Goal: Task Accomplishment & Management: Manage account settings

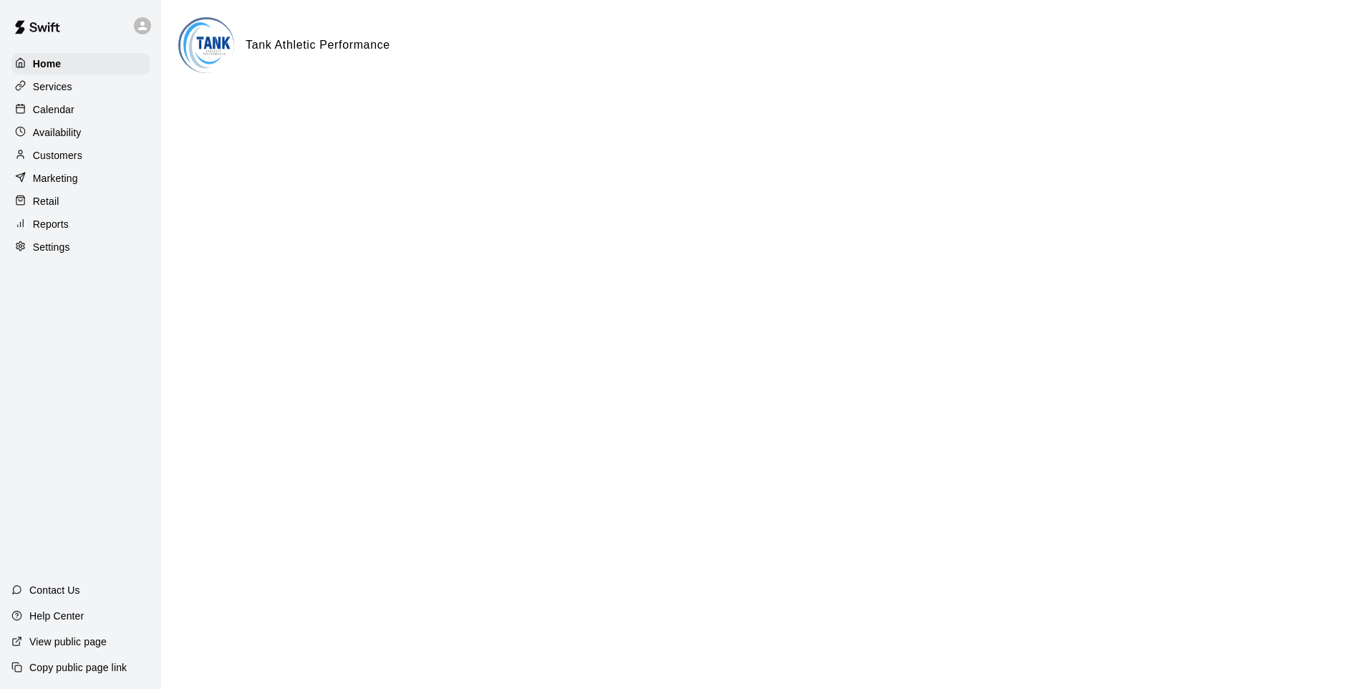
click at [108, 130] on div "Availability" at bounding box center [80, 132] width 138 height 21
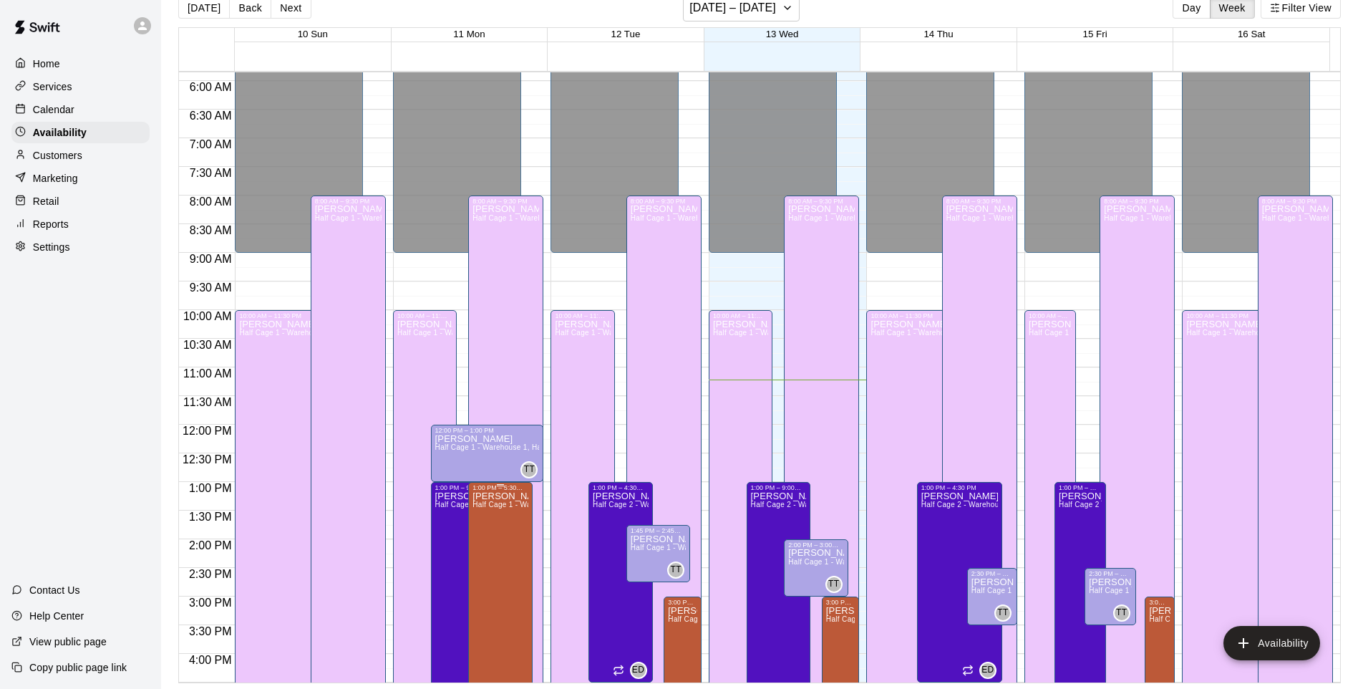
scroll to position [479, 0]
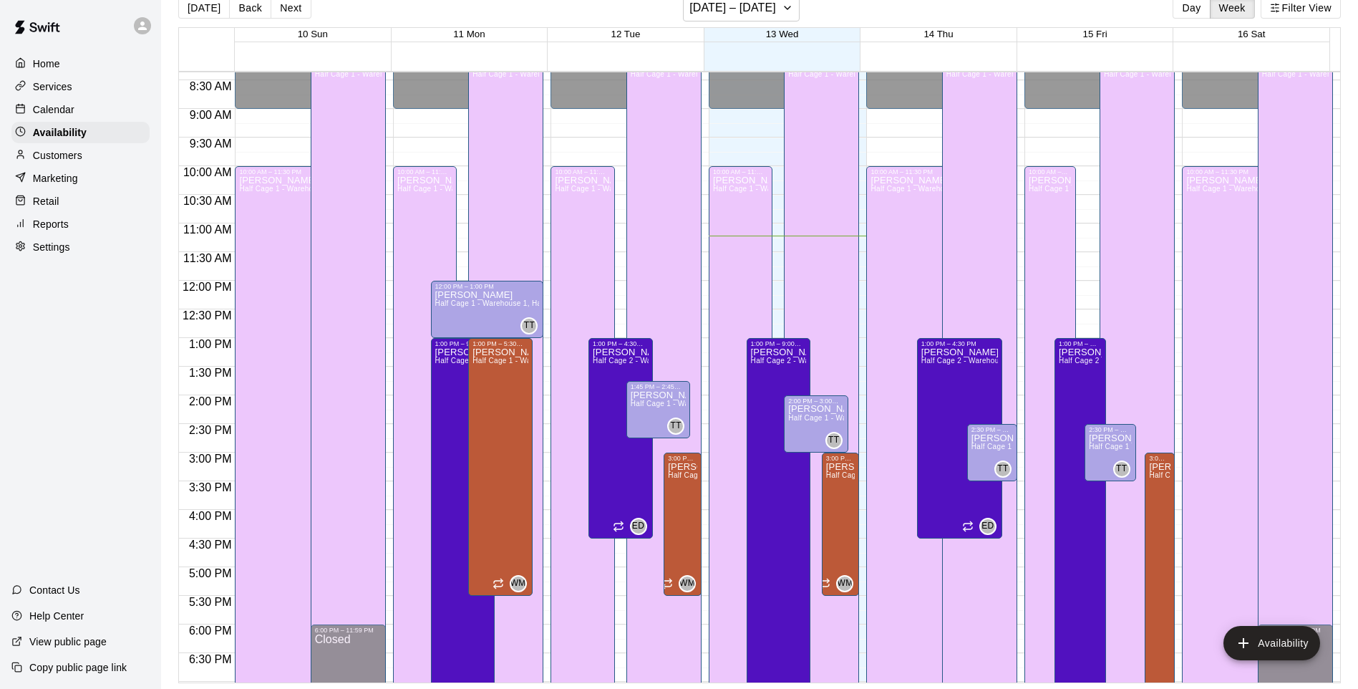
click at [62, 221] on div "Reports" at bounding box center [80, 223] width 138 height 21
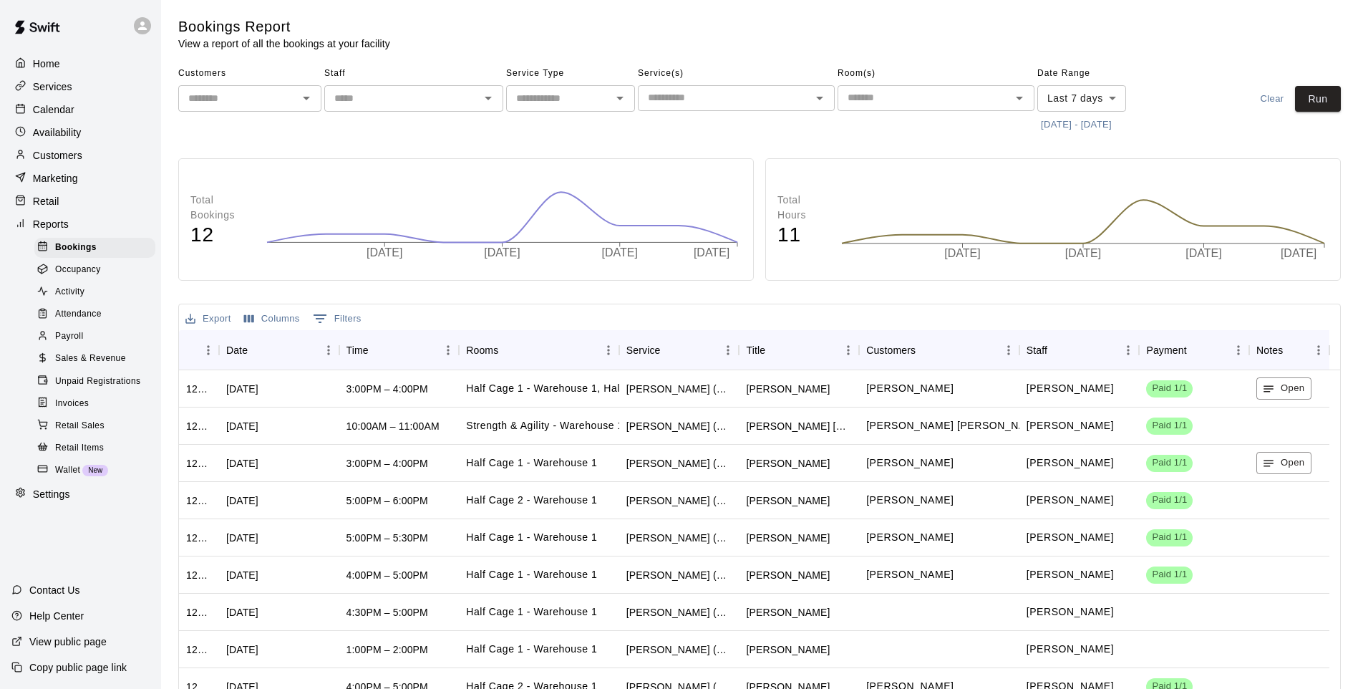
click at [105, 210] on div "Retail" at bounding box center [80, 200] width 138 height 21
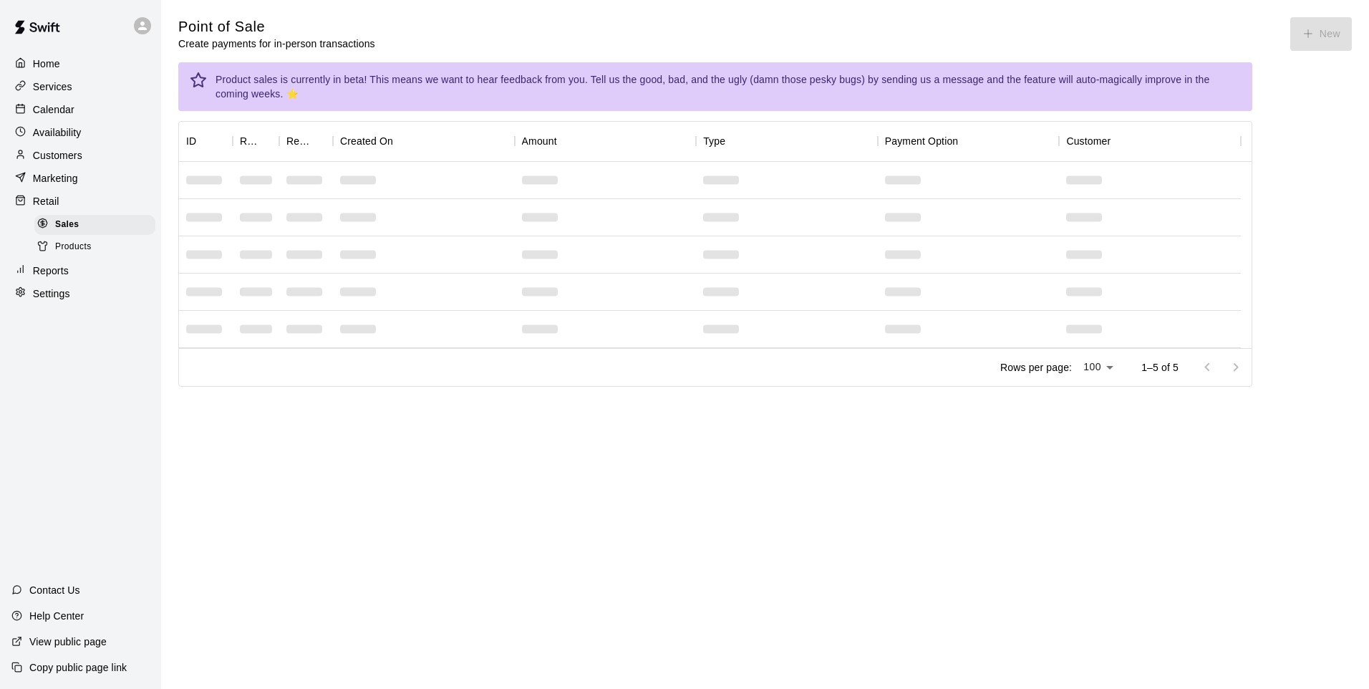
click at [97, 249] on div "Products" at bounding box center [94, 247] width 121 height 20
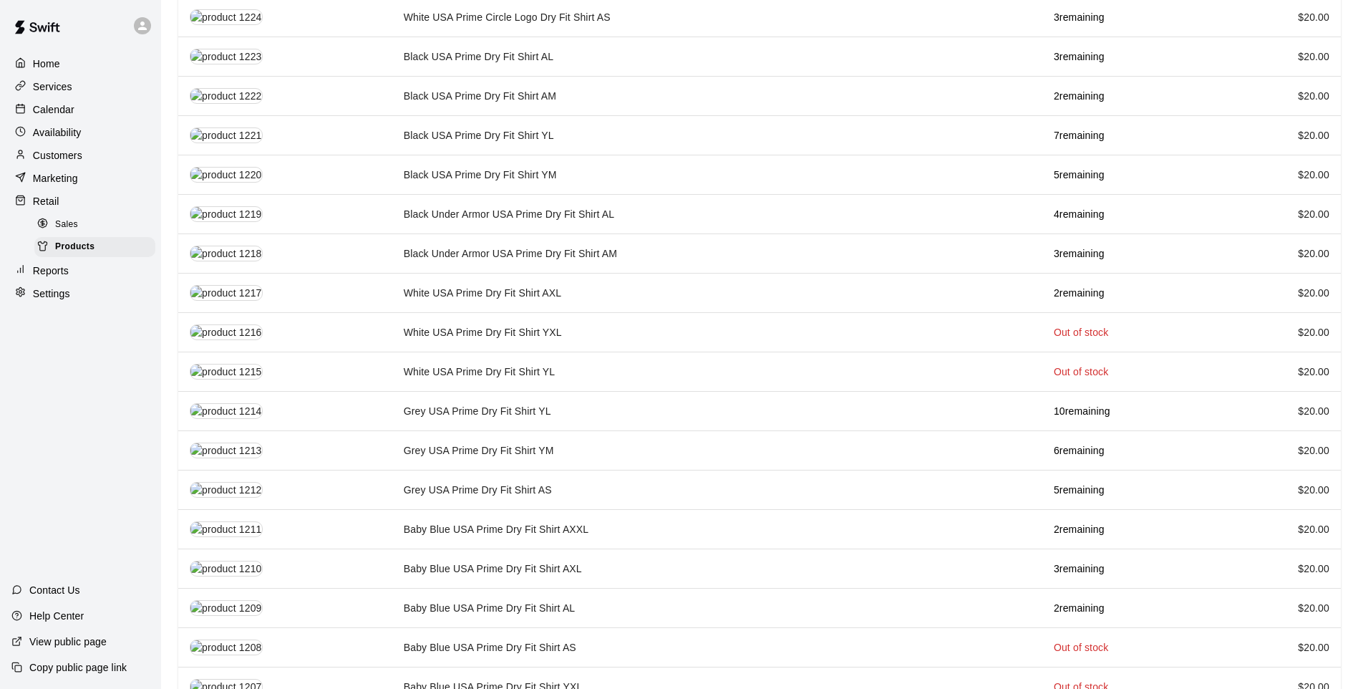
scroll to position [1274, 0]
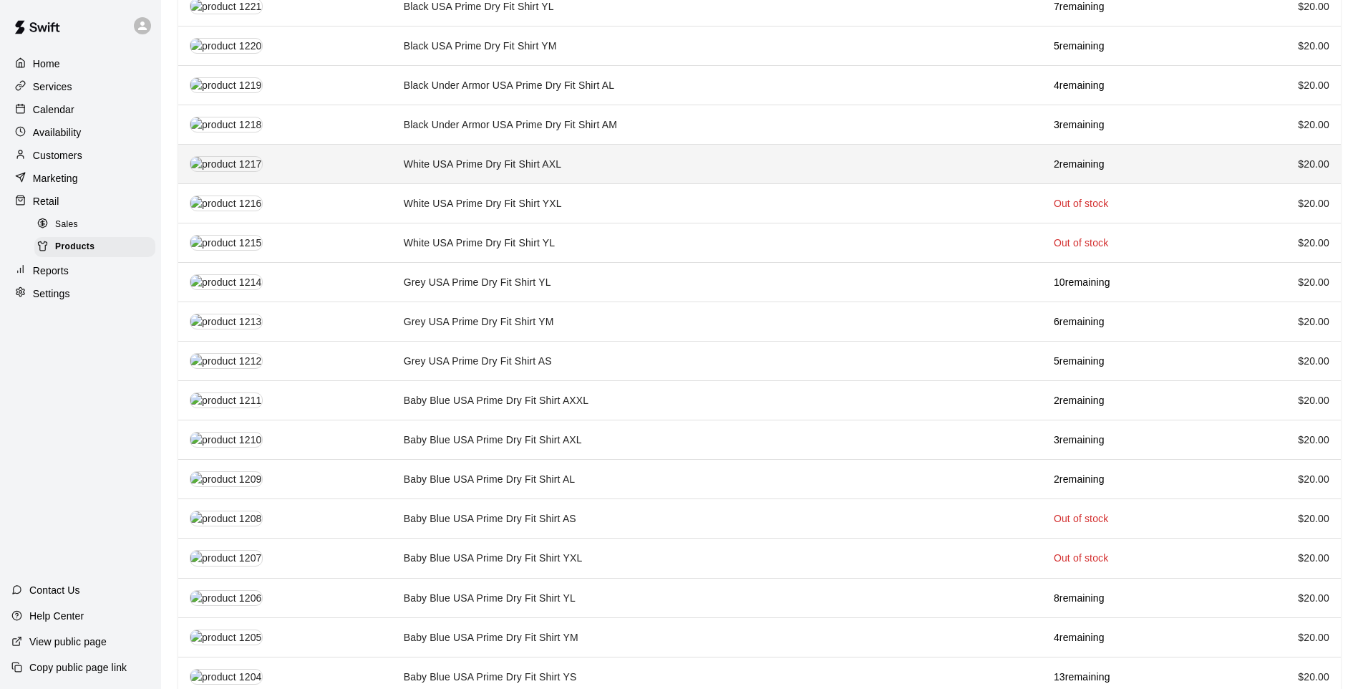
click at [961, 145] on td "White USA Prime Dry Fit Shirt AXL" at bounding box center [717, 164] width 650 height 39
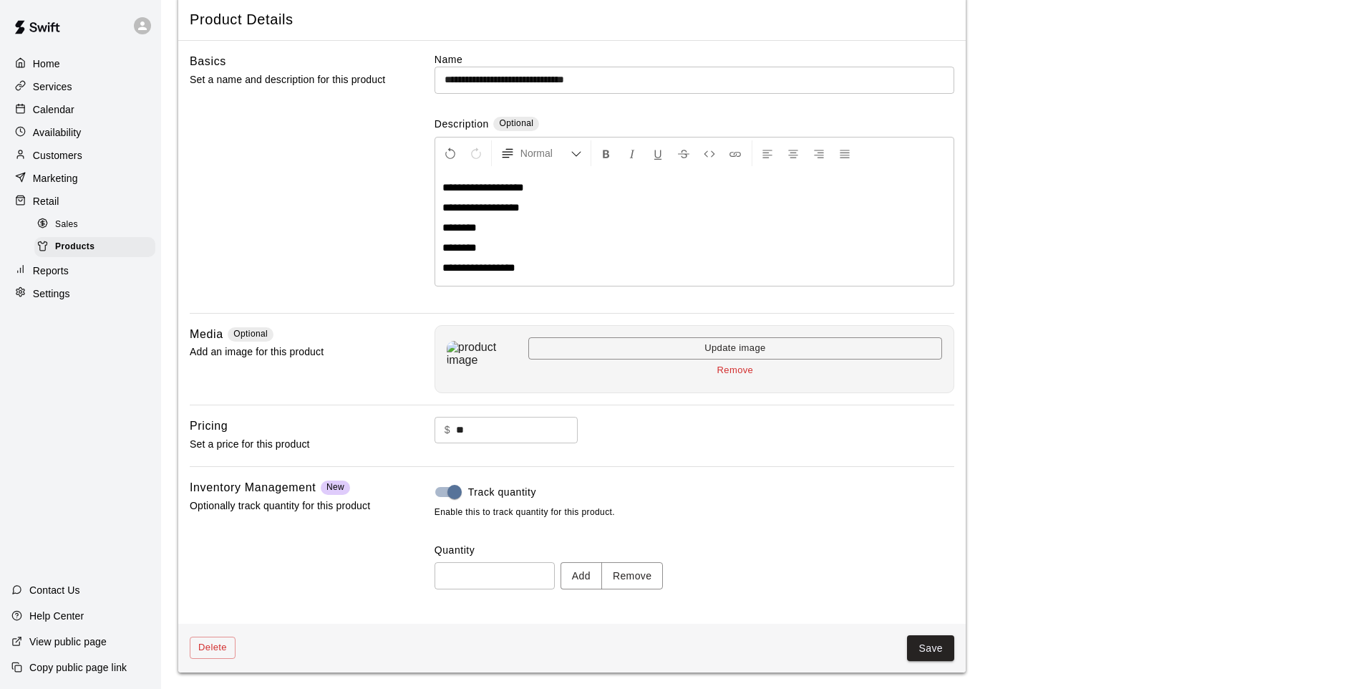
scroll to position [74, 0]
click at [664, 572] on button "Remove" at bounding box center [632, 574] width 62 height 26
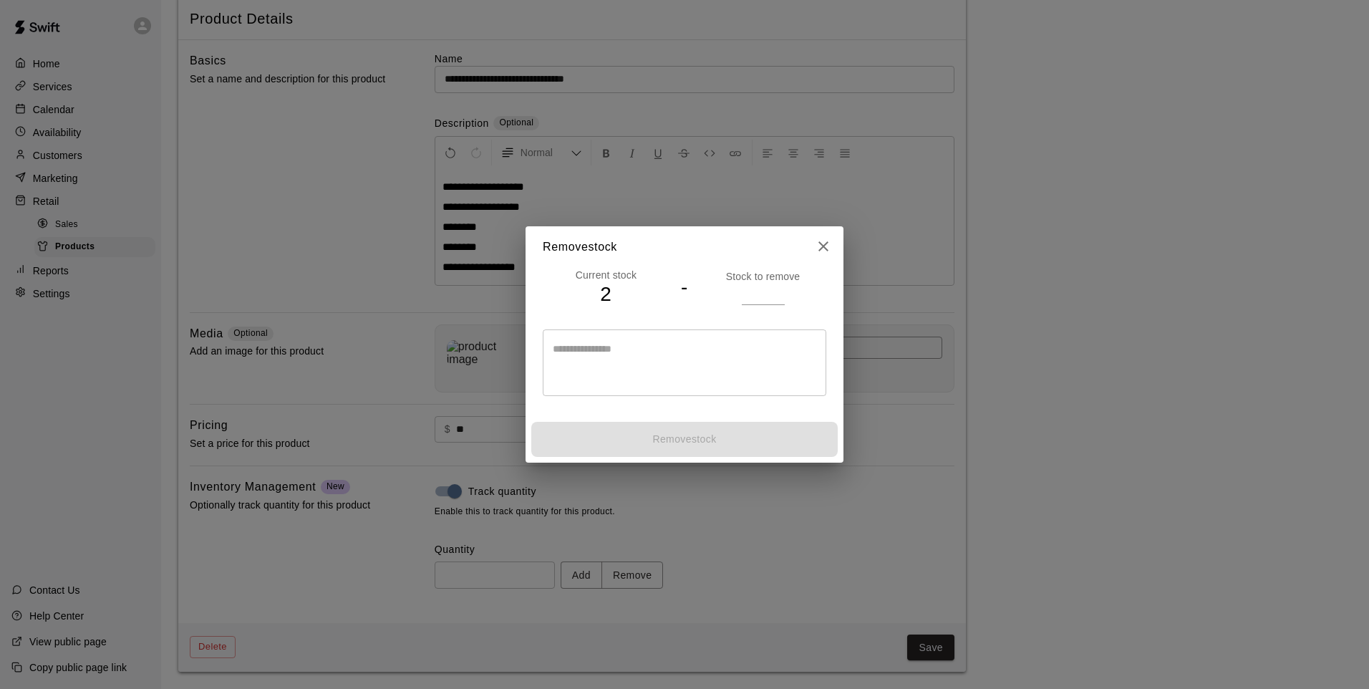
click at [774, 319] on div "Current stock 2 - Stock to remove * ​" at bounding box center [684, 342] width 318 height 149
click at [768, 296] on input "number" at bounding box center [763, 293] width 43 height 21
type input "*"
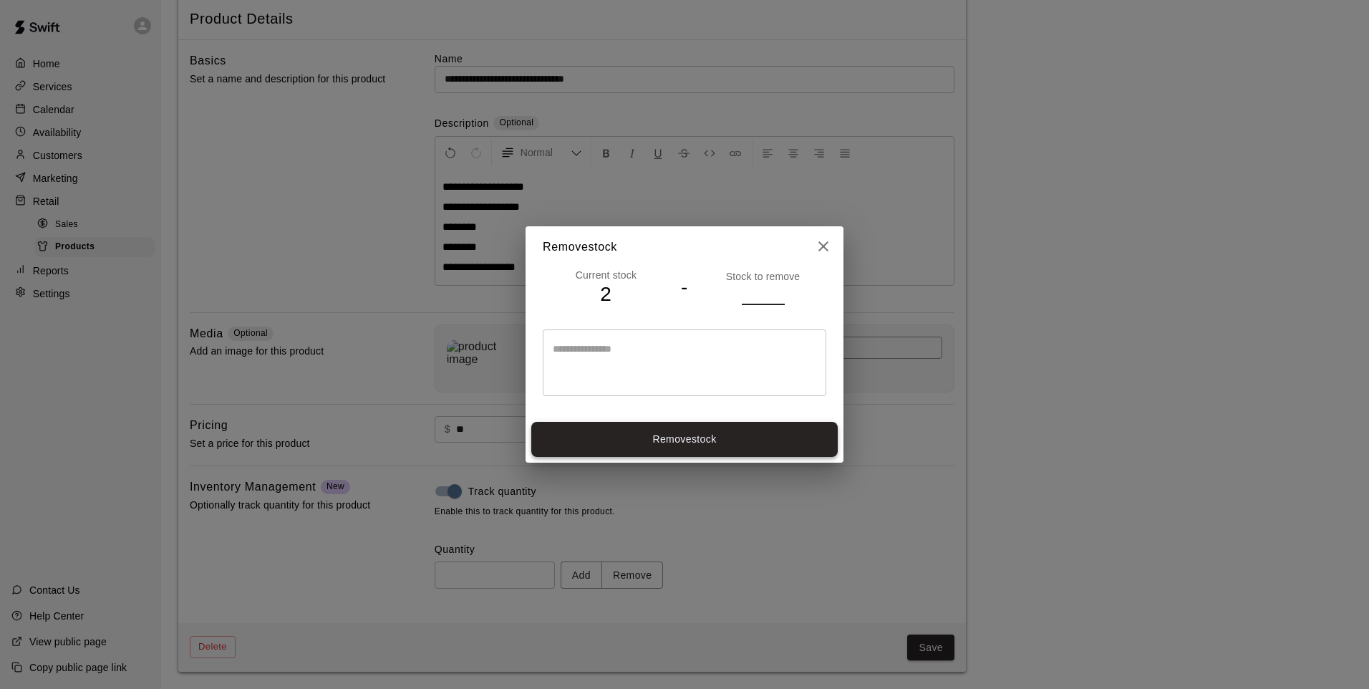
type input "*"
click at [758, 446] on button "Remove stock" at bounding box center [684, 439] width 306 height 35
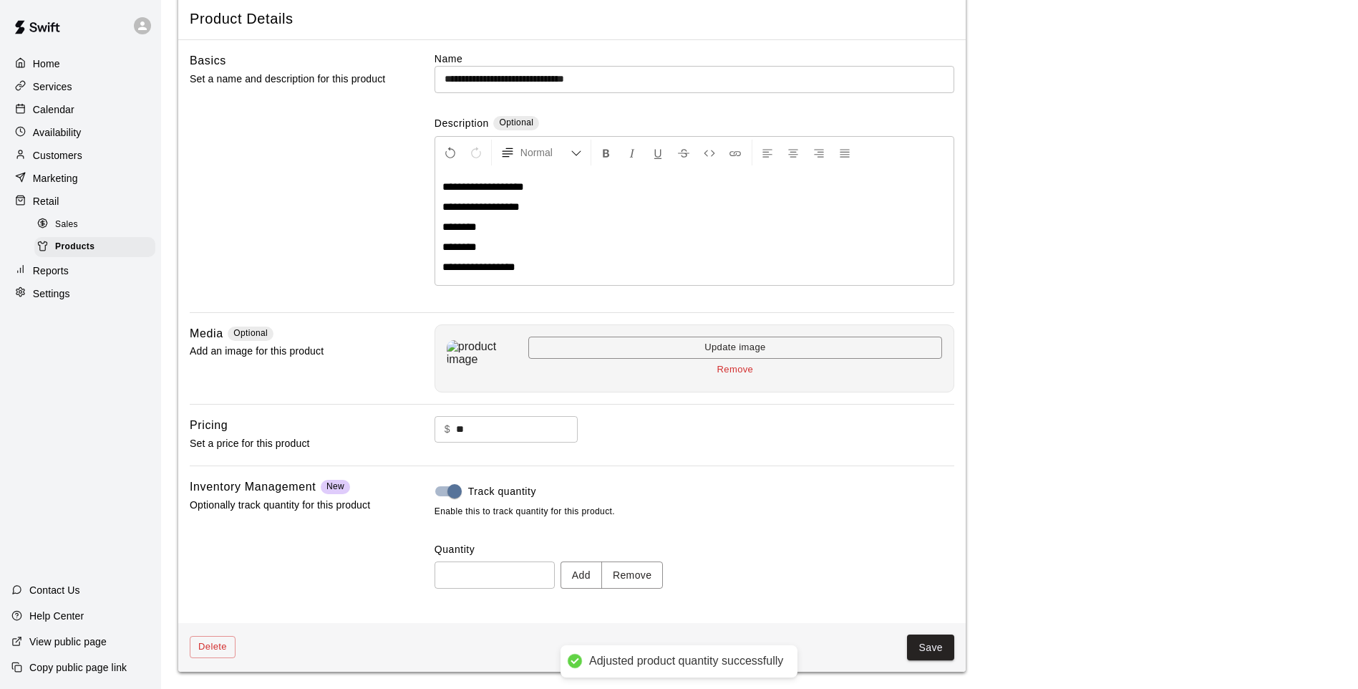
type input "*"
click at [927, 635] on button "Save" at bounding box center [930, 647] width 47 height 26
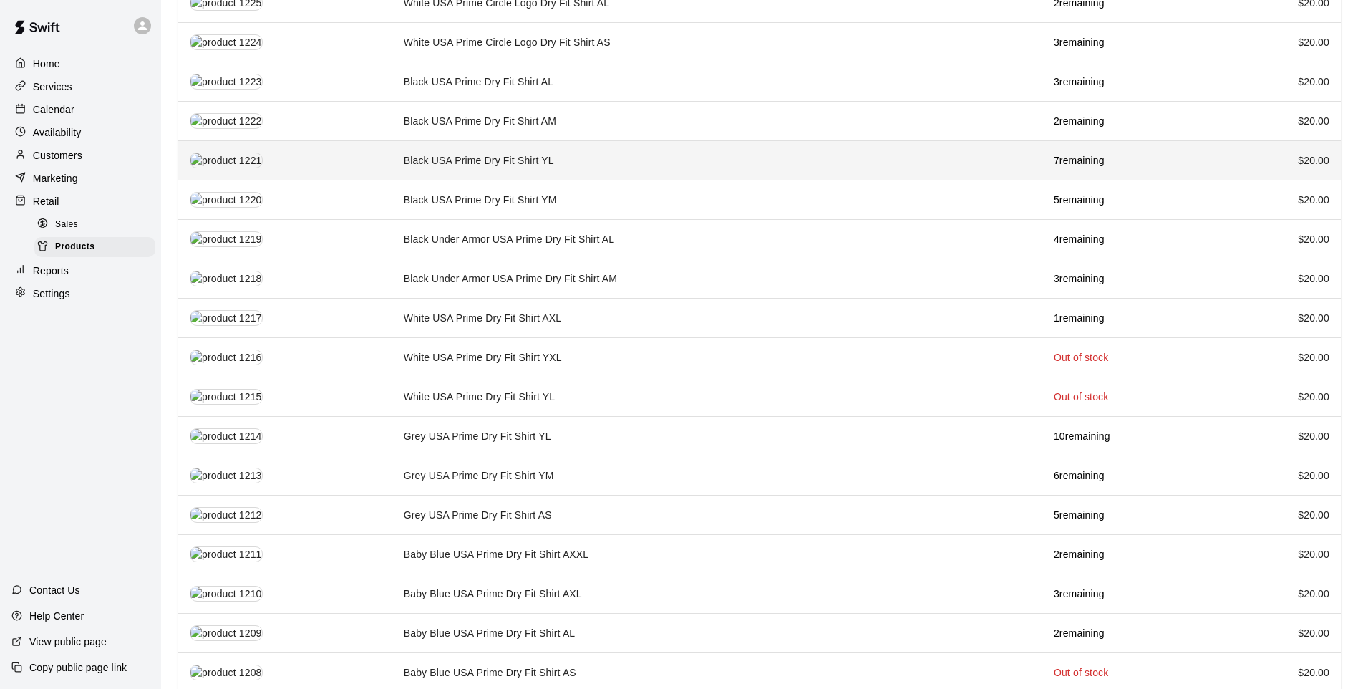
scroll to position [1145, 0]
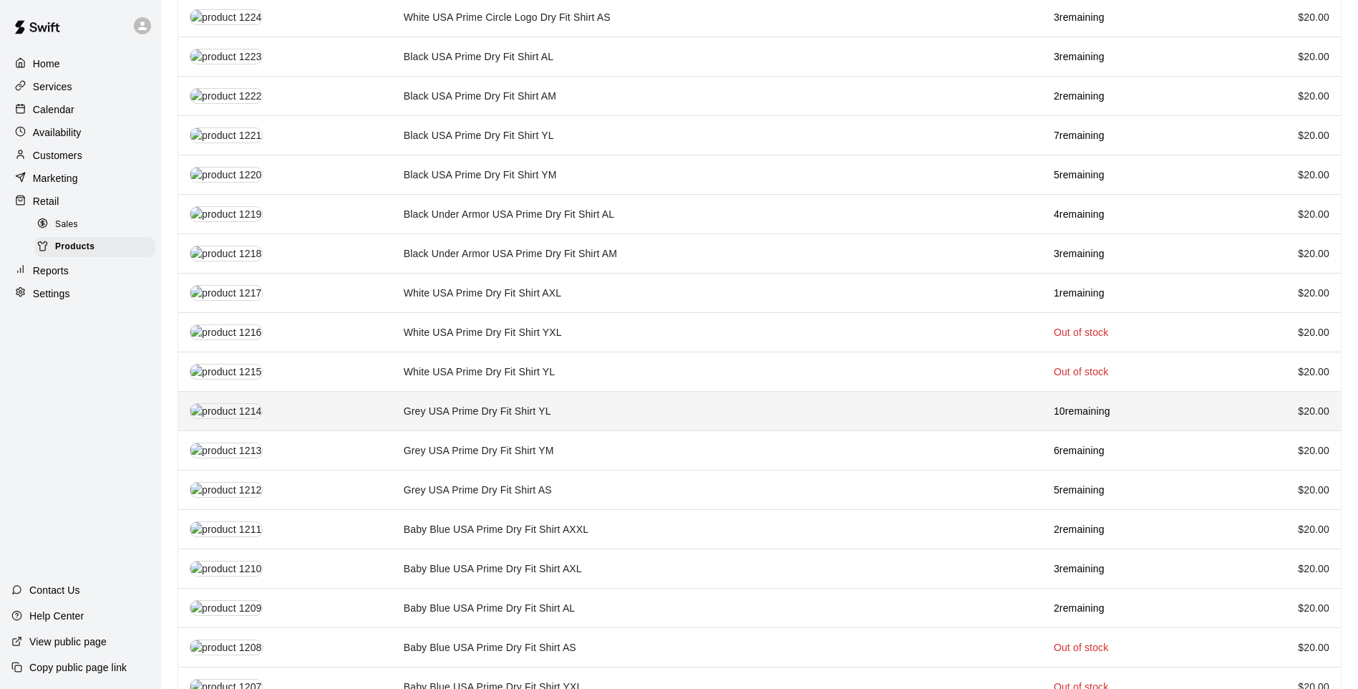
click at [660, 413] on td "Grey USA Prime Dry Fit Shirt YL" at bounding box center [717, 411] width 650 height 39
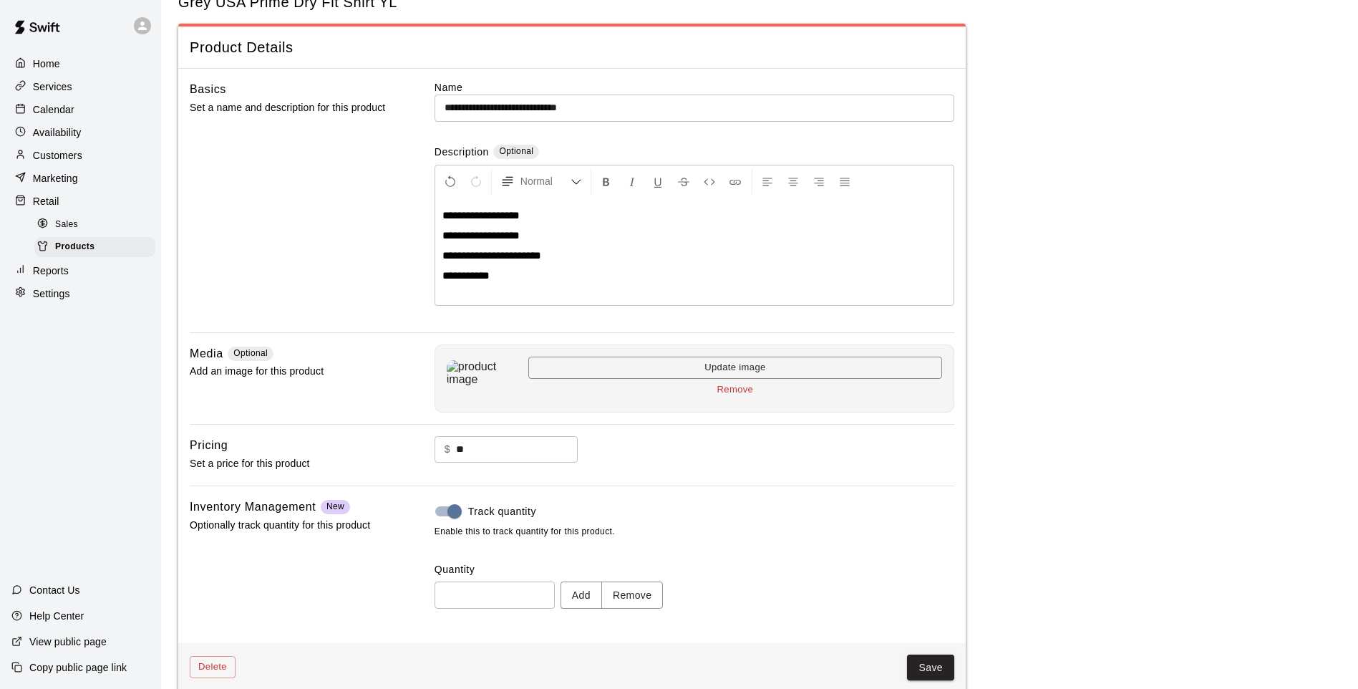
scroll to position [66, 0]
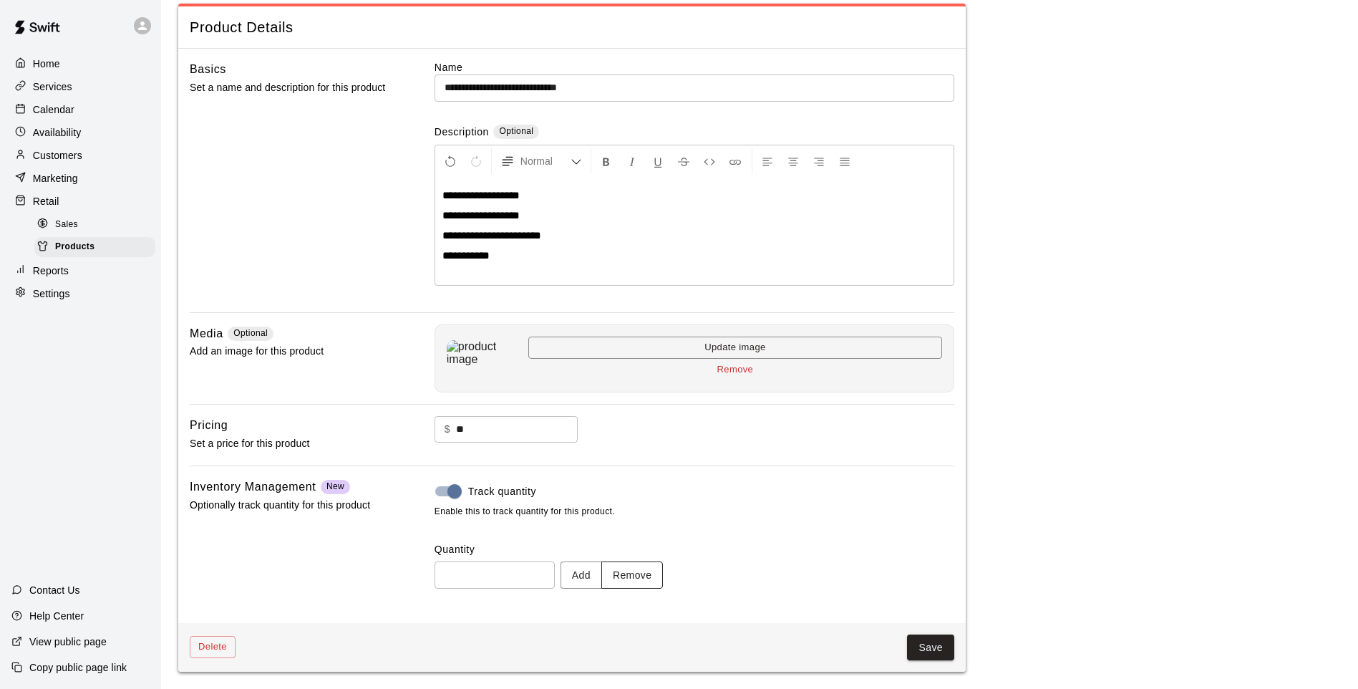
click at [644, 573] on button "Remove" at bounding box center [632, 574] width 62 height 26
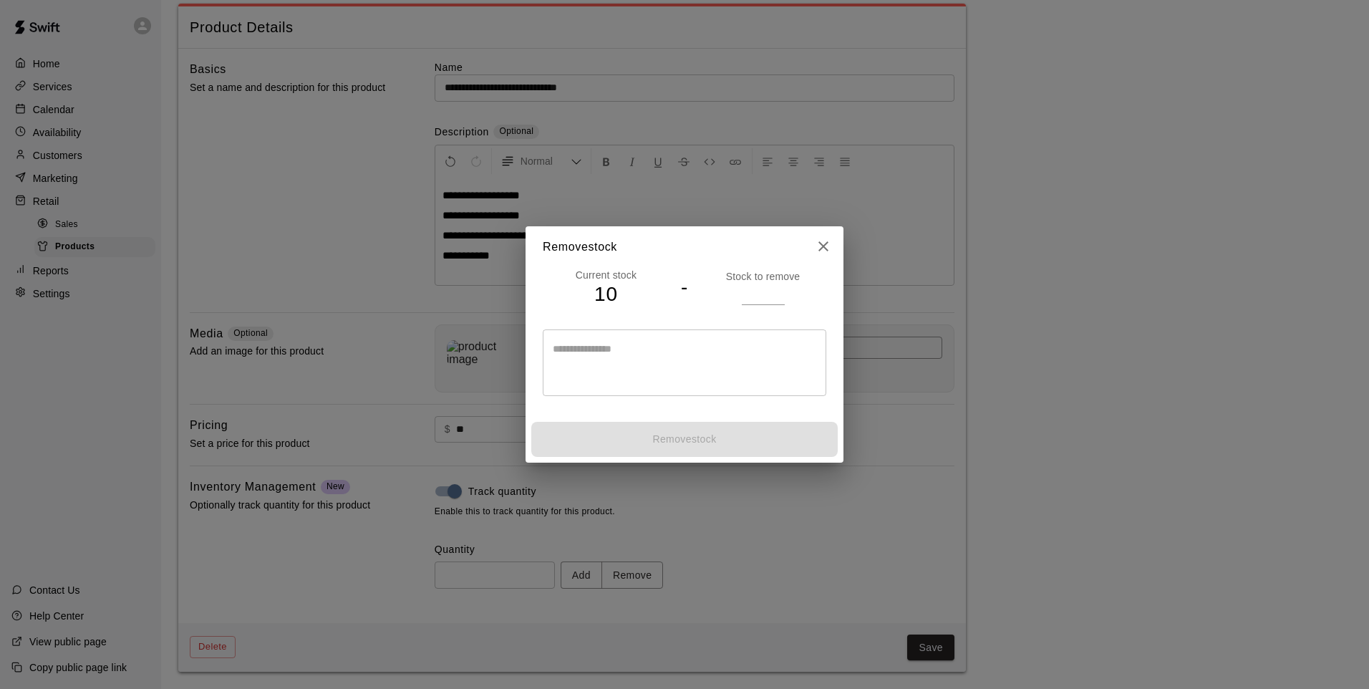
click at [757, 300] on input "number" at bounding box center [763, 293] width 43 height 21
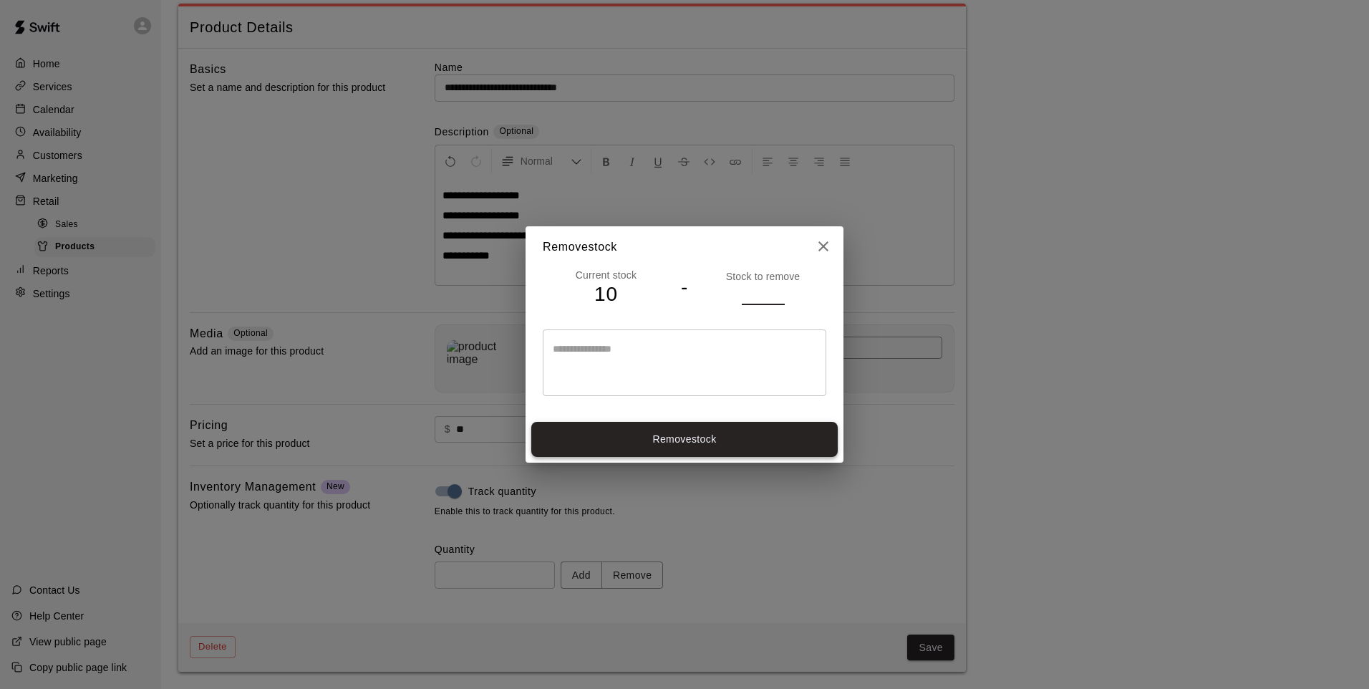
type input "*"
click at [727, 449] on button "Remove stock" at bounding box center [684, 439] width 306 height 35
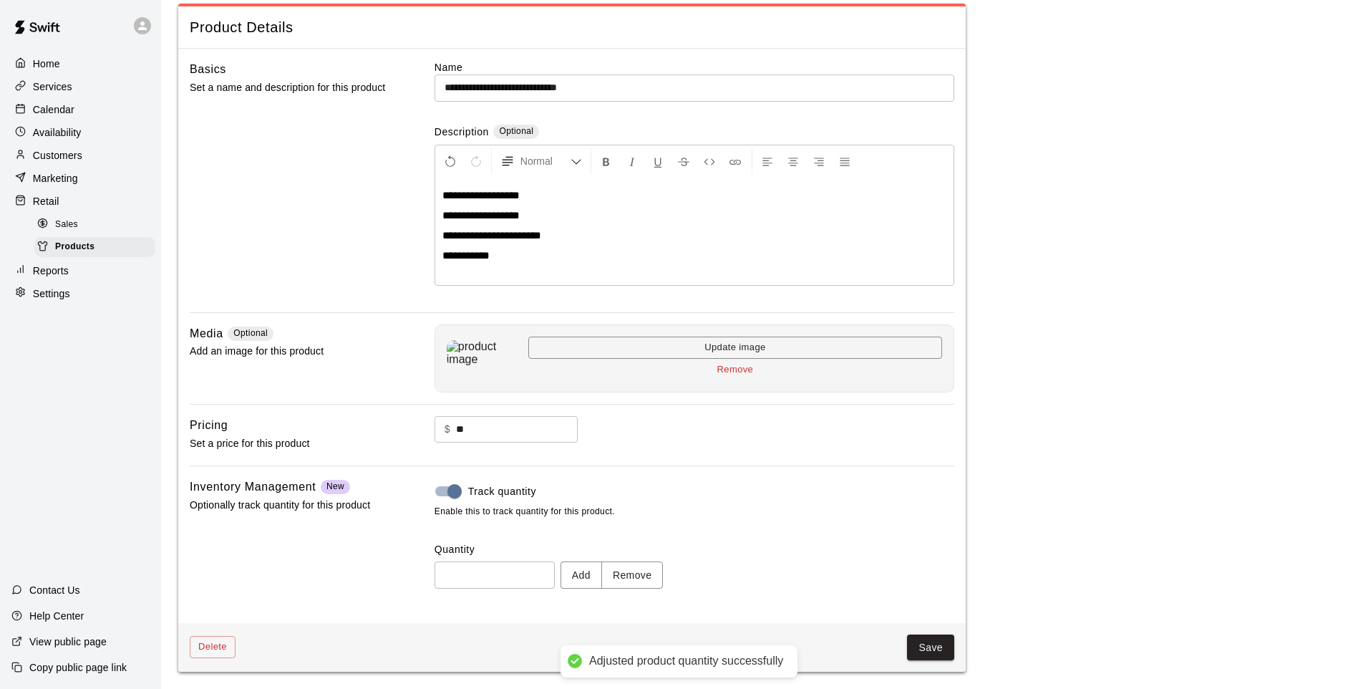
type input "*"
click at [935, 656] on button "Save" at bounding box center [930, 647] width 47 height 26
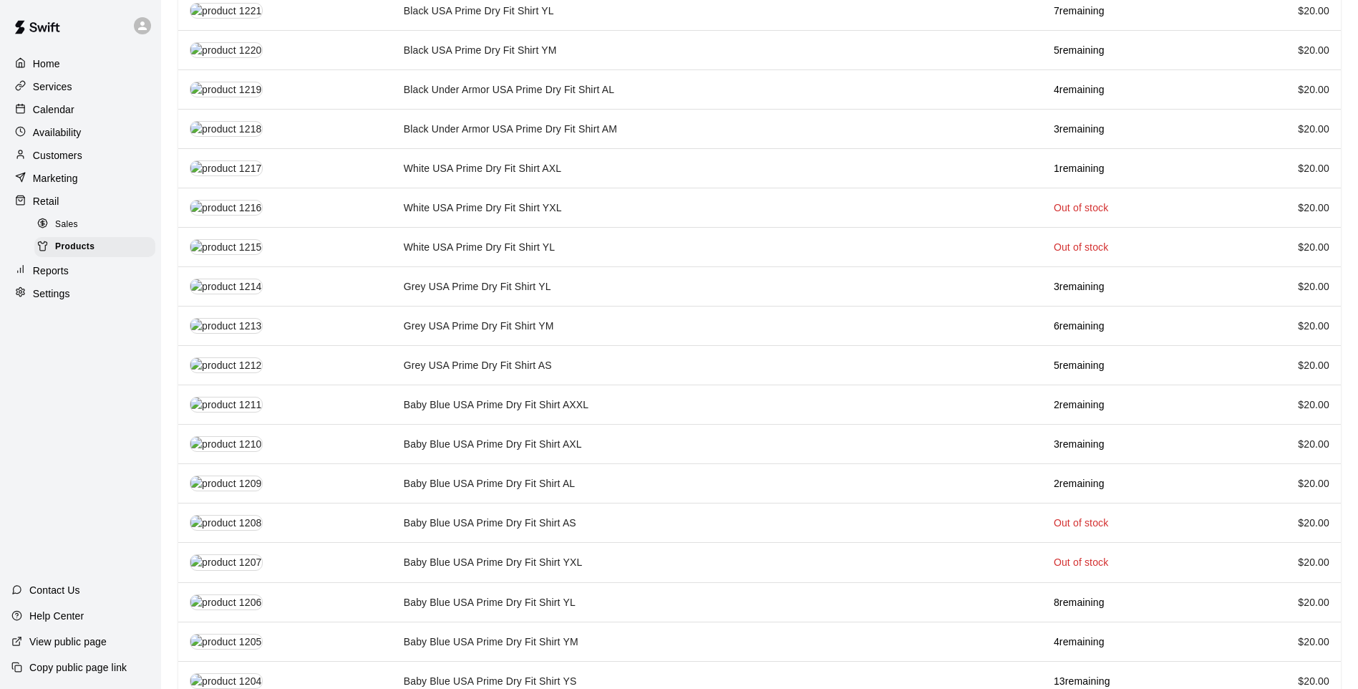
scroll to position [1274, 0]
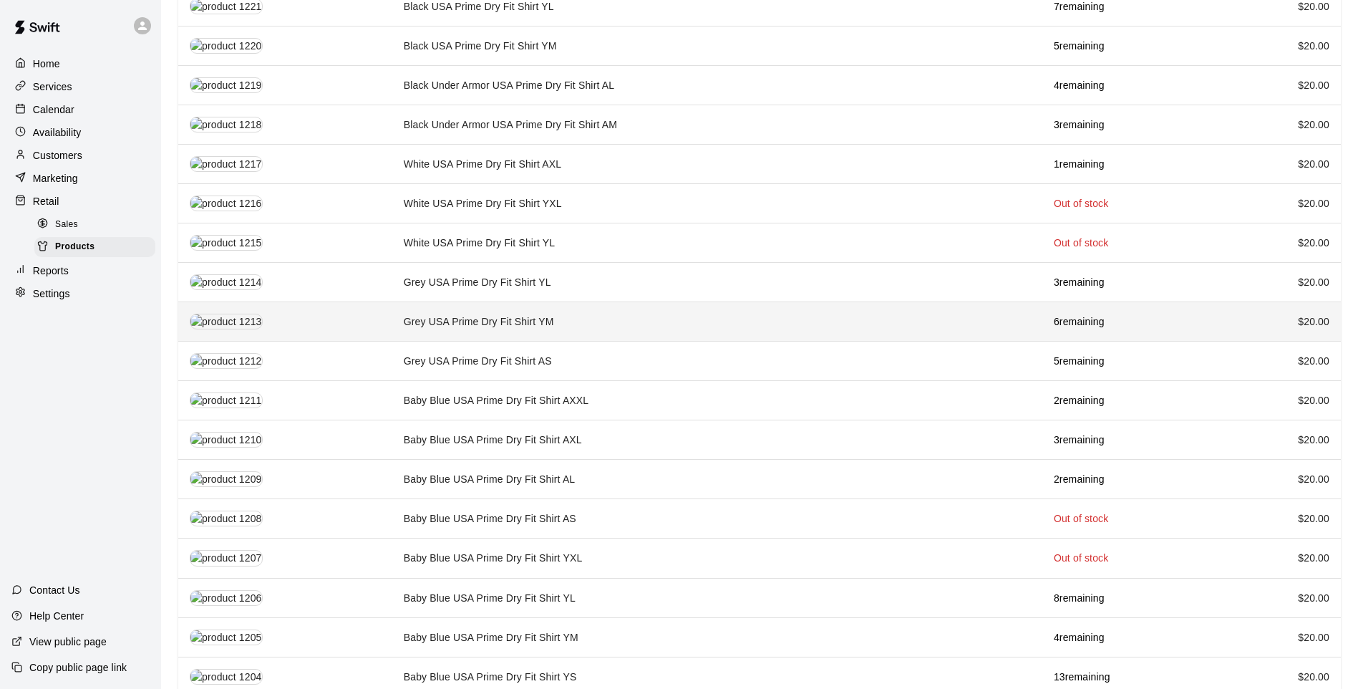
click at [819, 315] on td "Grey USA Prime Dry Fit Shirt YM" at bounding box center [717, 321] width 650 height 39
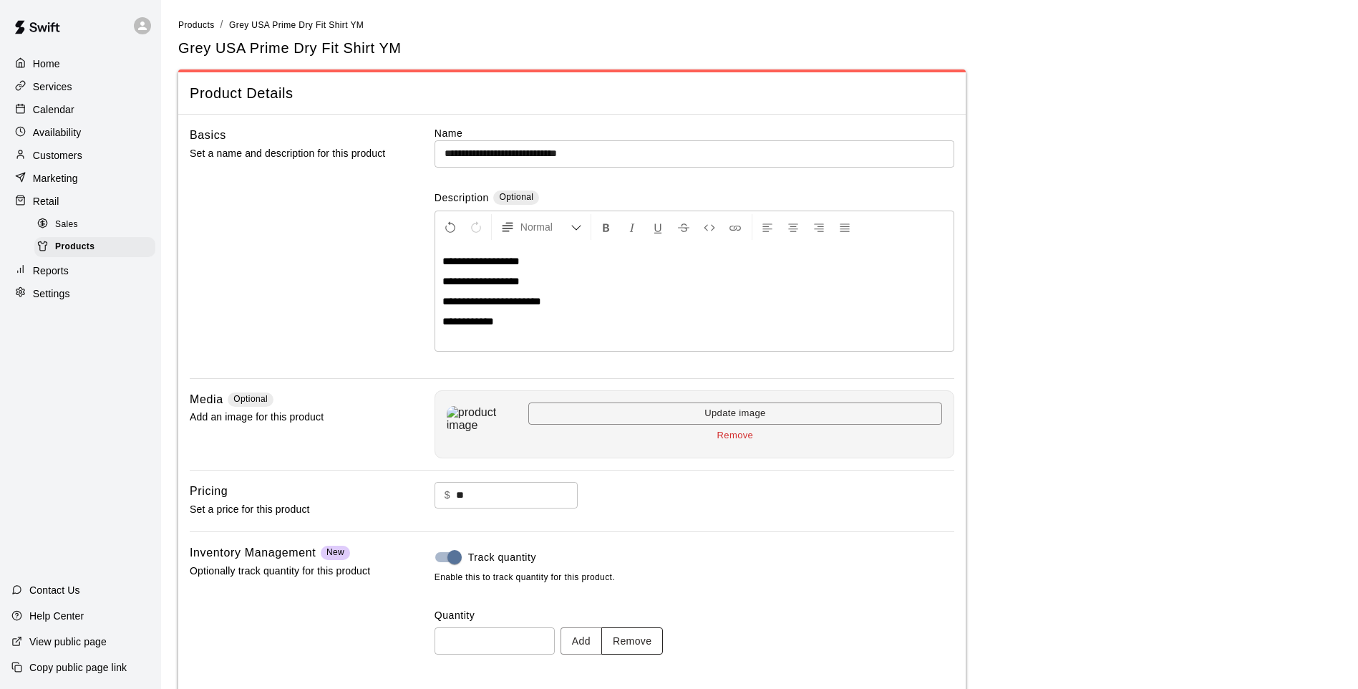
click at [643, 647] on button "Remove" at bounding box center [632, 640] width 62 height 26
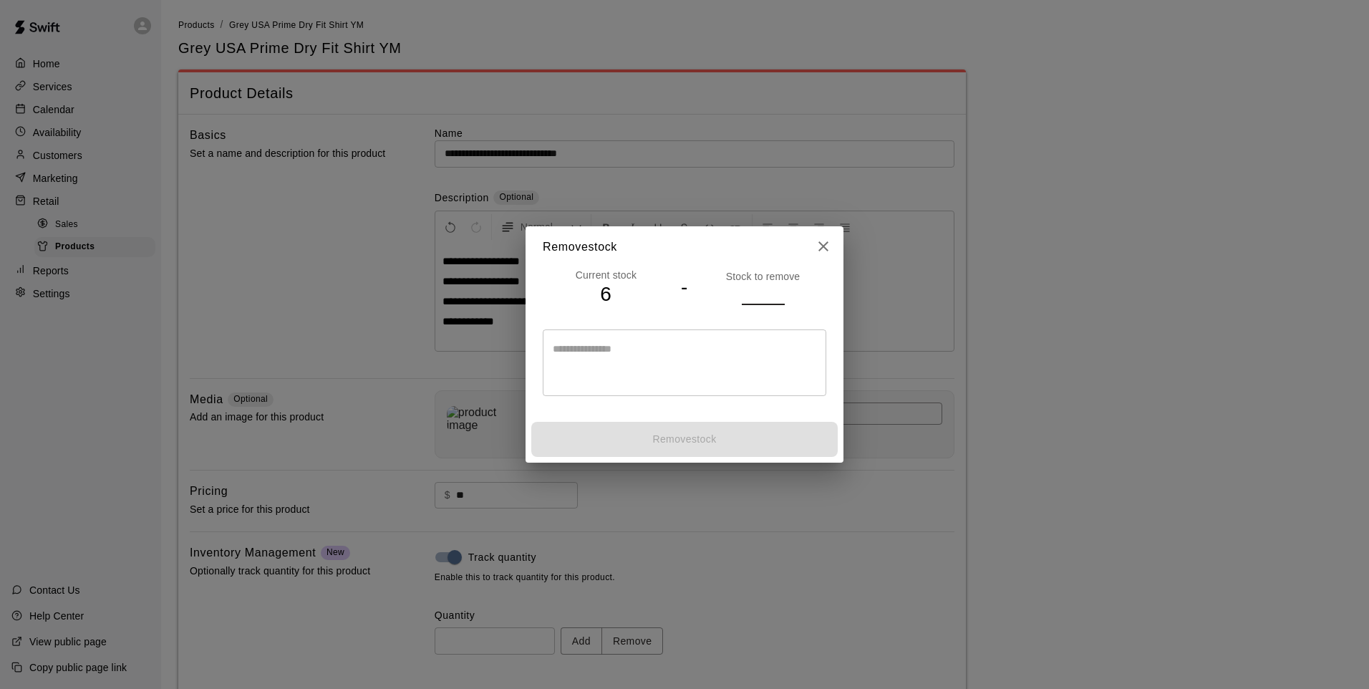
click at [750, 291] on input "number" at bounding box center [763, 293] width 43 height 21
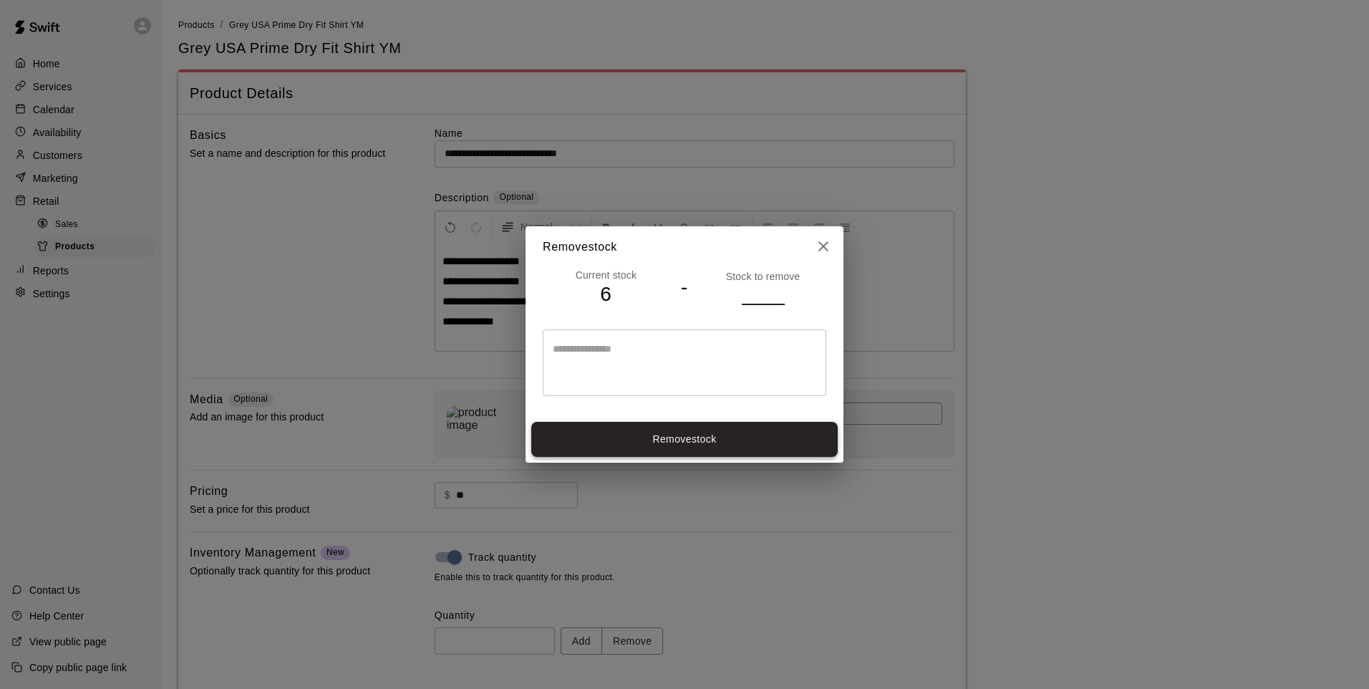
type input "*"
click at [745, 428] on button "Remove stock" at bounding box center [684, 439] width 306 height 35
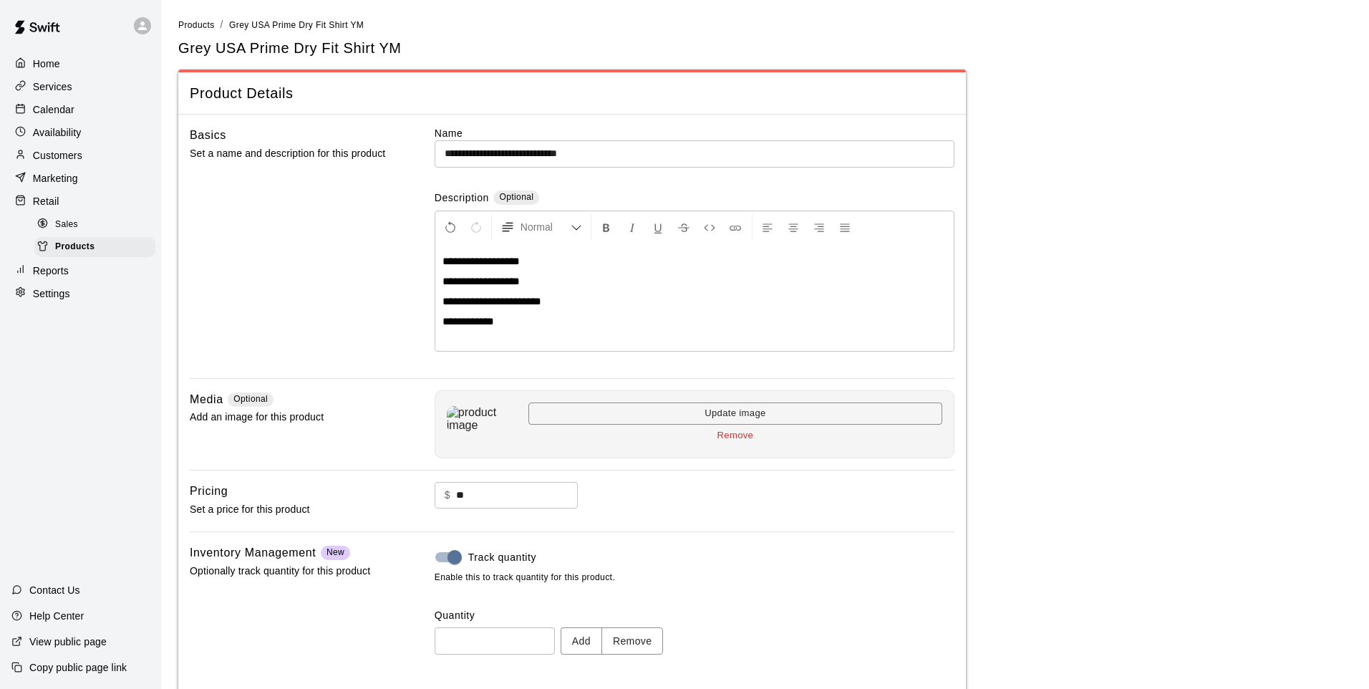
type input "*"
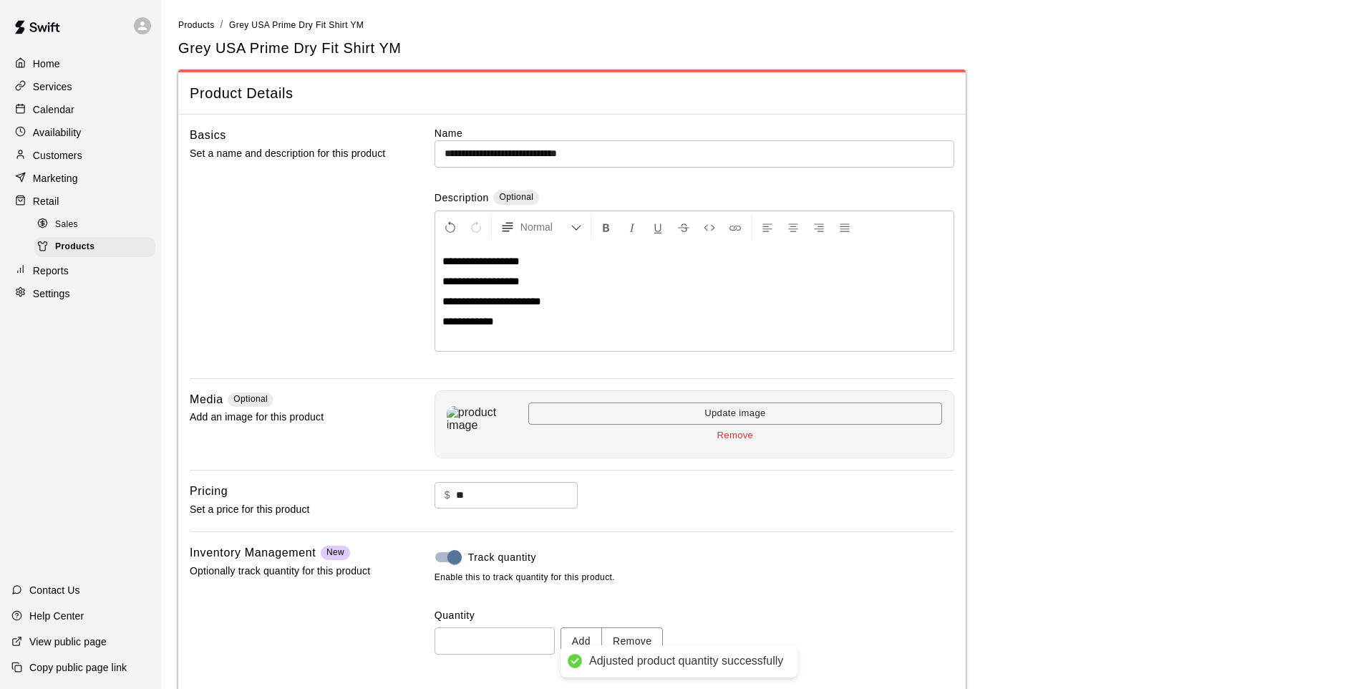
scroll to position [66, 0]
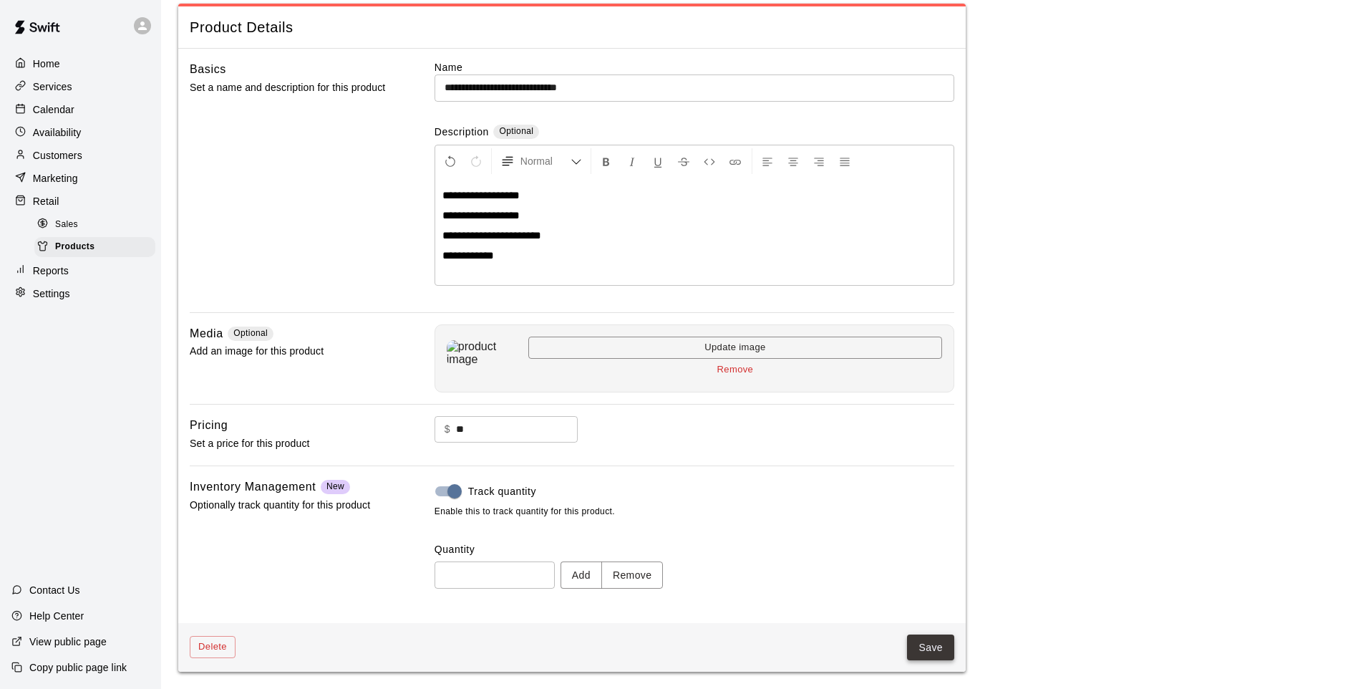
click at [915, 638] on button "Save" at bounding box center [930, 647] width 47 height 26
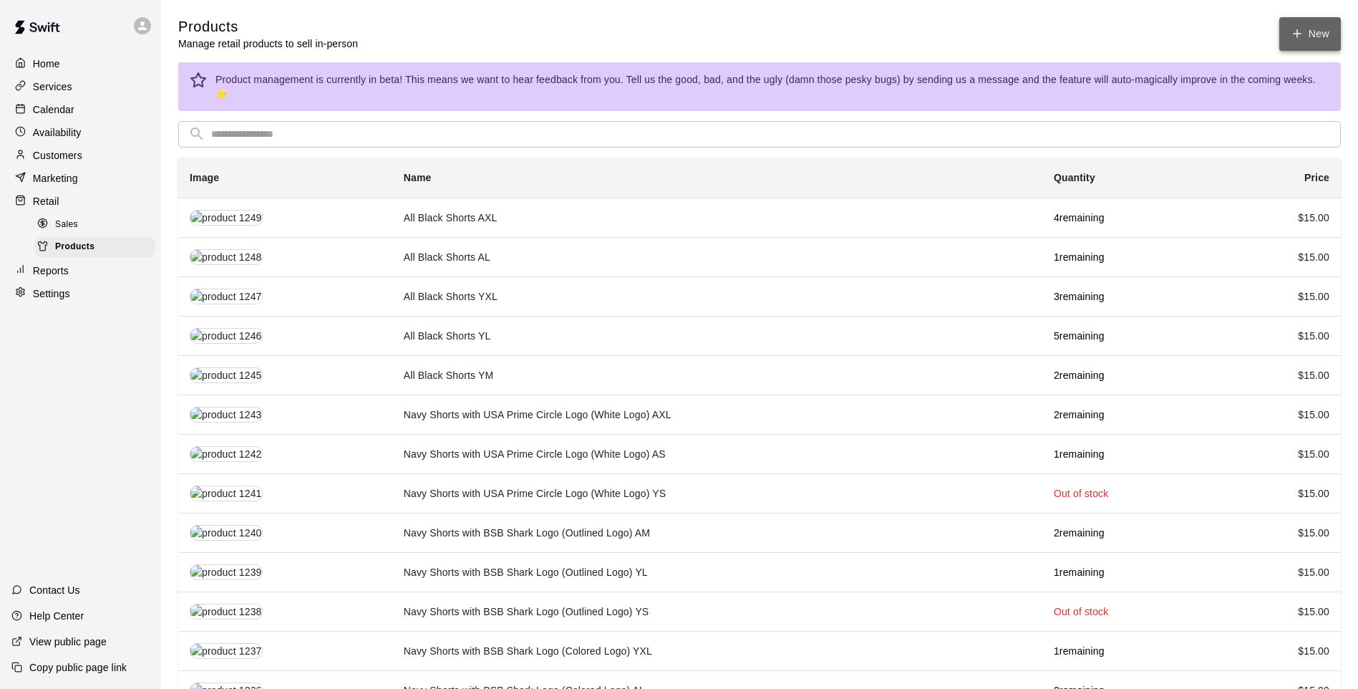
click at [1309, 41] on link "New" at bounding box center [1310, 34] width 62 height 34
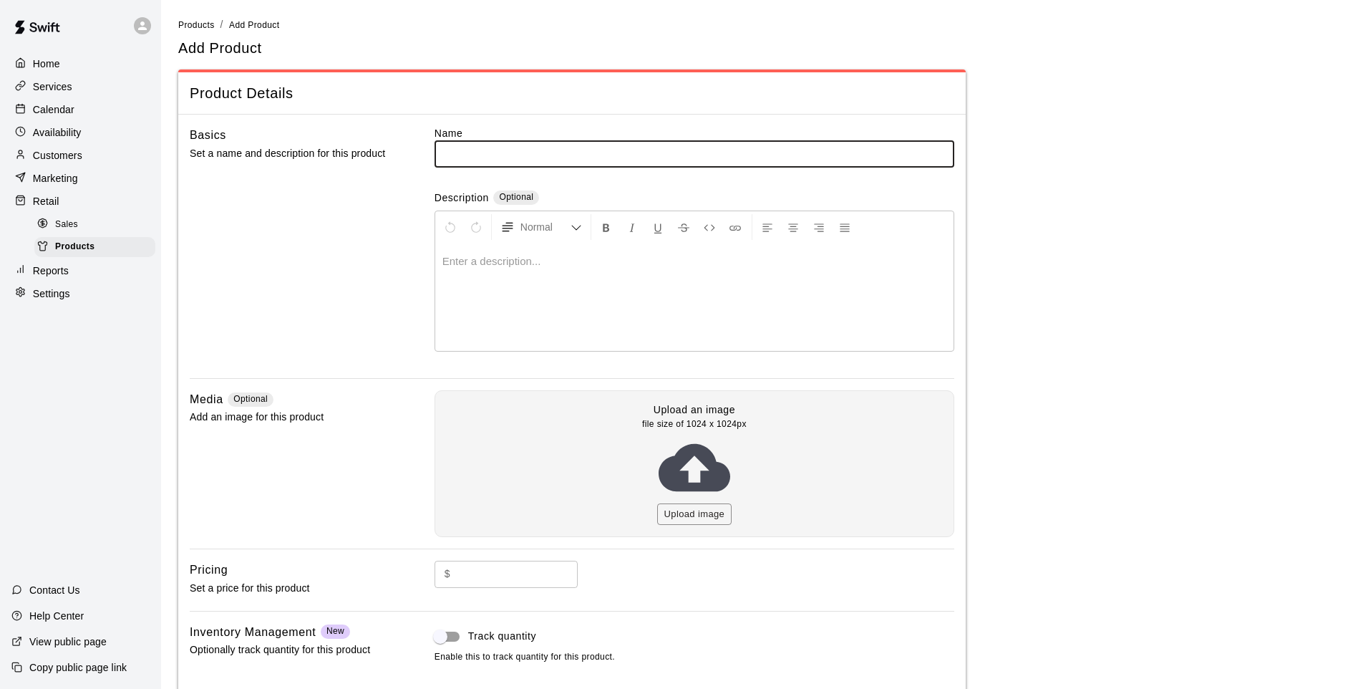
click at [745, 161] on input "text" at bounding box center [694, 153] width 520 height 26
type input "**********"
type input "**"
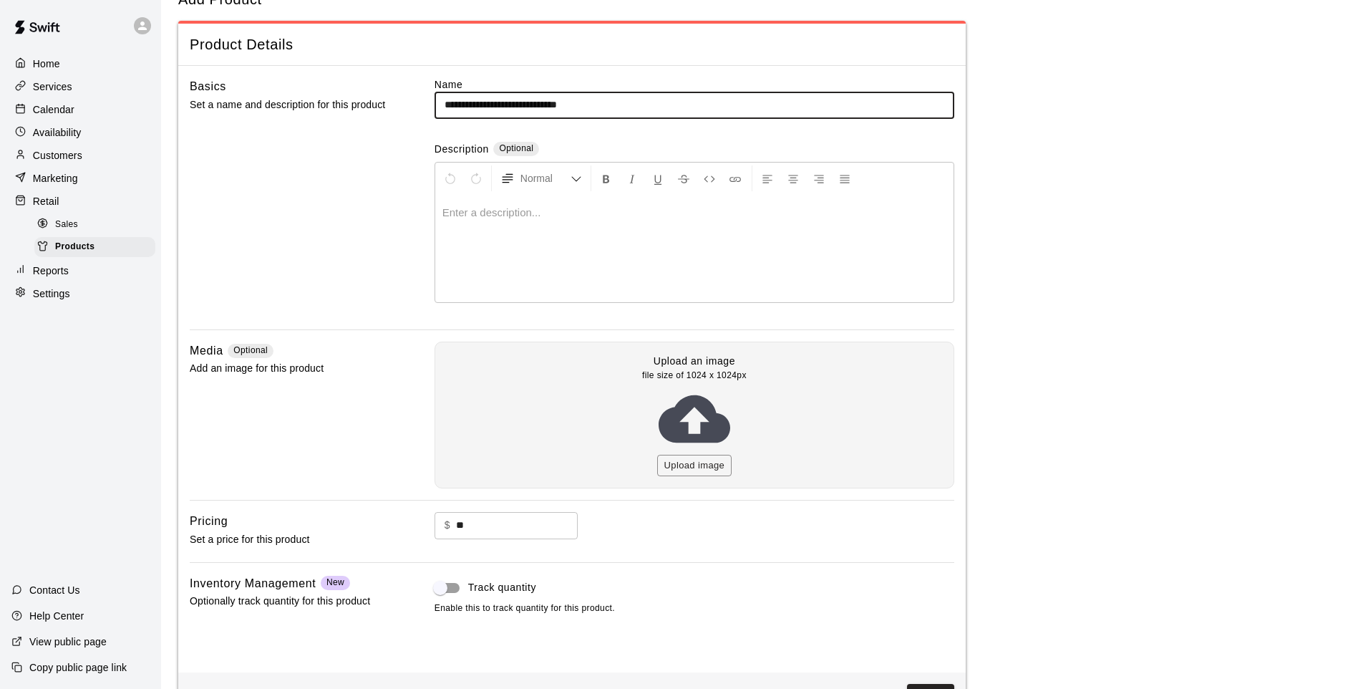
scroll to position [99, 0]
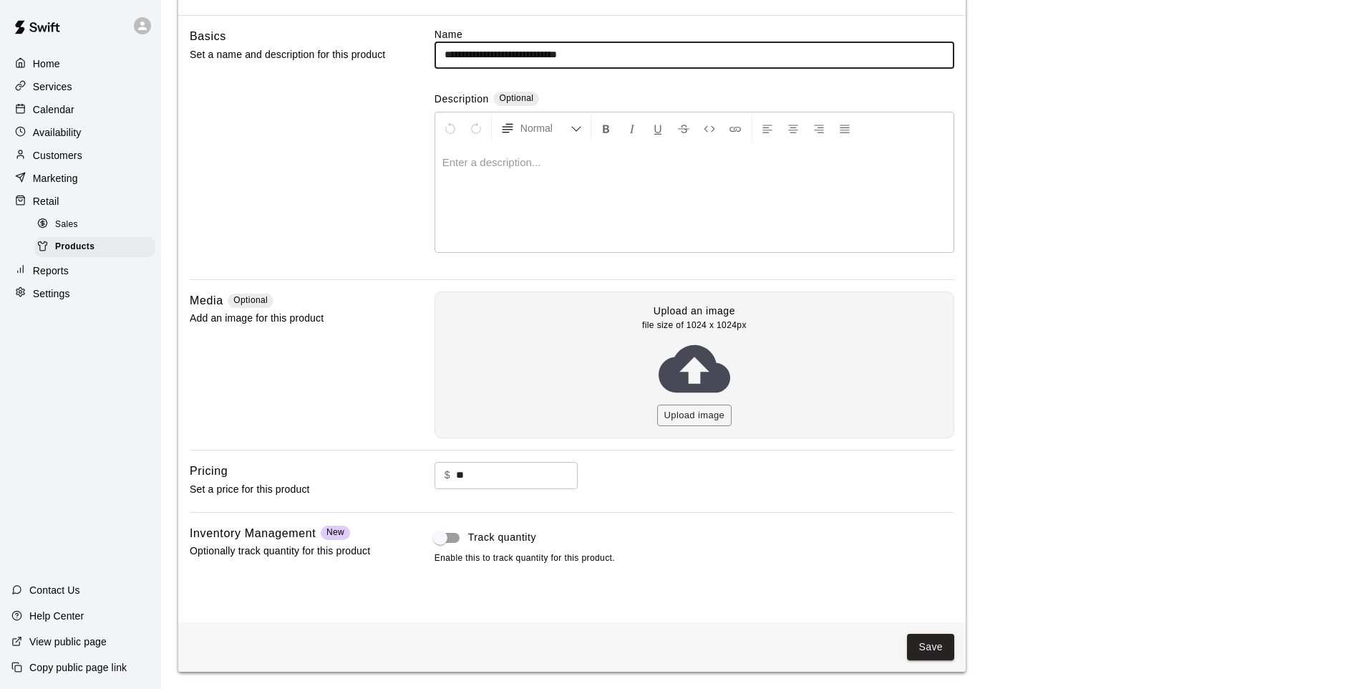
type input "**********"
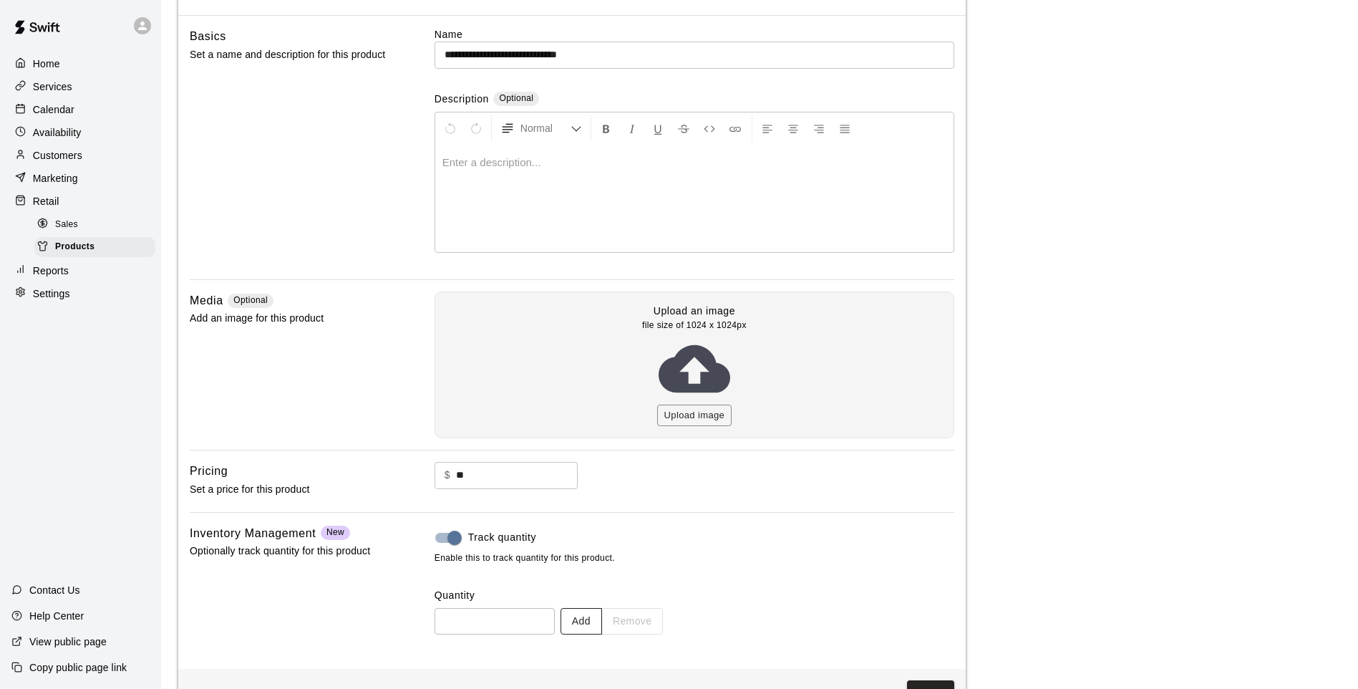
click at [602, 620] on button "Add" at bounding box center [581, 621] width 42 height 26
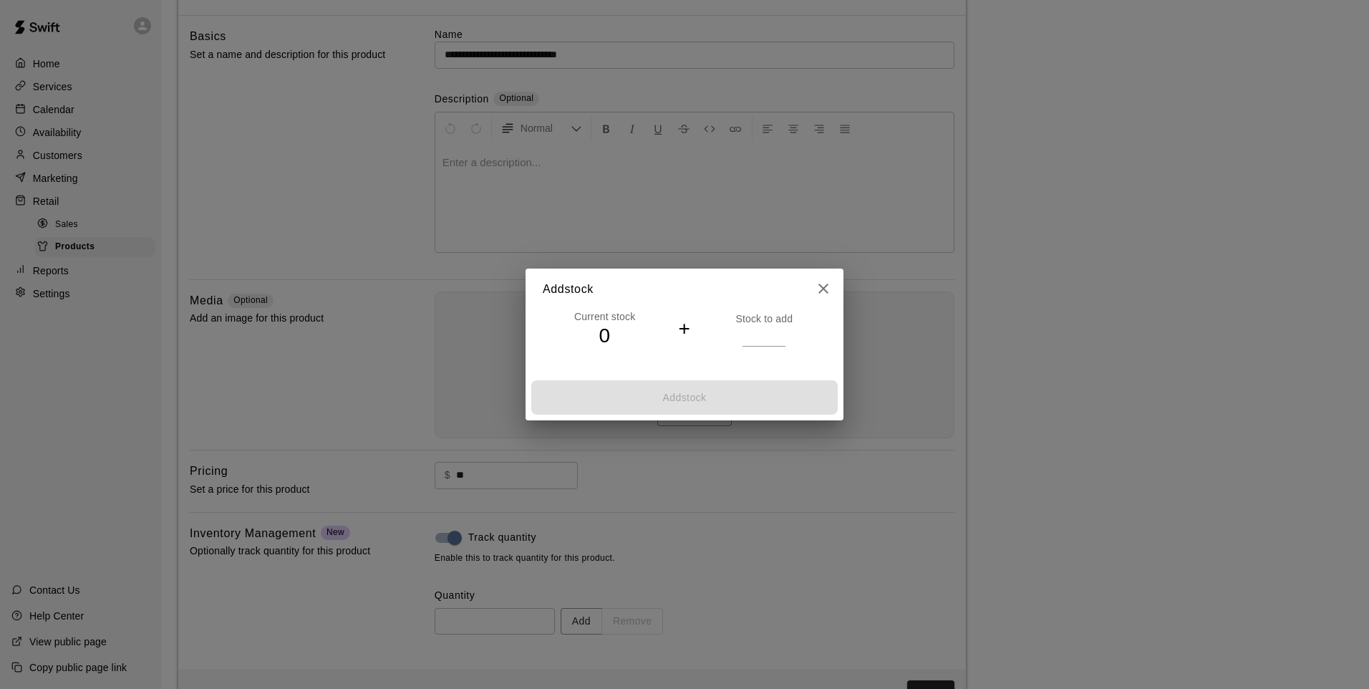
click at [754, 334] on input "number" at bounding box center [763, 336] width 43 height 21
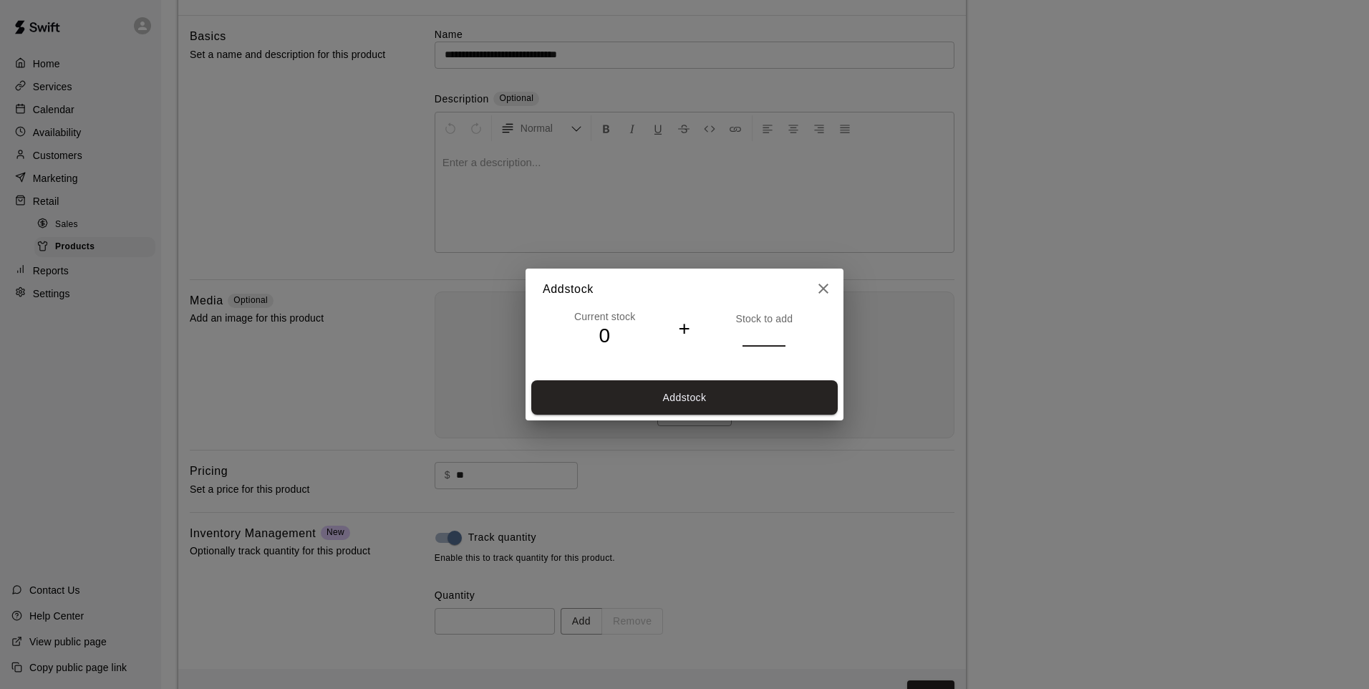
type input "*"
click at [674, 420] on div "Add stock" at bounding box center [684, 397] width 318 height 47
click at [682, 407] on button "Add stock" at bounding box center [684, 397] width 306 height 35
type input "*"
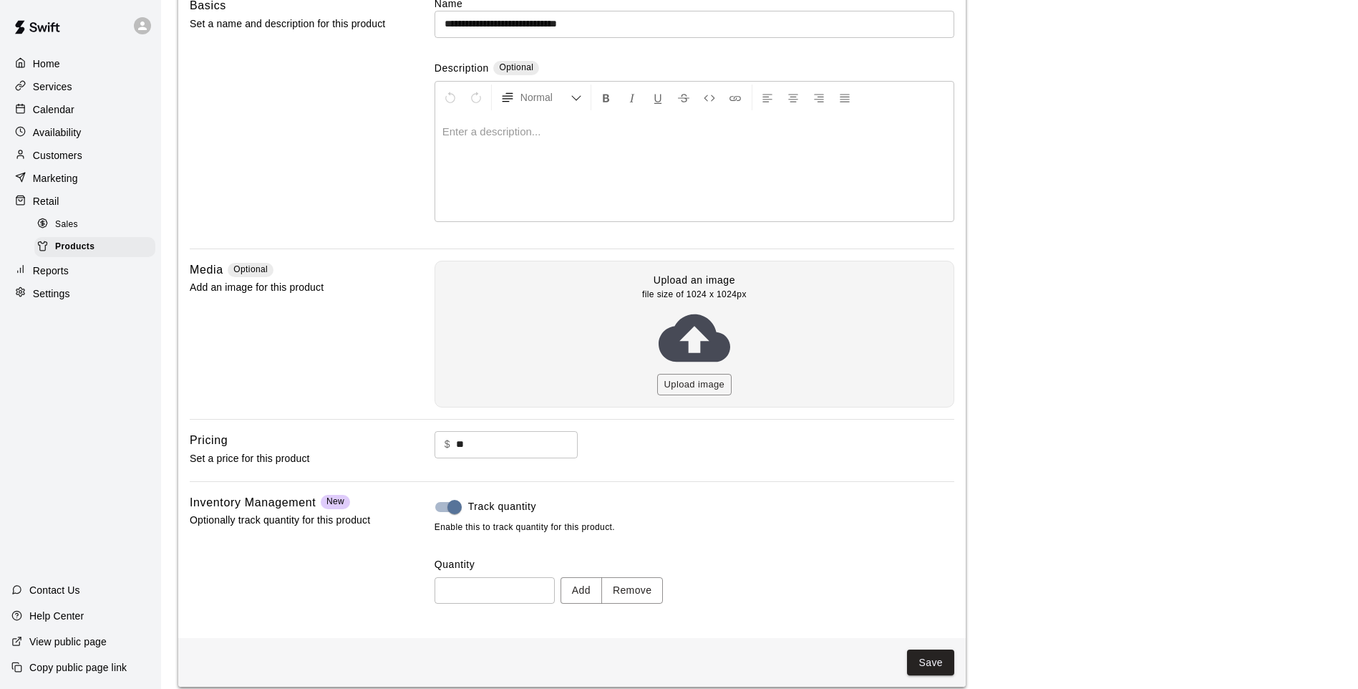
scroll to position [145, 0]
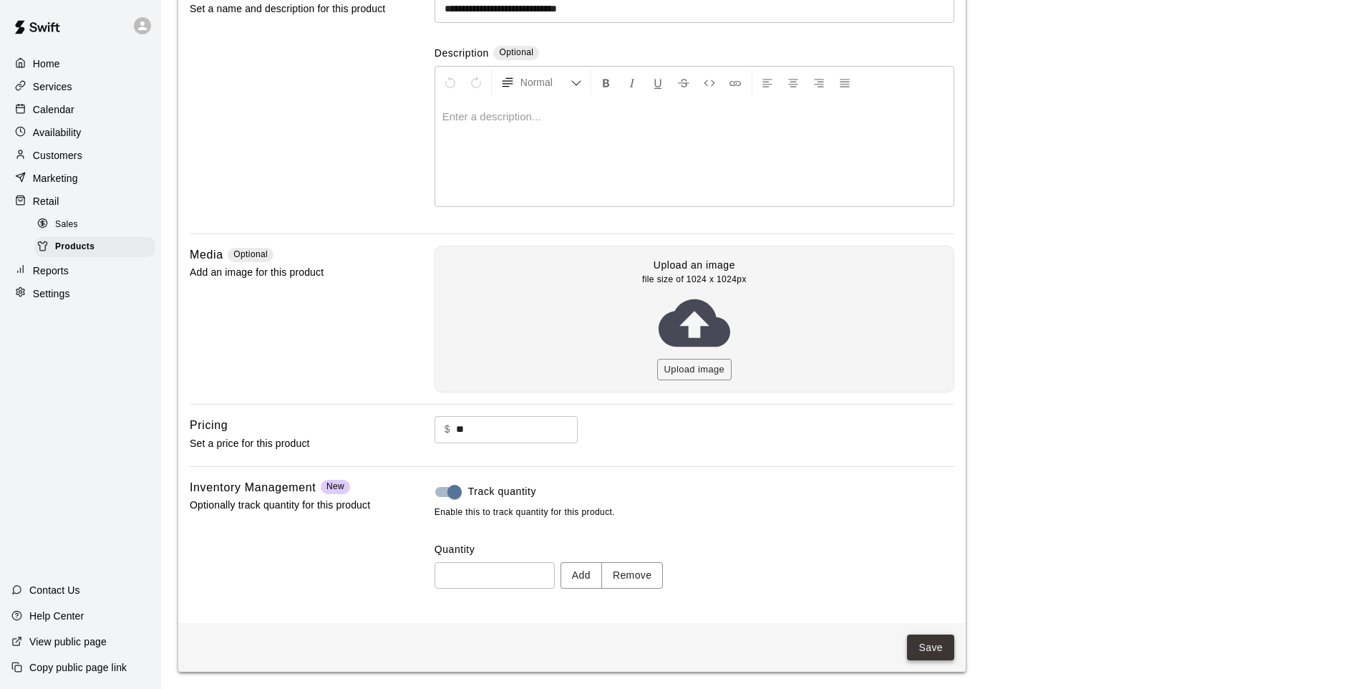
click at [934, 642] on button "Save" at bounding box center [930, 647] width 47 height 26
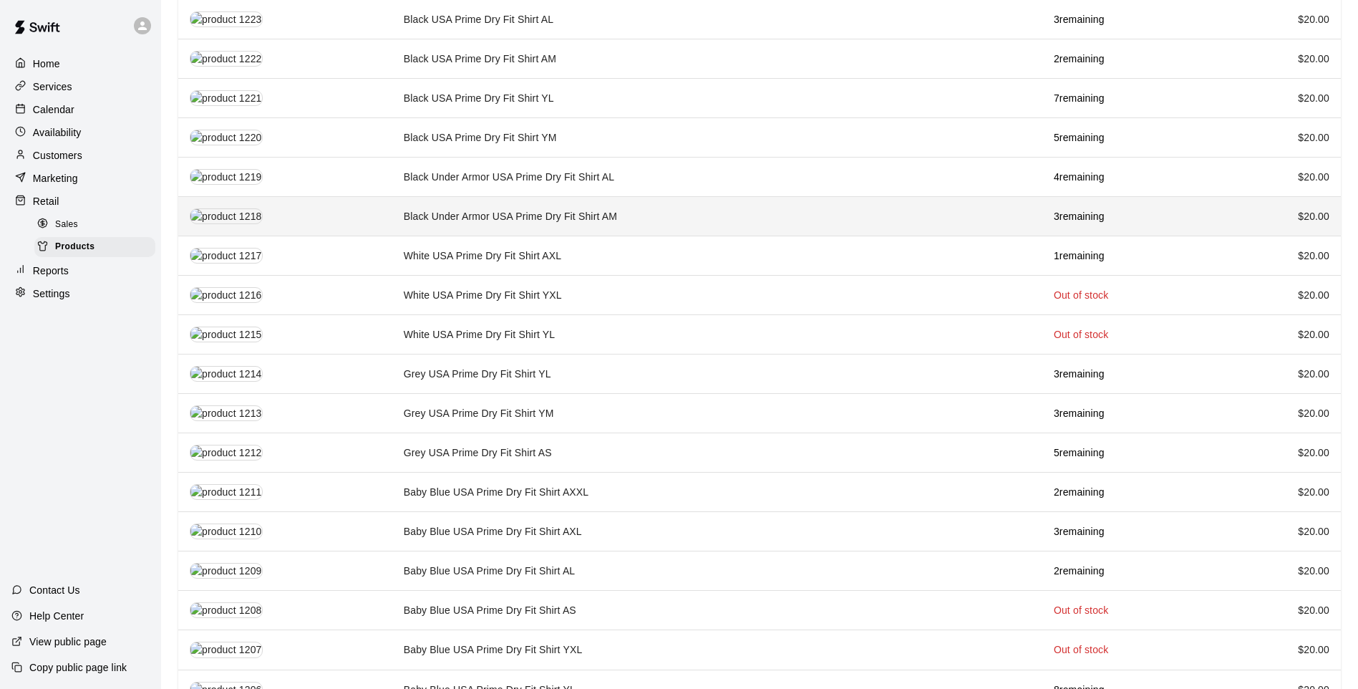
scroll to position [1326, 0]
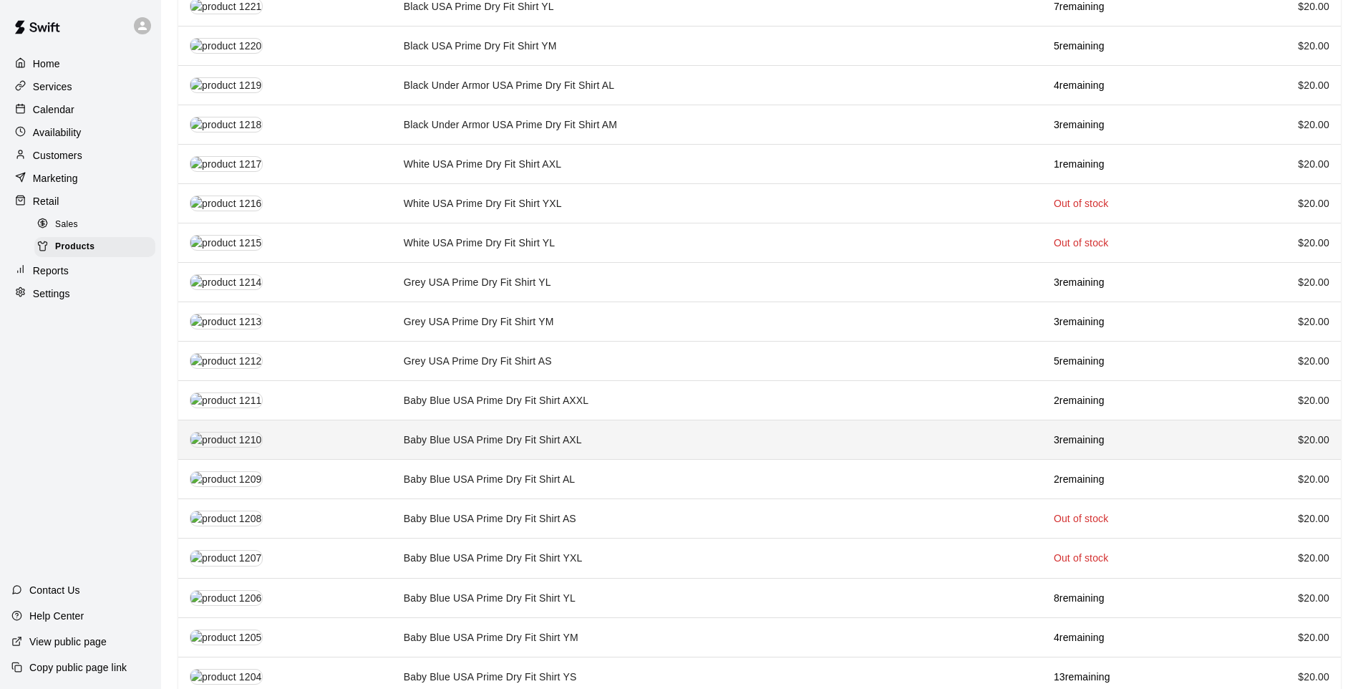
click at [729, 442] on td "Baby Blue USA Prime Dry Fit Shirt AXL" at bounding box center [717, 439] width 650 height 39
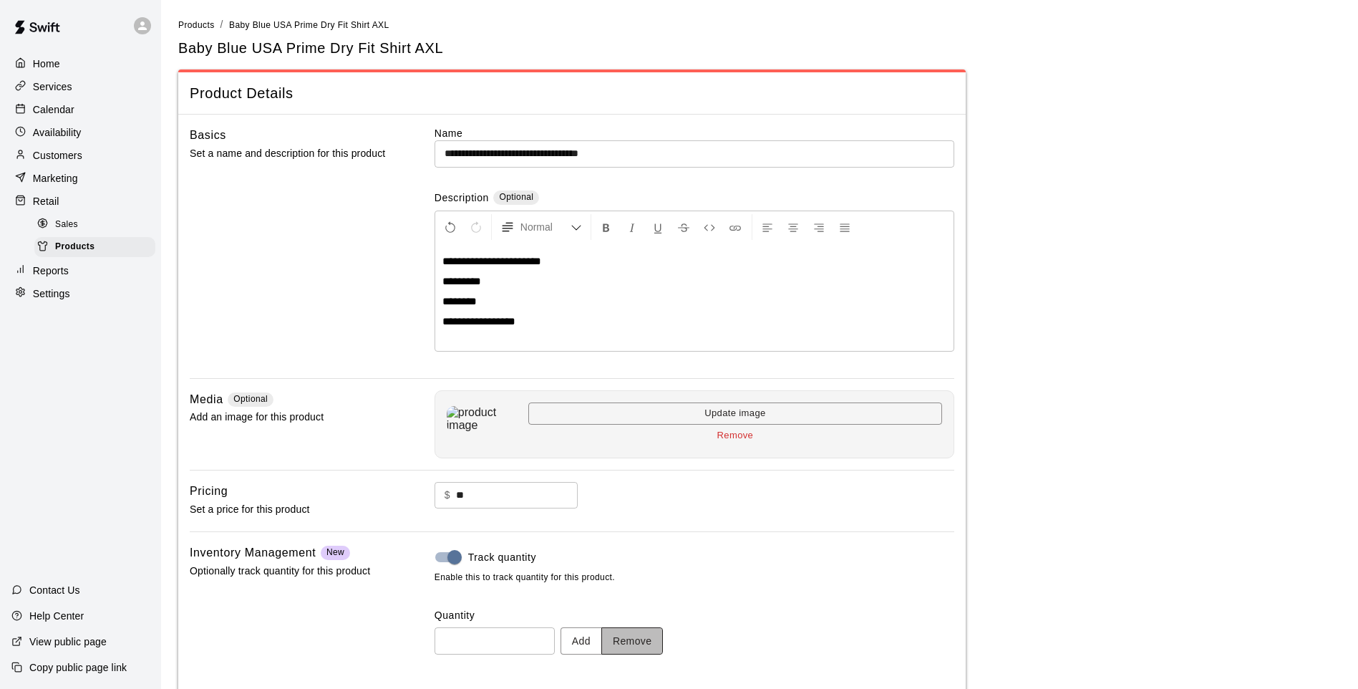
click at [629, 638] on button "Remove" at bounding box center [632, 640] width 62 height 26
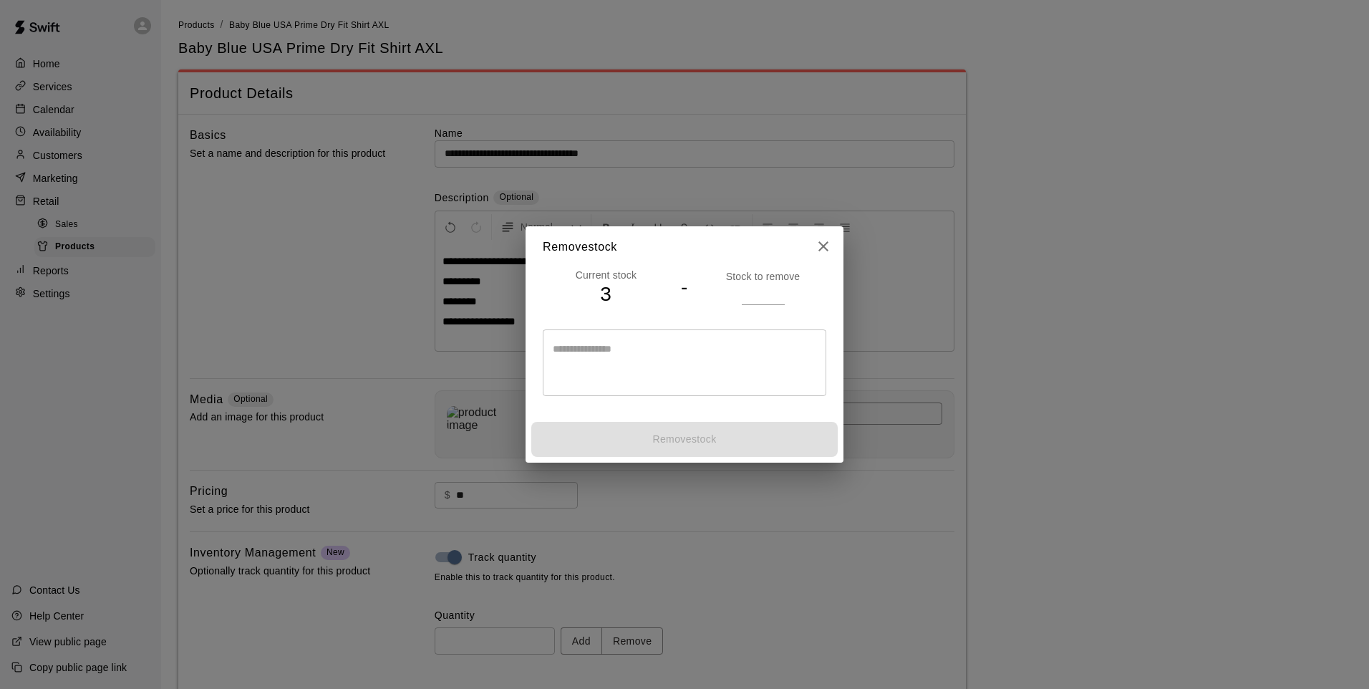
click at [762, 290] on input "number" at bounding box center [763, 293] width 43 height 21
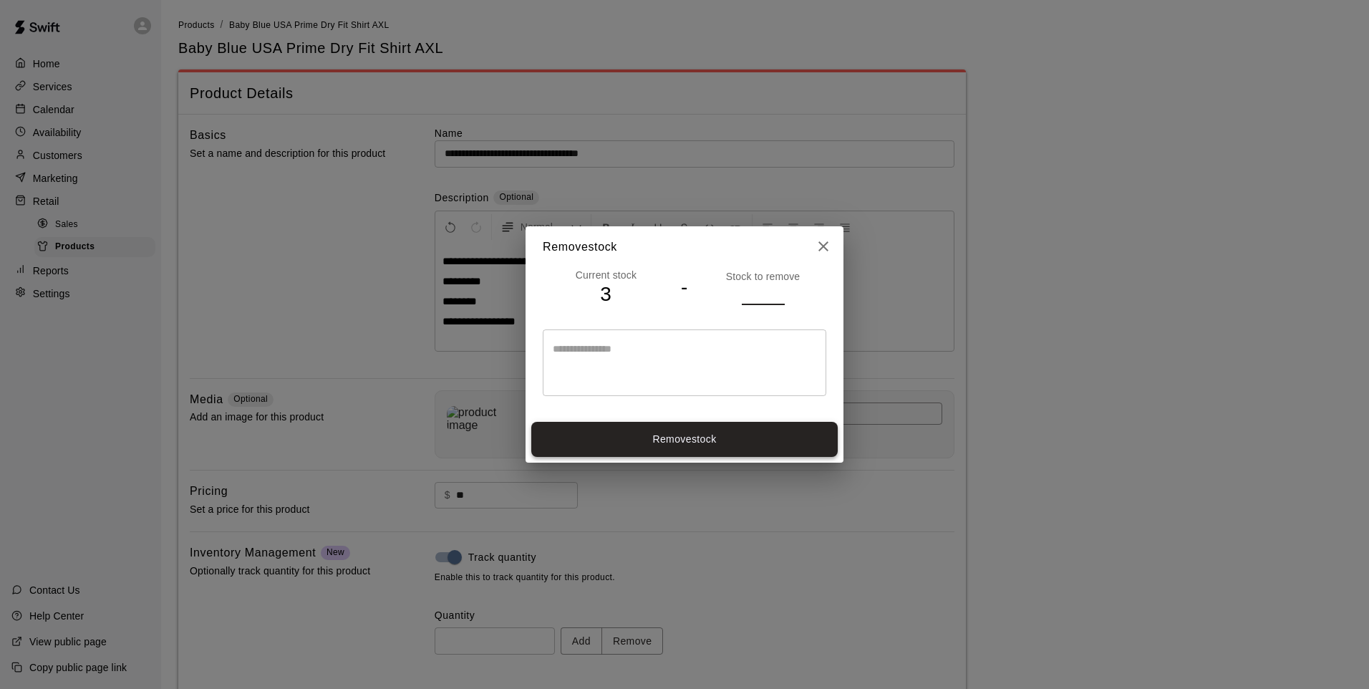
type input "*"
click at [725, 443] on button "Remove stock" at bounding box center [684, 439] width 306 height 35
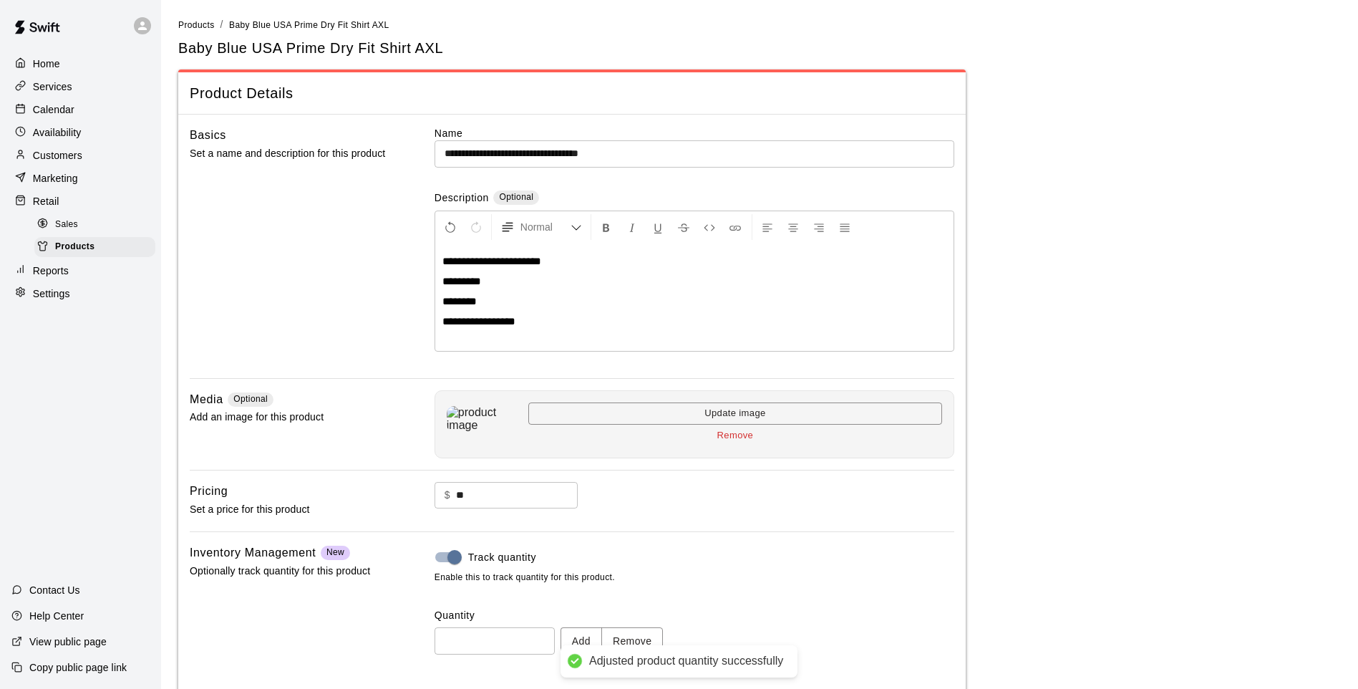
type input "*"
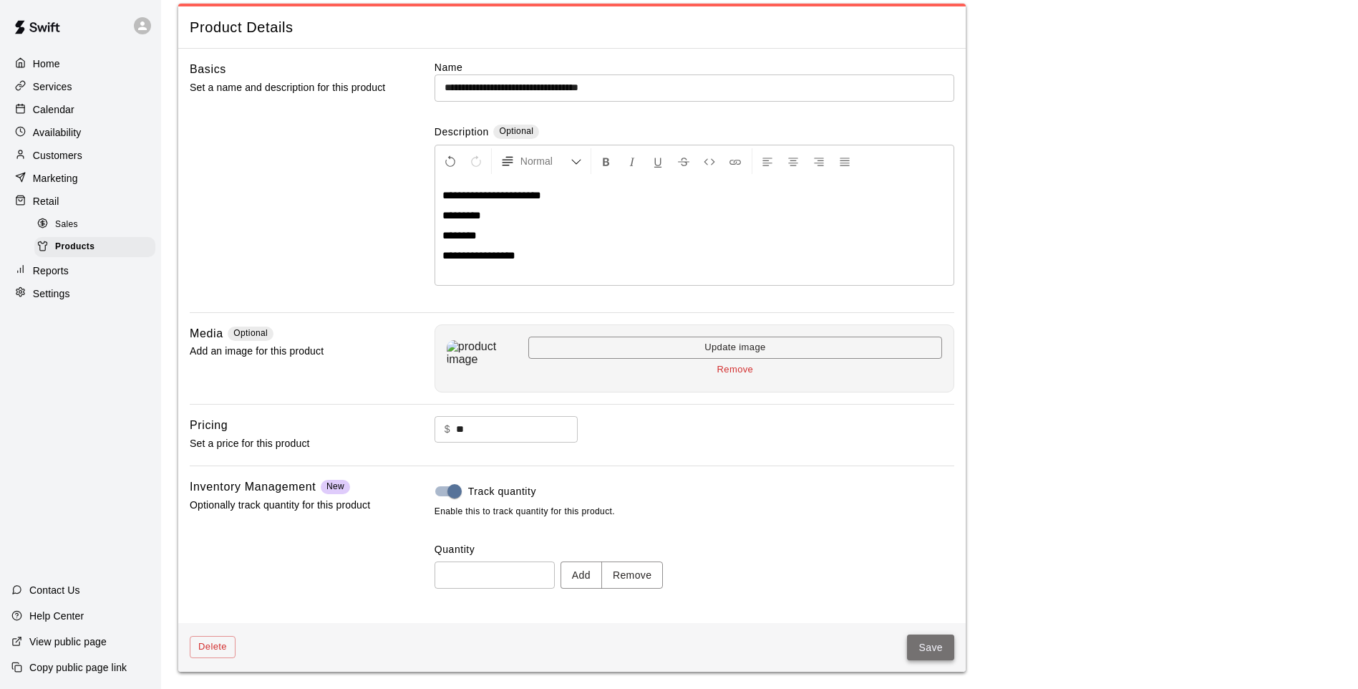
click at [909, 634] on button "Save" at bounding box center [930, 647] width 47 height 26
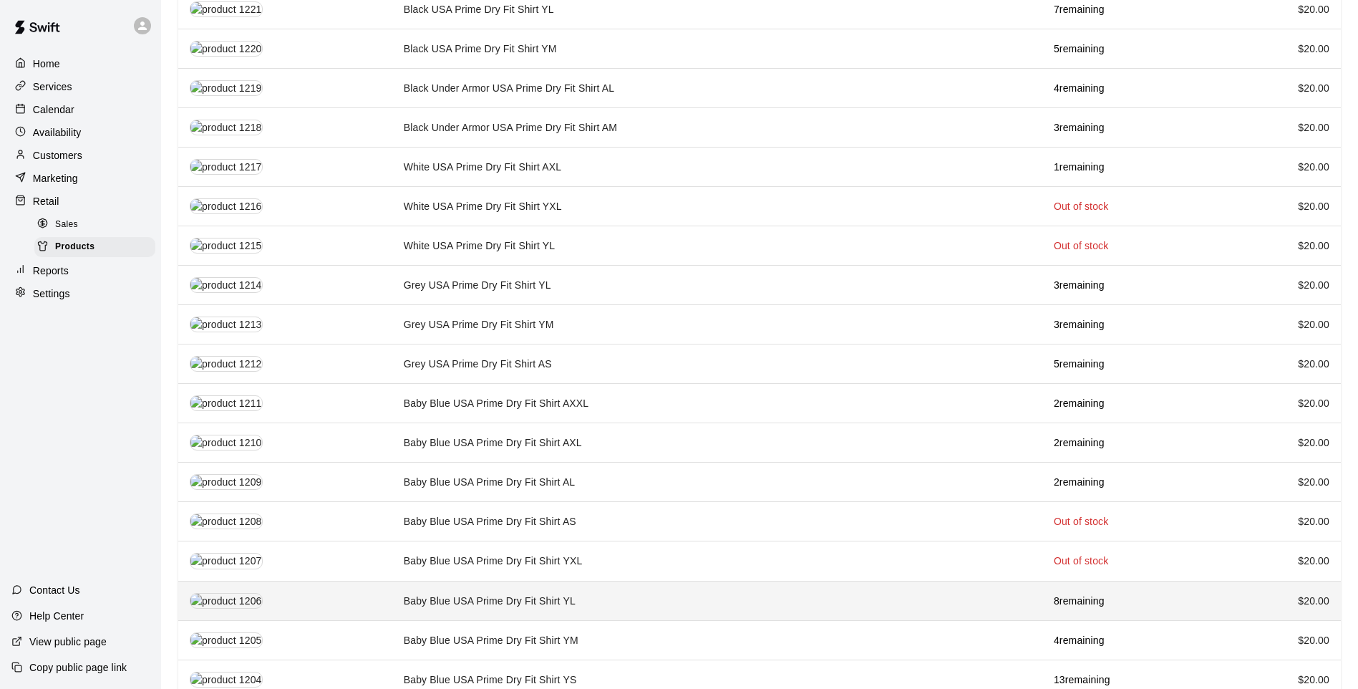
scroll to position [1326, 0]
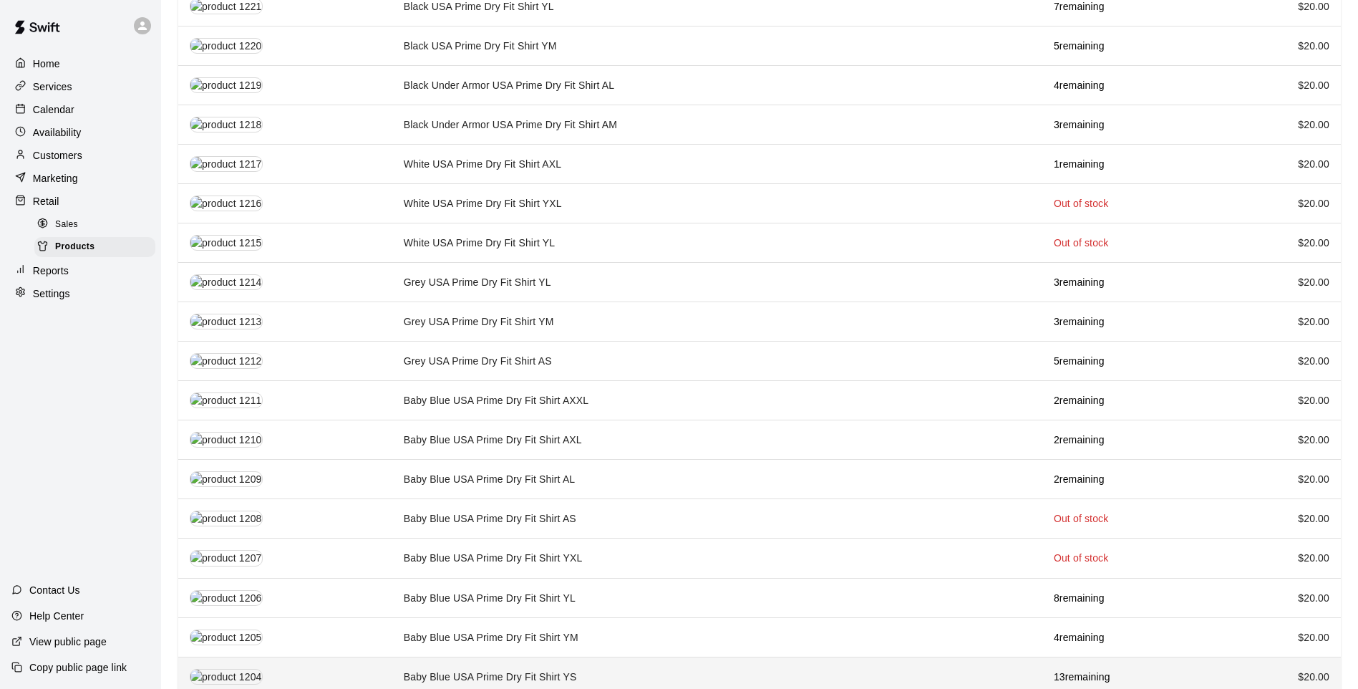
click at [705, 657] on td "Baby Blue USA Prime Dry Fit Shirt YS" at bounding box center [717, 675] width 650 height 39
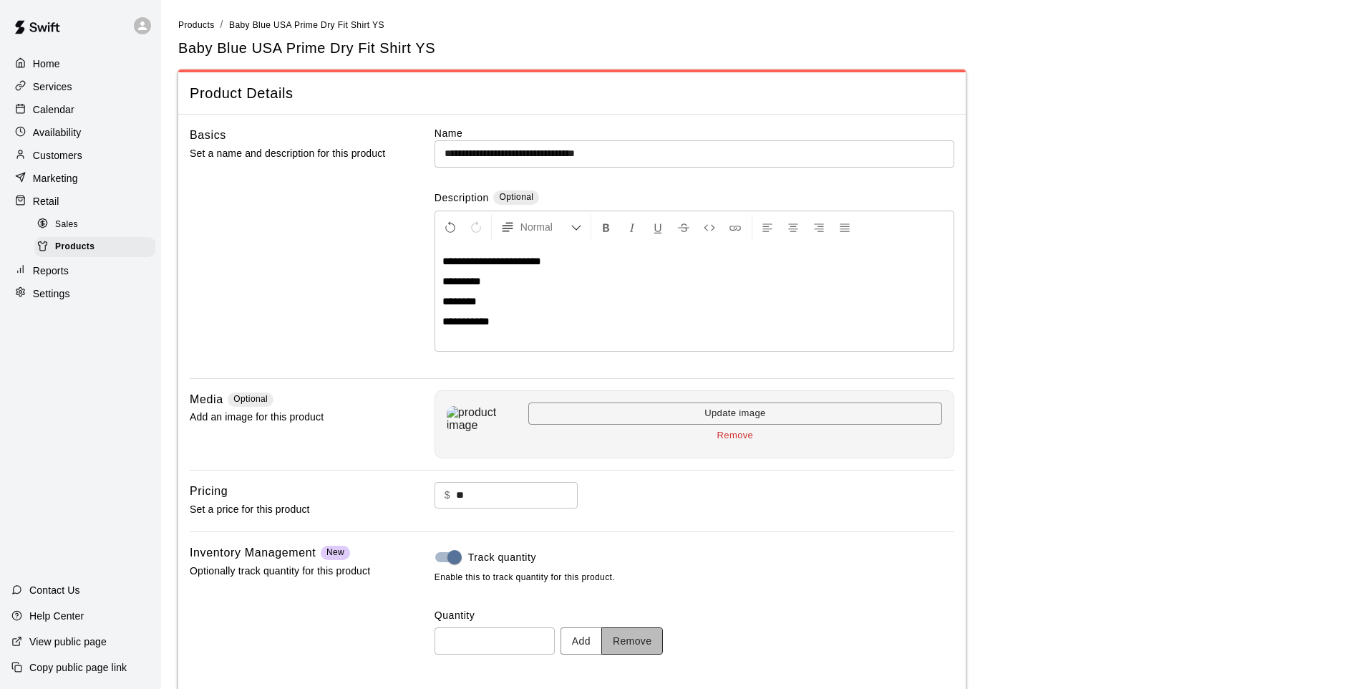
click at [640, 641] on button "Remove" at bounding box center [632, 640] width 62 height 26
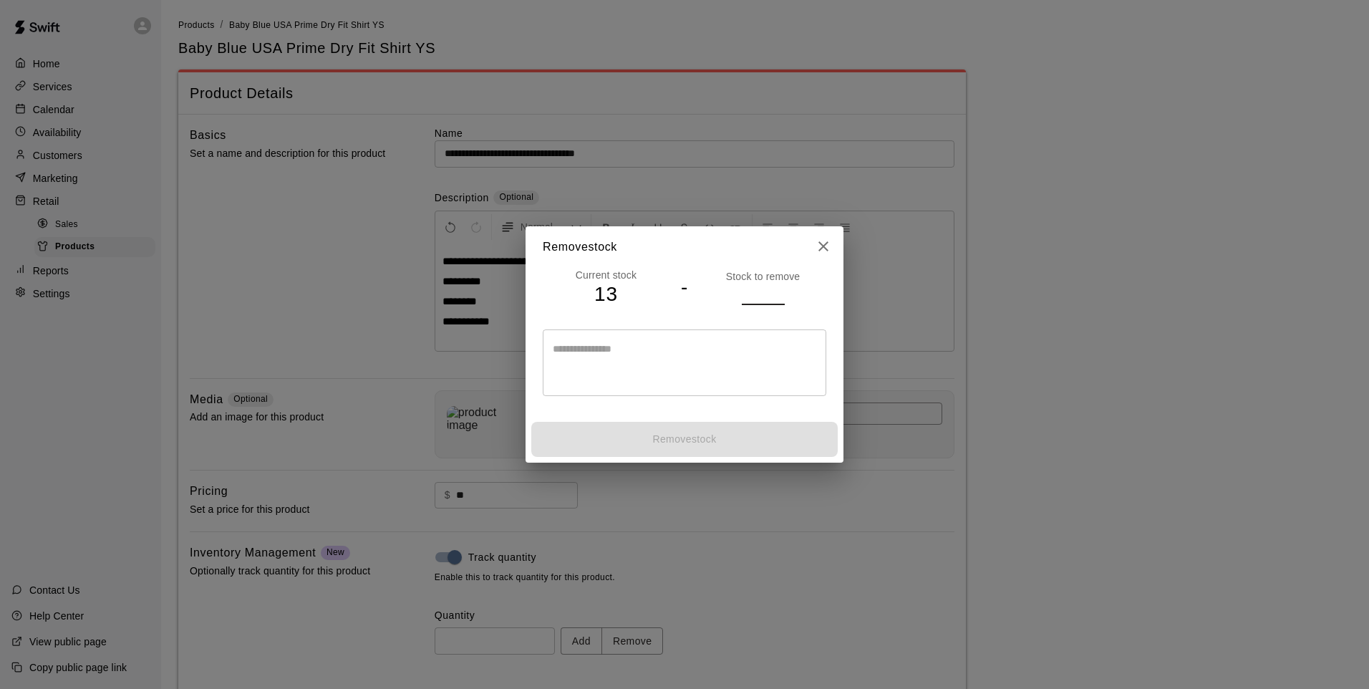
click at [751, 289] on input "number" at bounding box center [763, 293] width 43 height 21
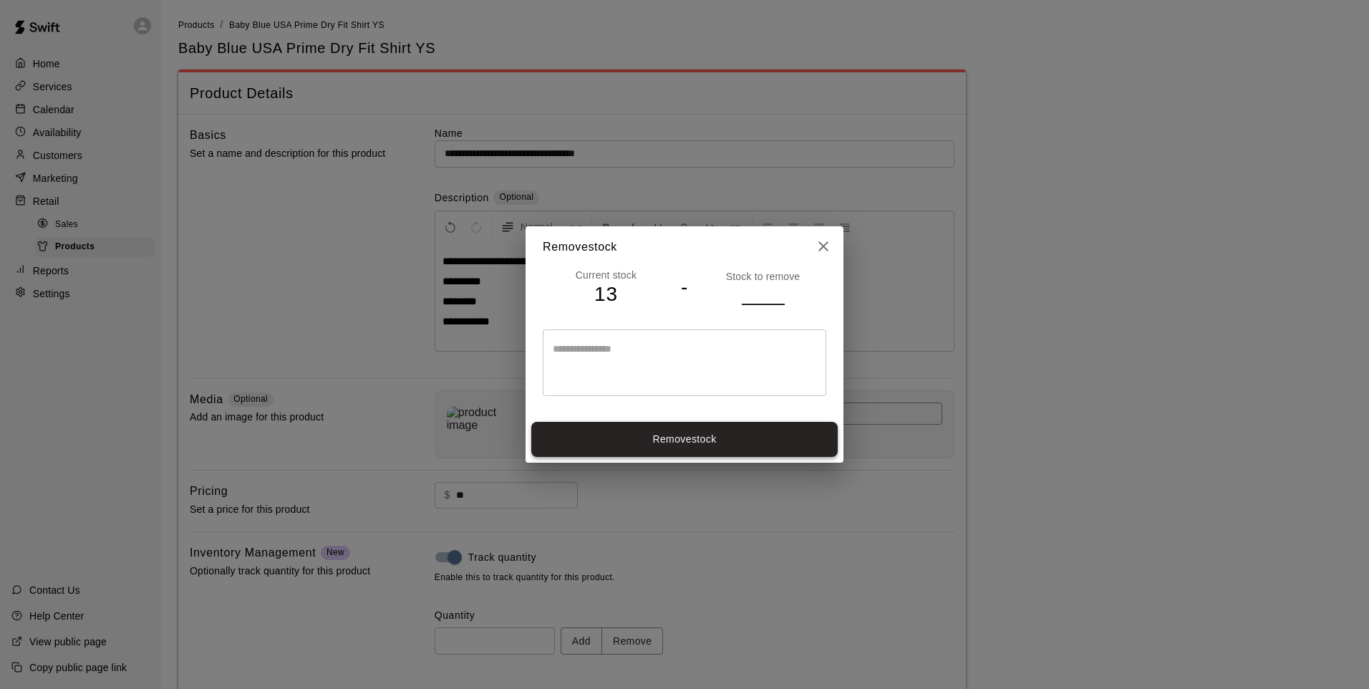
type input "*"
click at [716, 431] on button "Remove stock" at bounding box center [684, 439] width 306 height 35
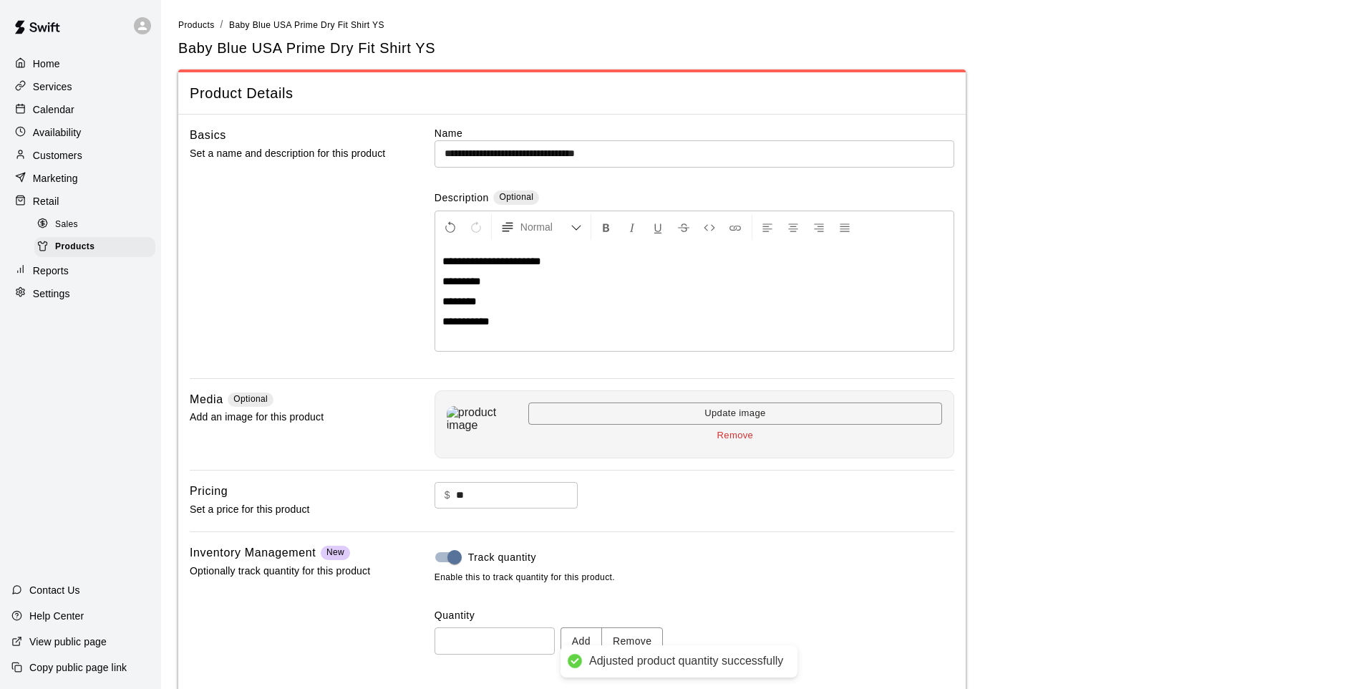
type input "*"
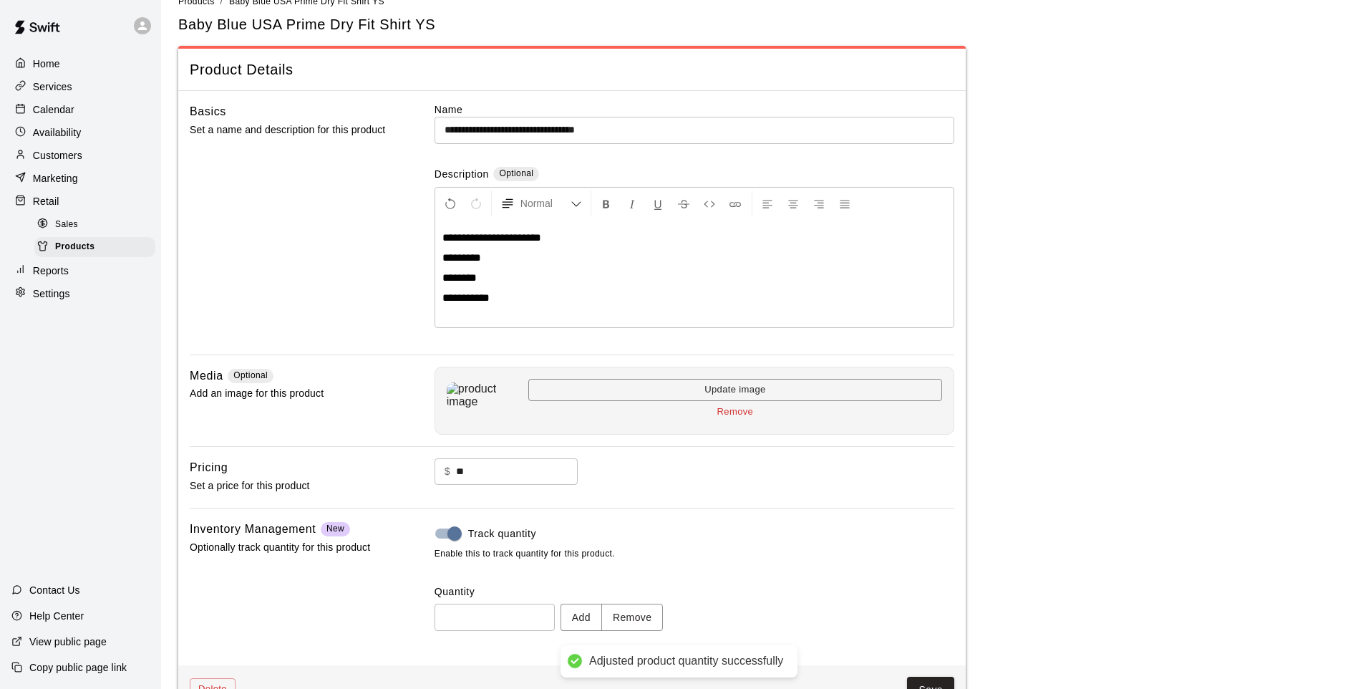
scroll to position [66, 0]
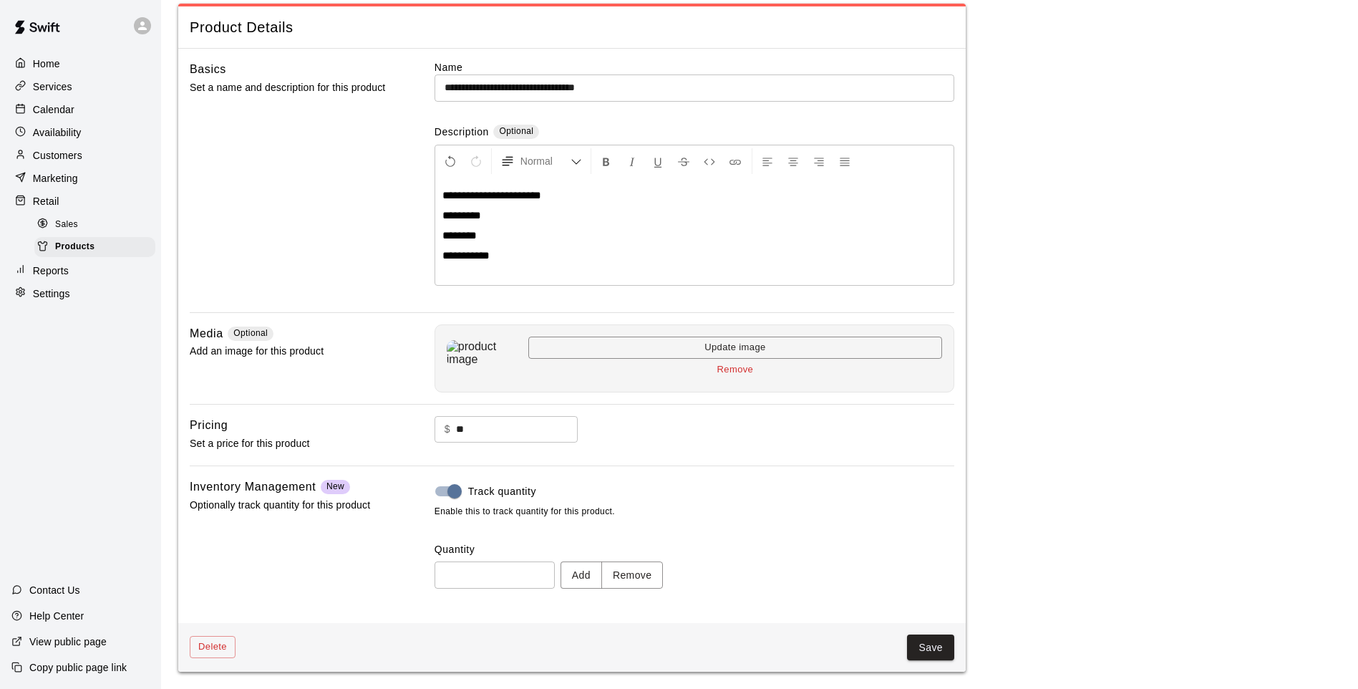
click at [930, 628] on div "Delete Save" at bounding box center [571, 647] width 787 height 49
click at [933, 646] on button "Save" at bounding box center [930, 647] width 47 height 26
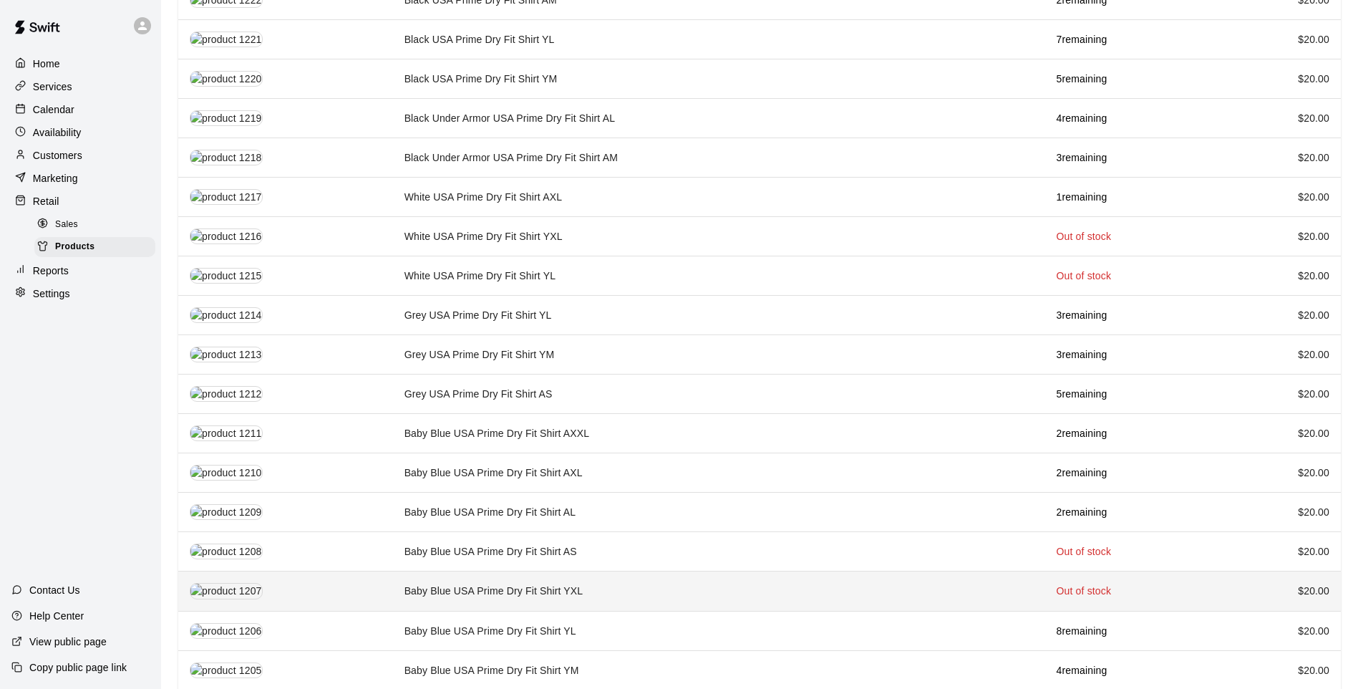
scroll to position [1326, 0]
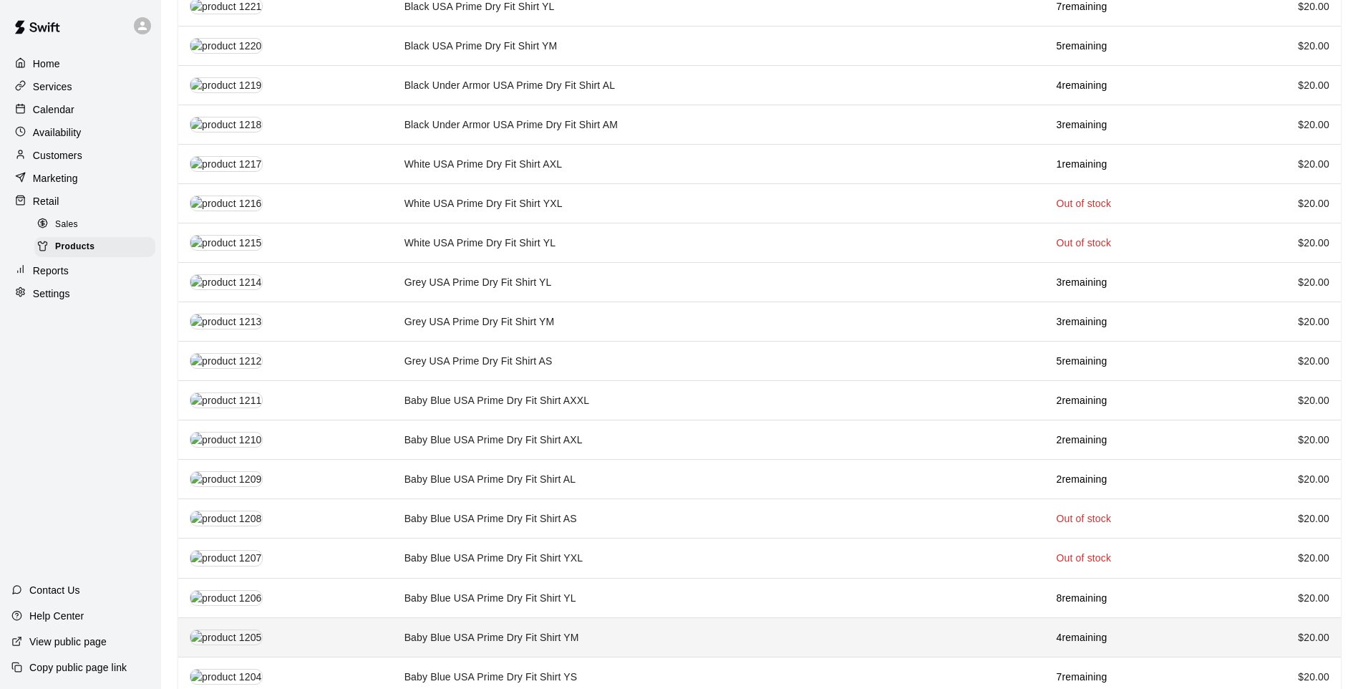
click at [661, 617] on td "Baby Blue USA Prime Dry Fit Shirt YM" at bounding box center [719, 636] width 652 height 39
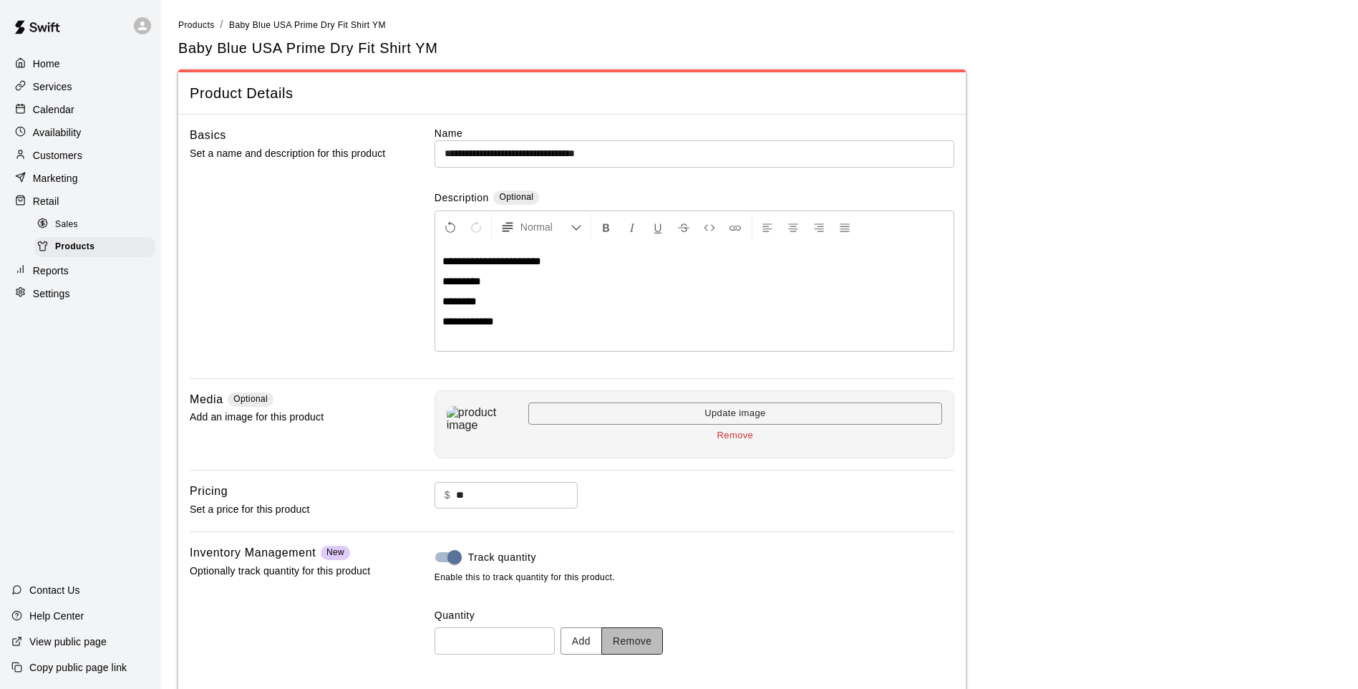
click at [664, 651] on button "Remove" at bounding box center [632, 640] width 62 height 26
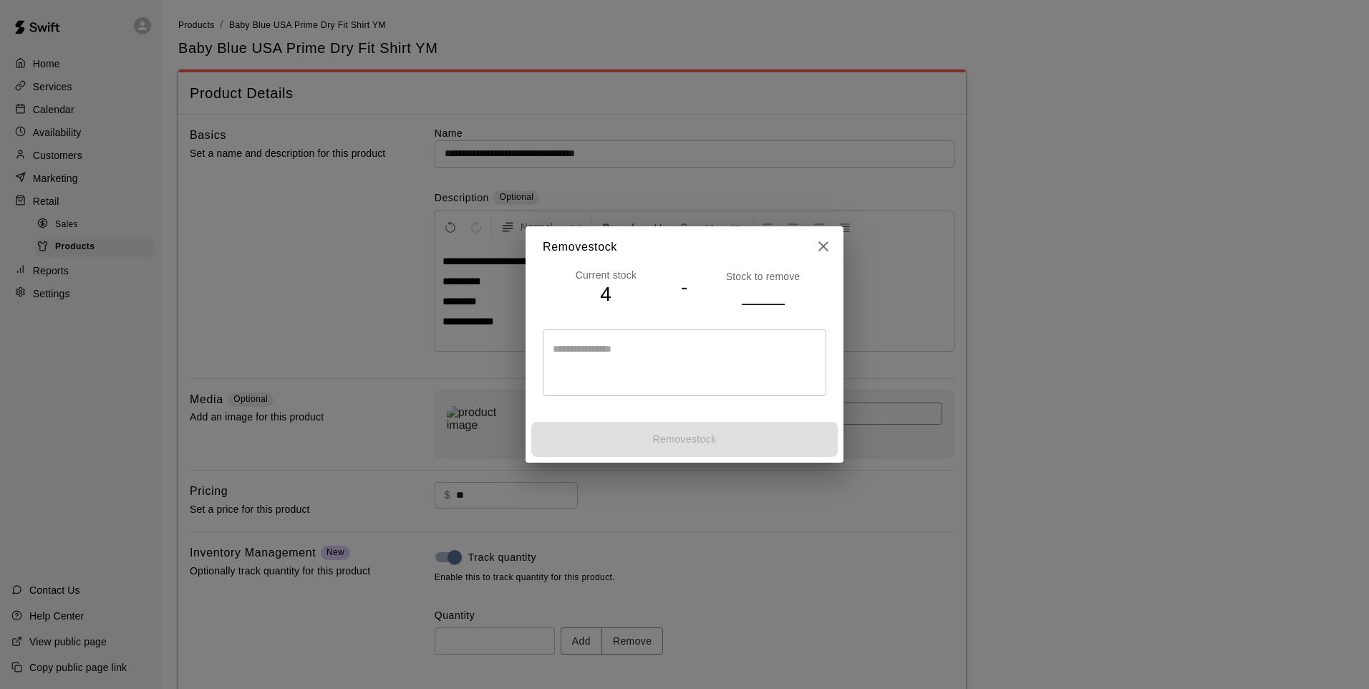
click at [768, 289] on input "number" at bounding box center [763, 293] width 43 height 21
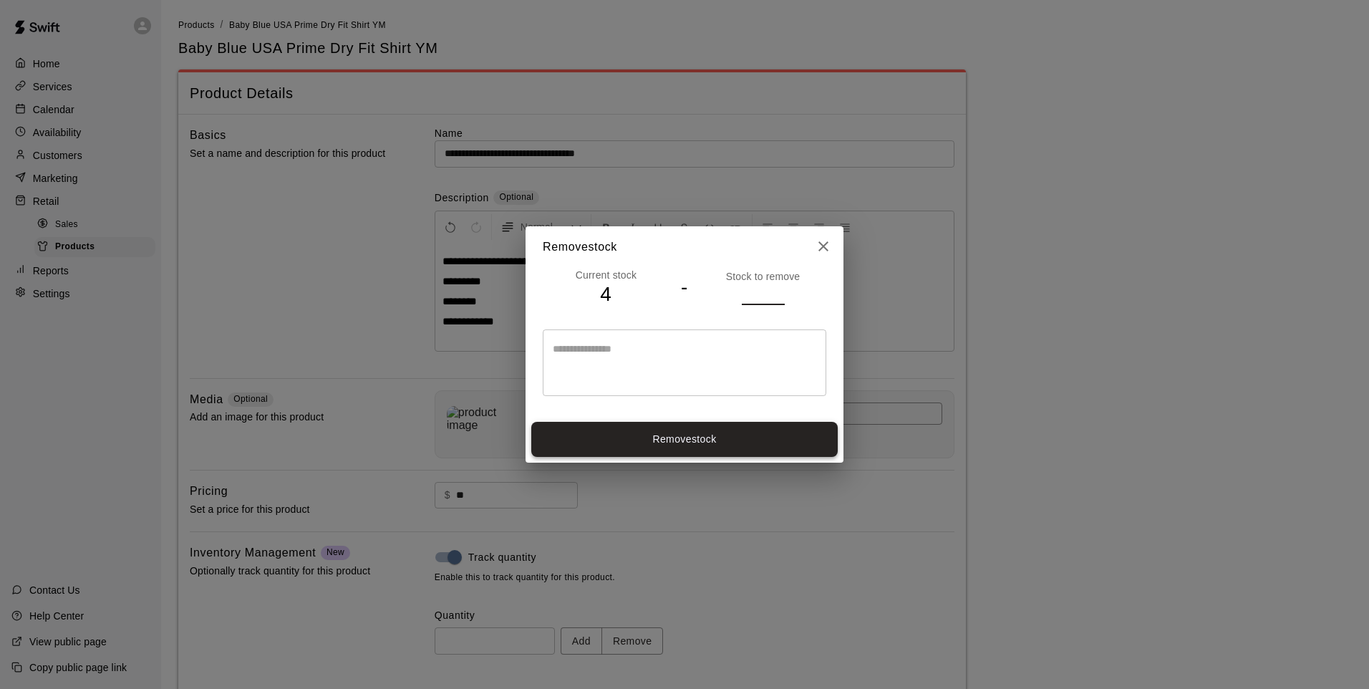
type input "*"
click at [676, 425] on button "Remove stock" at bounding box center [684, 439] width 306 height 35
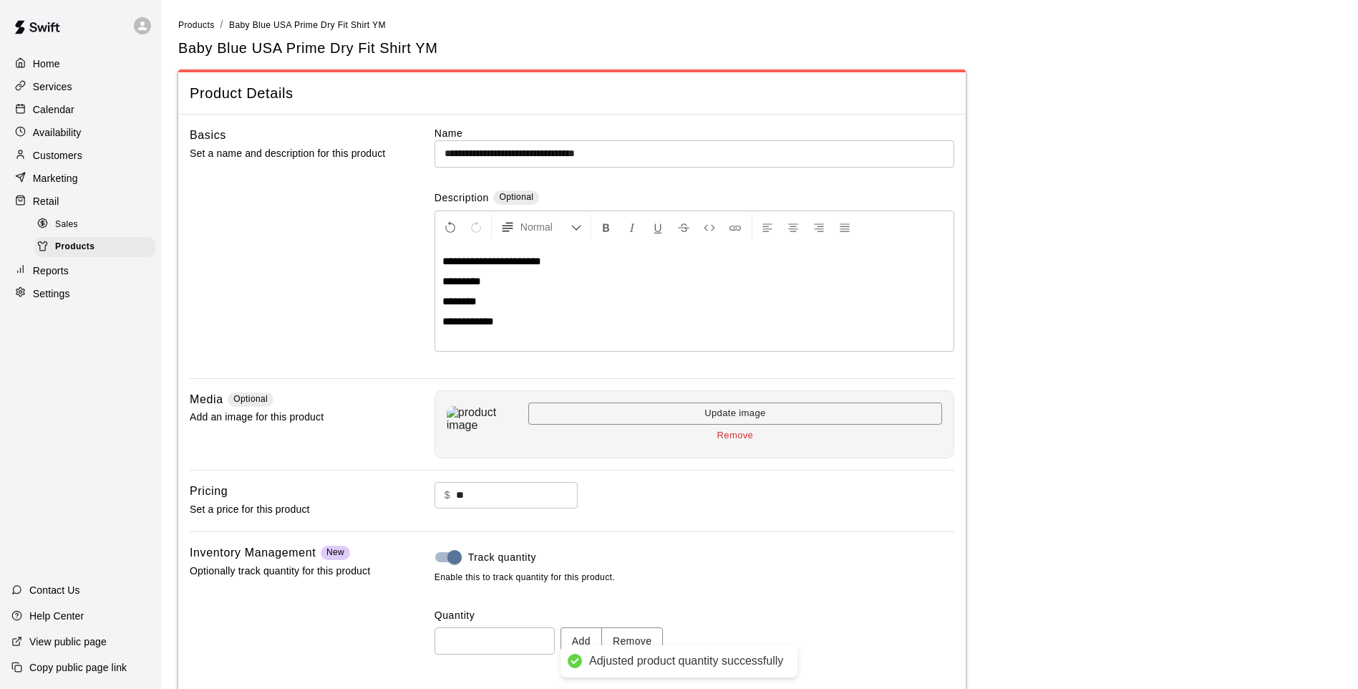
type input "*"
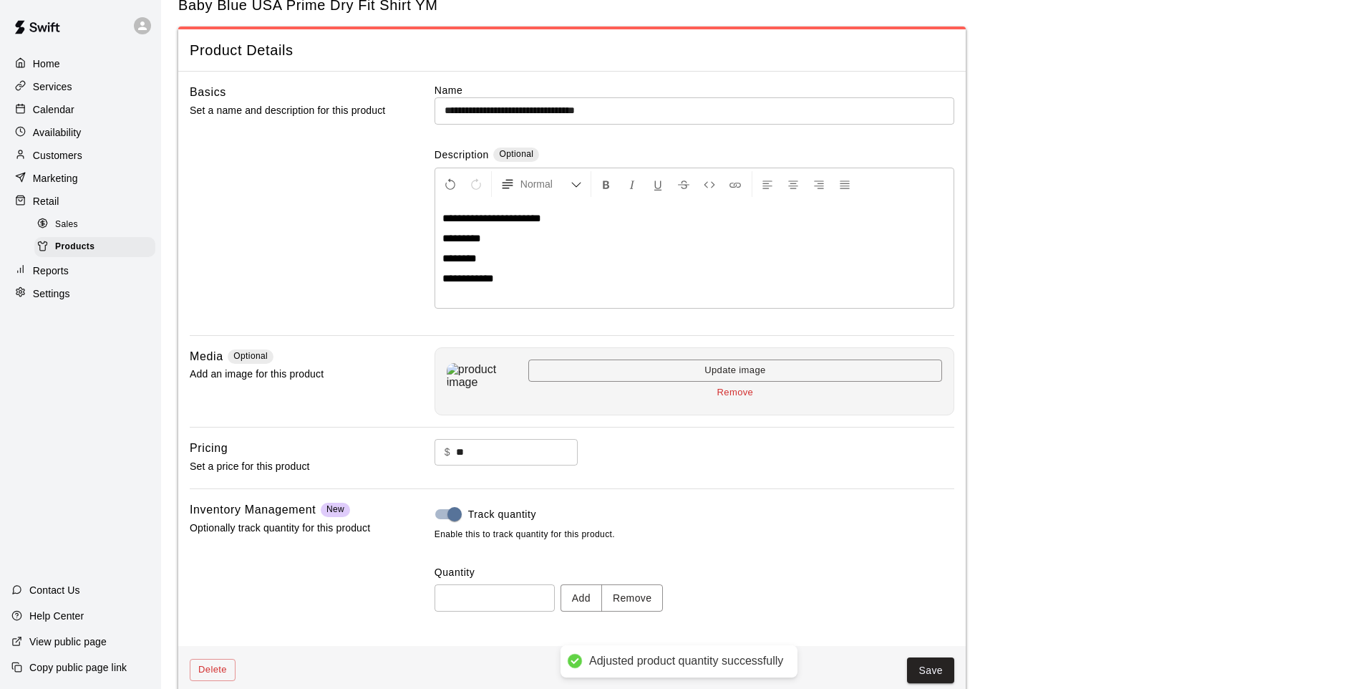
scroll to position [66, 0]
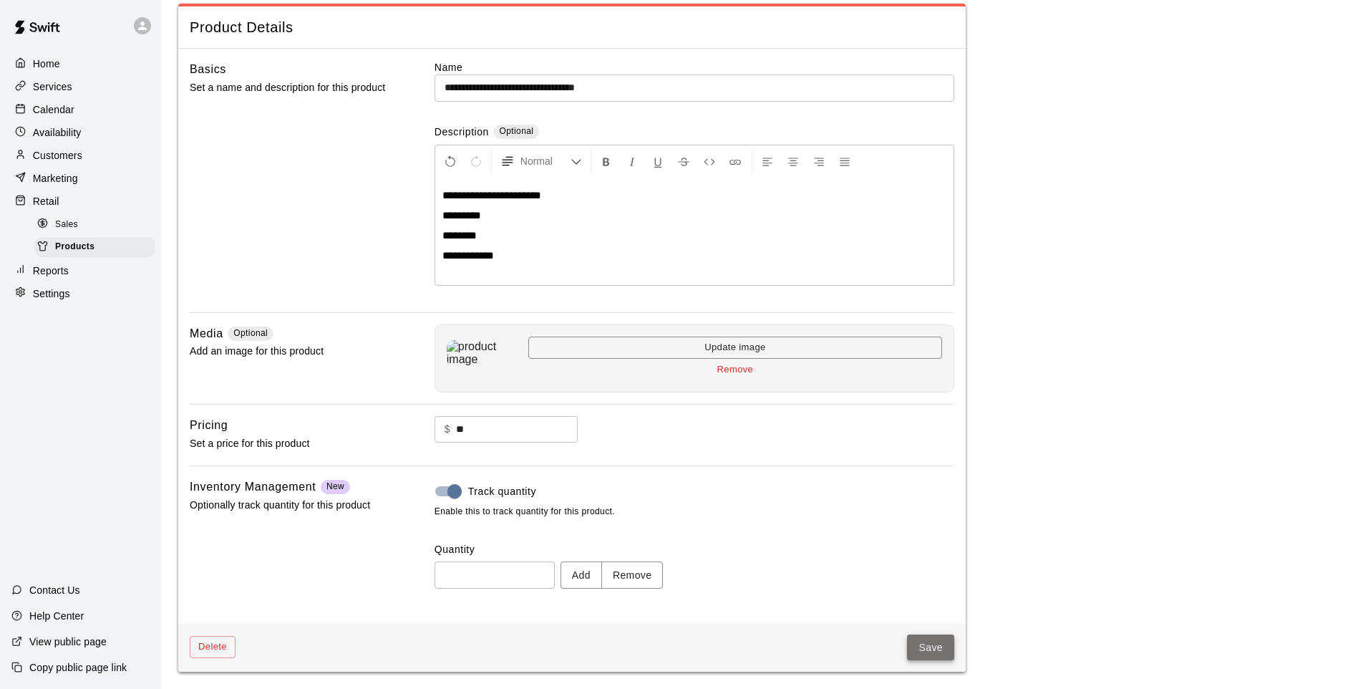
click at [946, 634] on button "Save" at bounding box center [930, 647] width 47 height 26
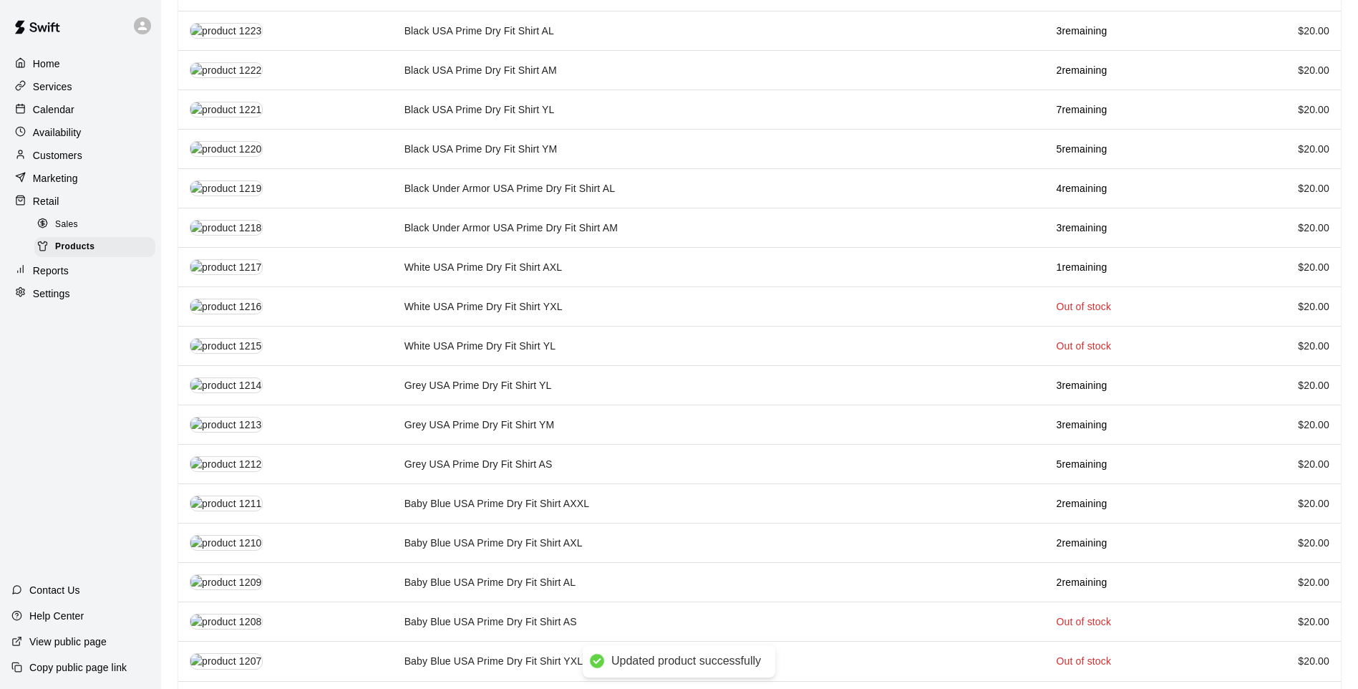
scroll to position [1326, 0]
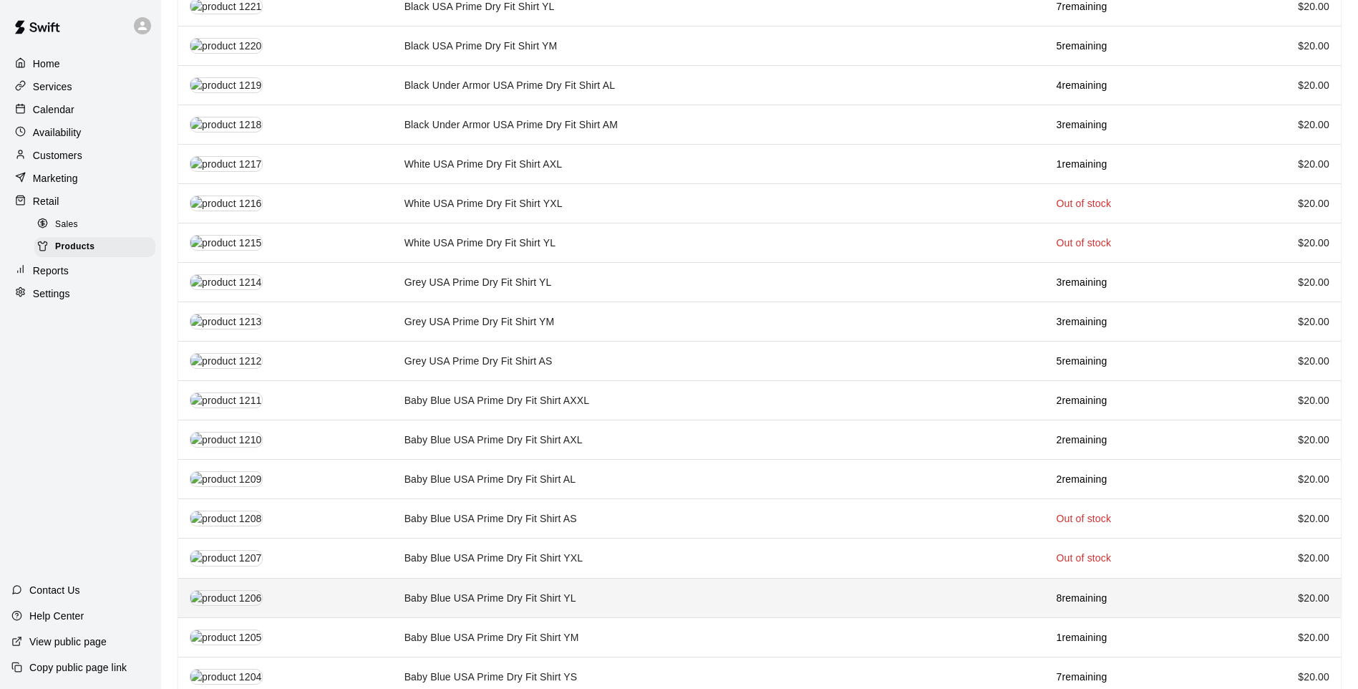
click at [519, 578] on td "Baby Blue USA Prime Dry Fit Shirt YL" at bounding box center [719, 597] width 652 height 39
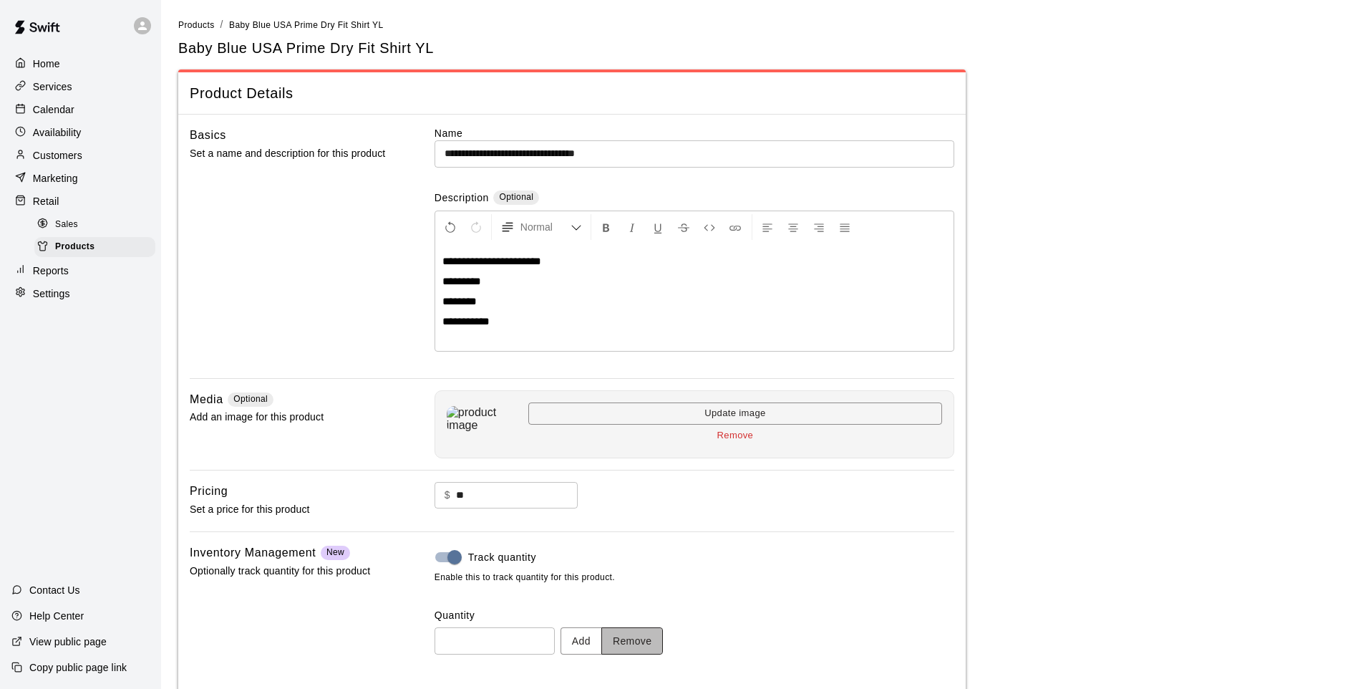
click at [643, 637] on button "Remove" at bounding box center [632, 640] width 62 height 26
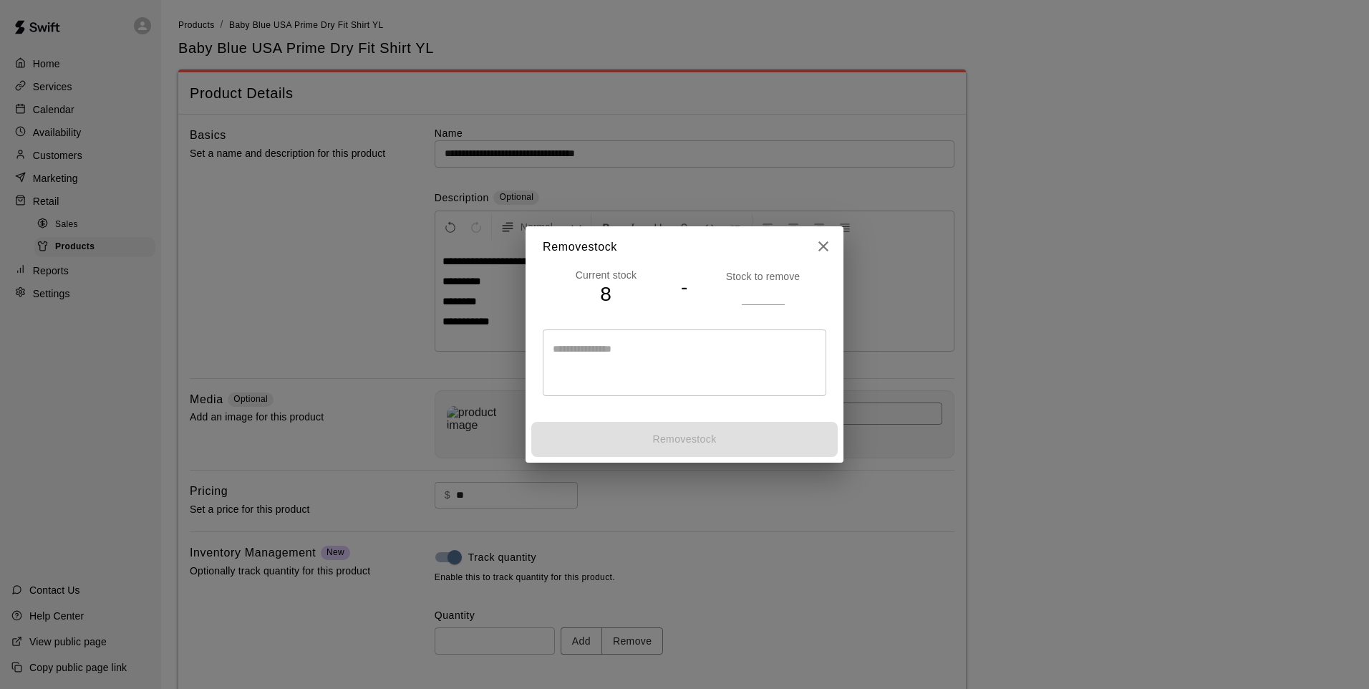
click at [743, 286] on input "number" at bounding box center [763, 293] width 43 height 21
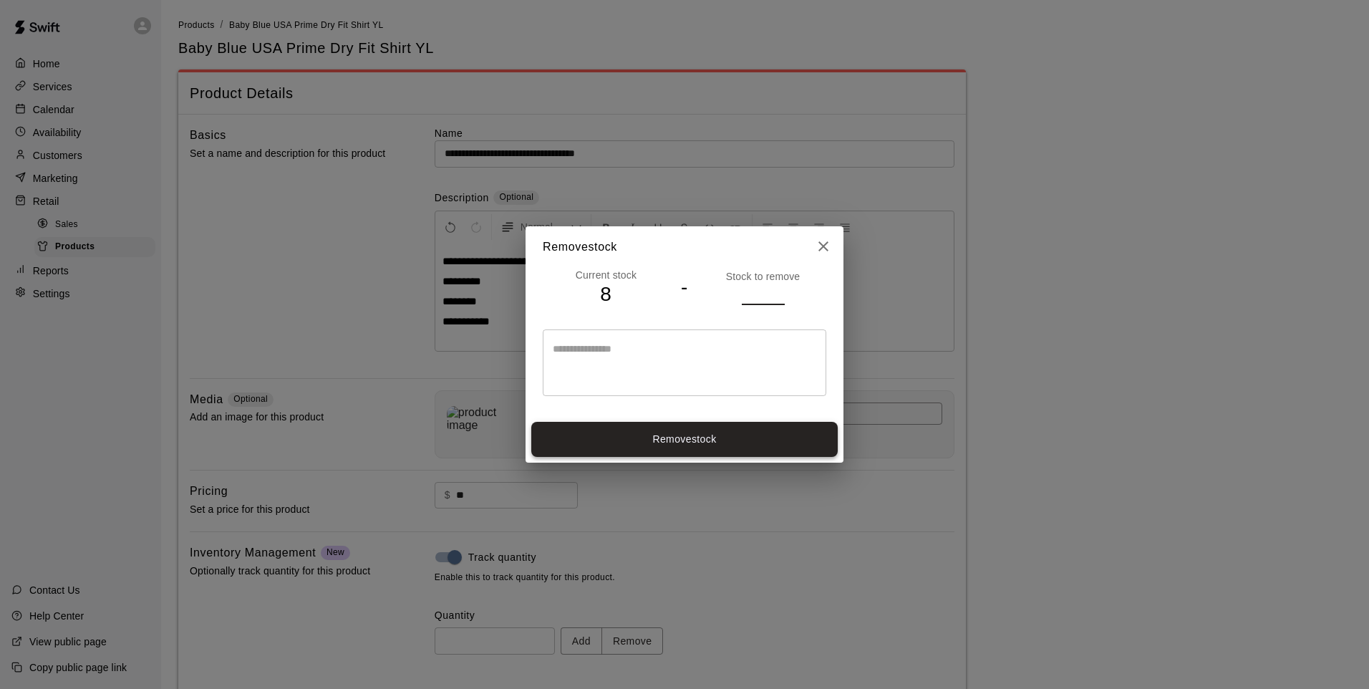
type input "*"
click at [734, 451] on button "Remove stock" at bounding box center [684, 439] width 306 height 35
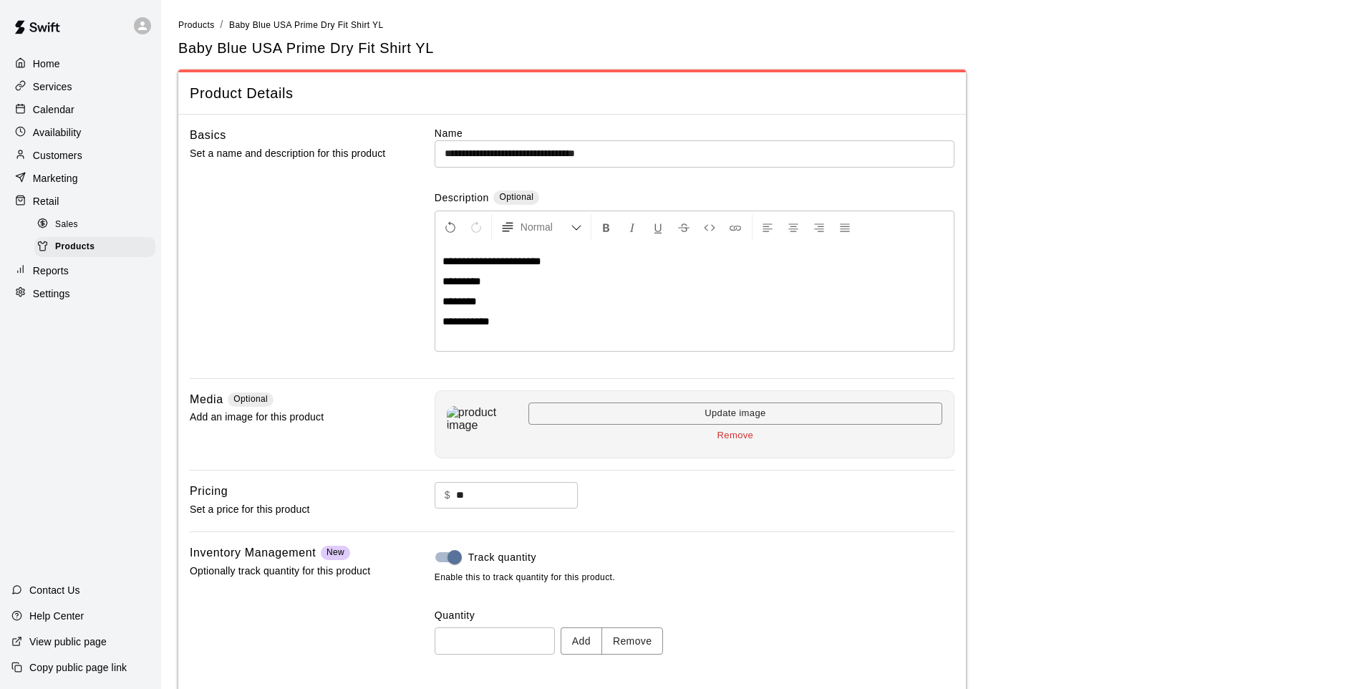
type input "*"
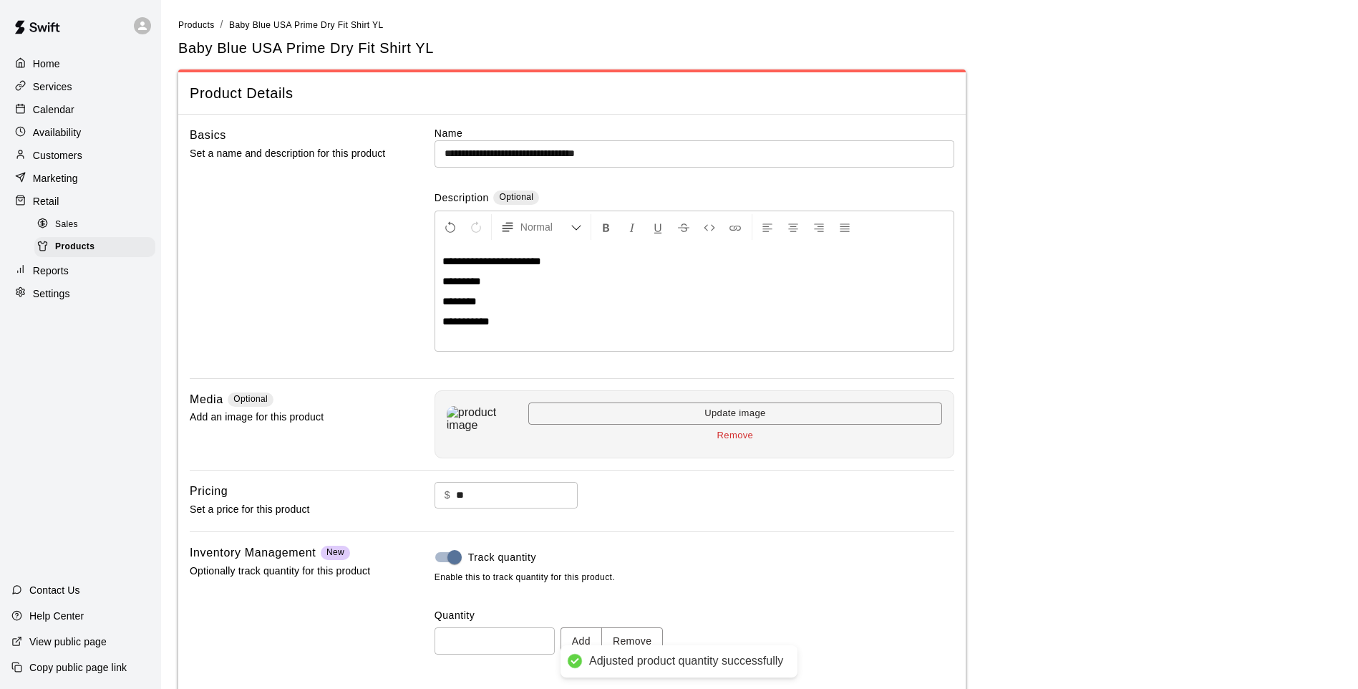
scroll to position [66, 0]
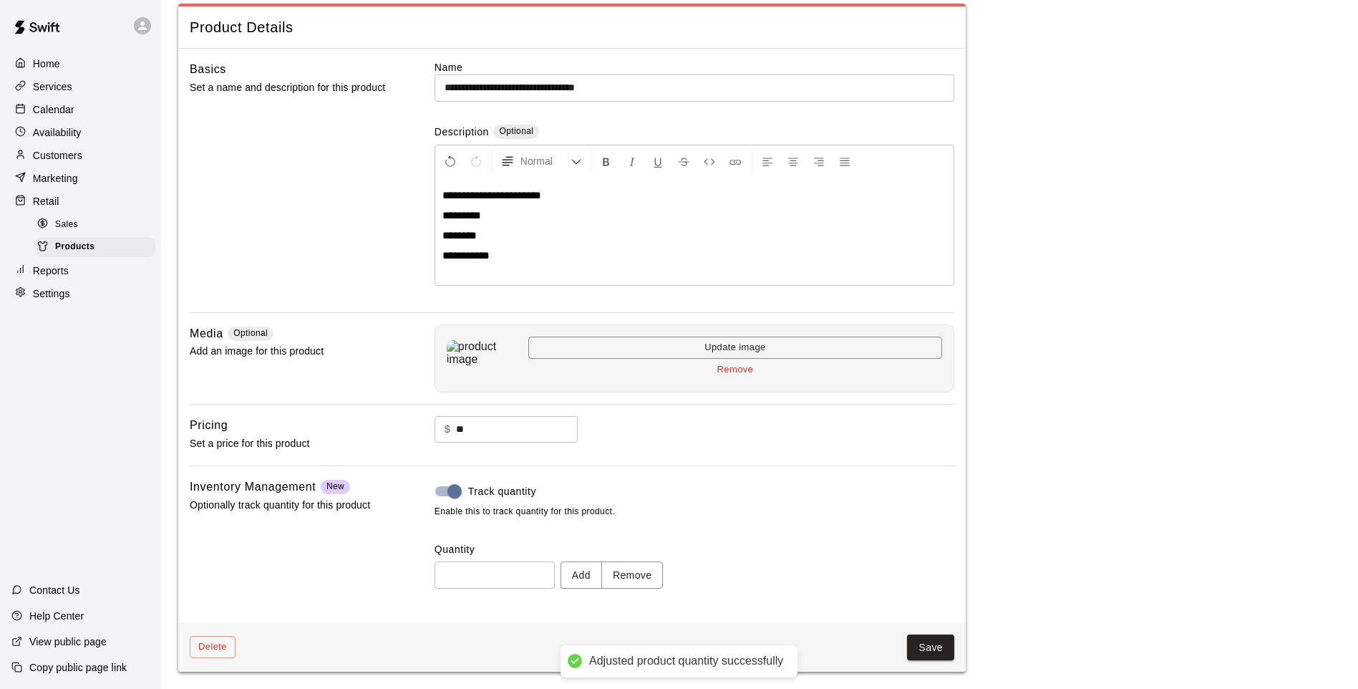
click at [990, 651] on main "**********" at bounding box center [759, 311] width 1162 height 720
click at [951, 648] on button "Save" at bounding box center [930, 647] width 47 height 26
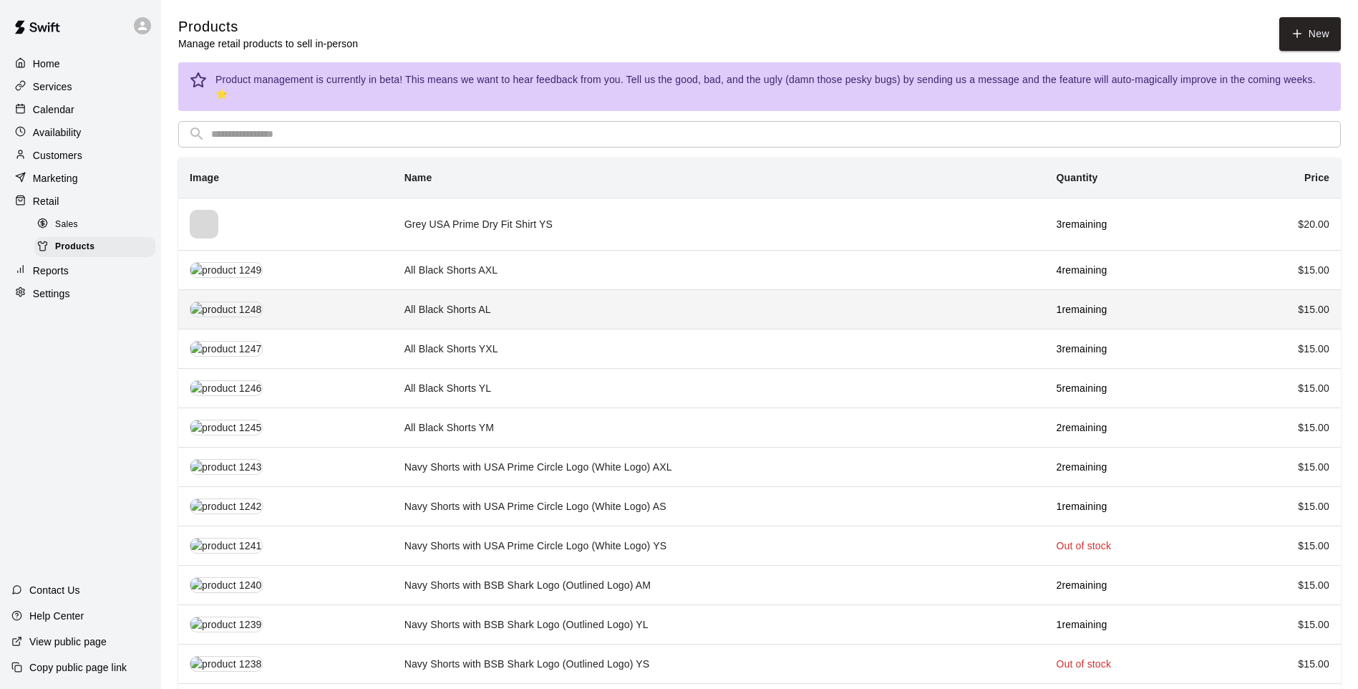
drag, startPoint x: 556, startPoint y: 351, endPoint x: 608, endPoint y: 294, distance: 77.0
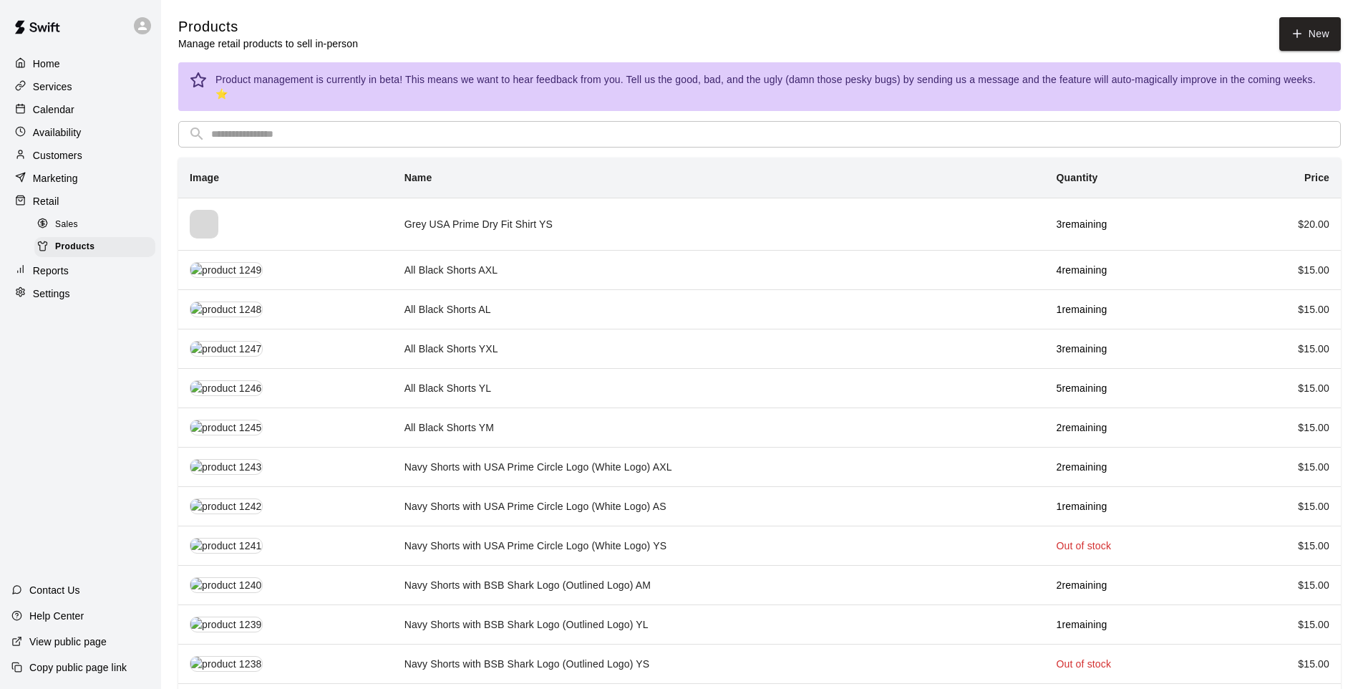
drag, startPoint x: 608, startPoint y: 294, endPoint x: 912, endPoint y: 53, distance: 387.7
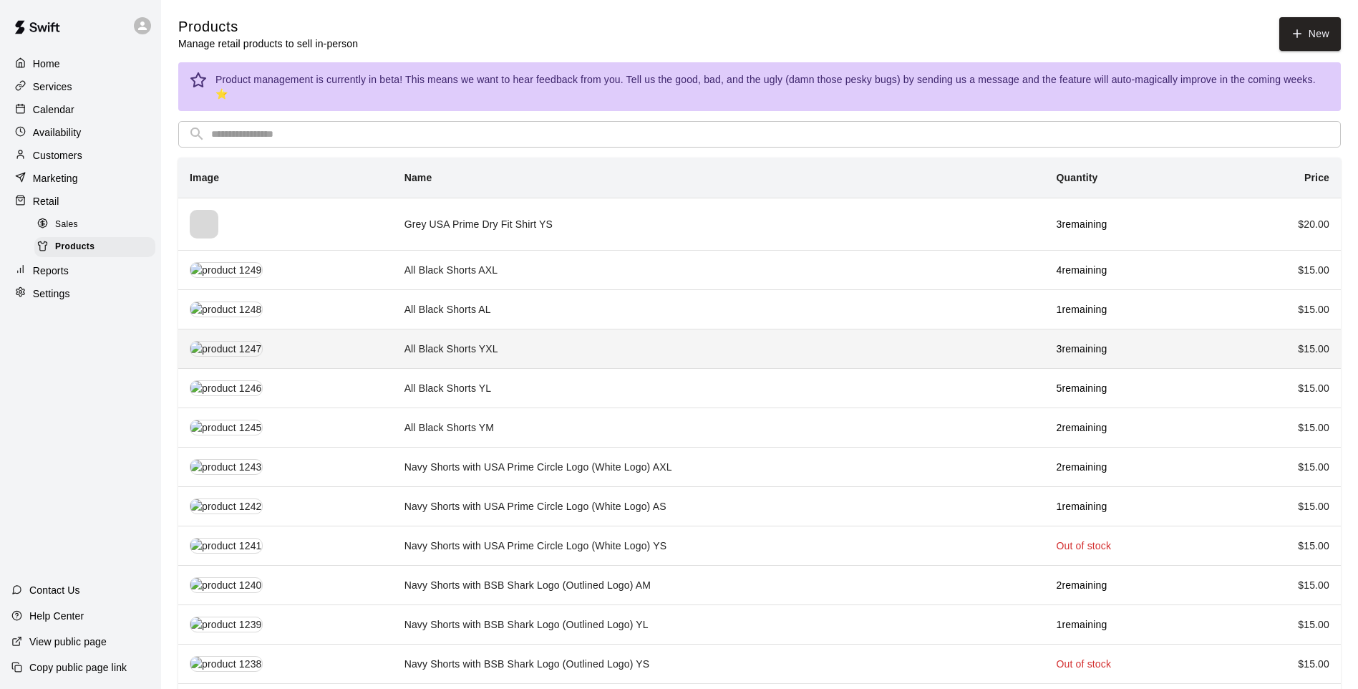
click at [621, 329] on td "All Black Shorts YXL" at bounding box center [719, 348] width 652 height 39
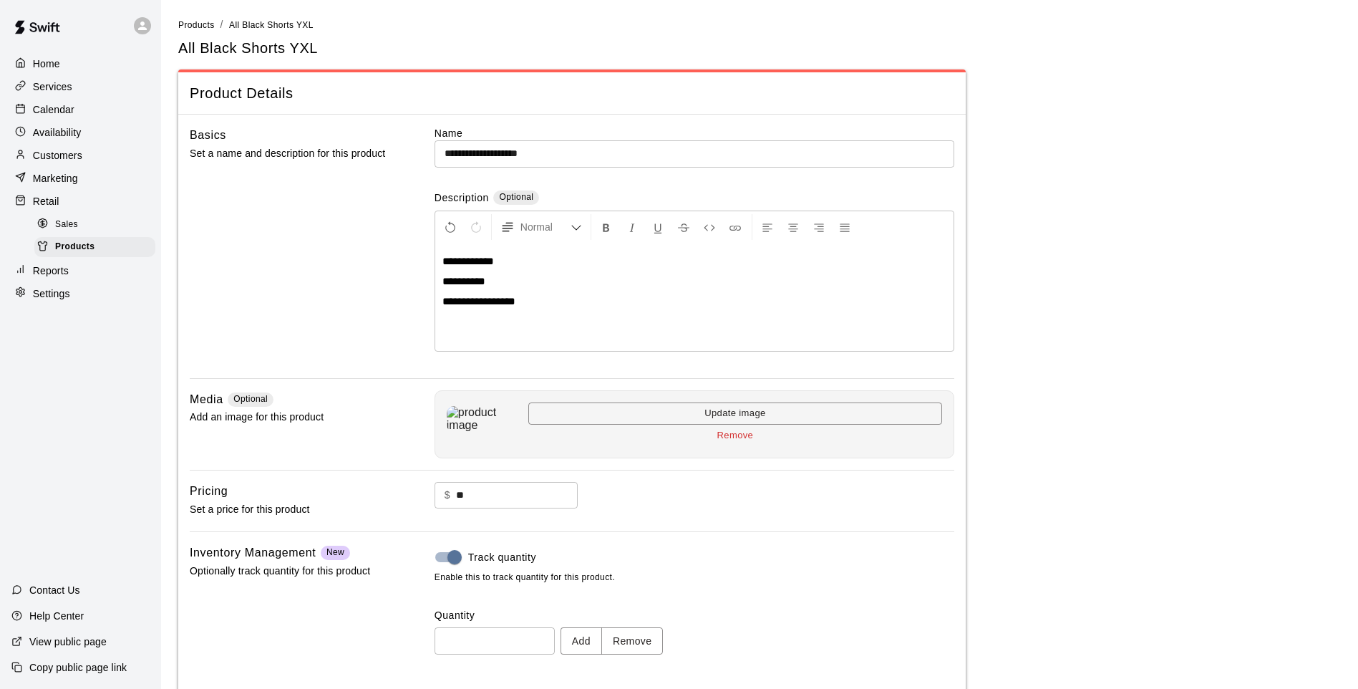
scroll to position [66, 0]
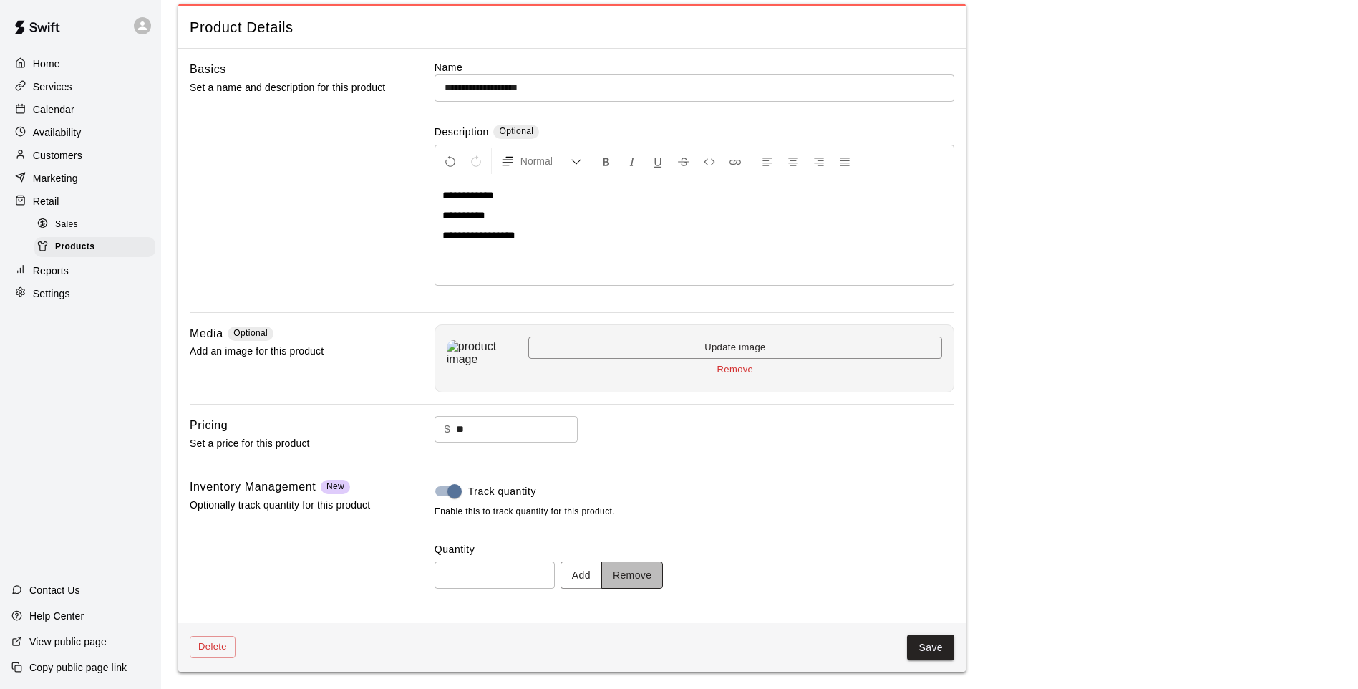
click at [633, 571] on button "Remove" at bounding box center [632, 574] width 62 height 26
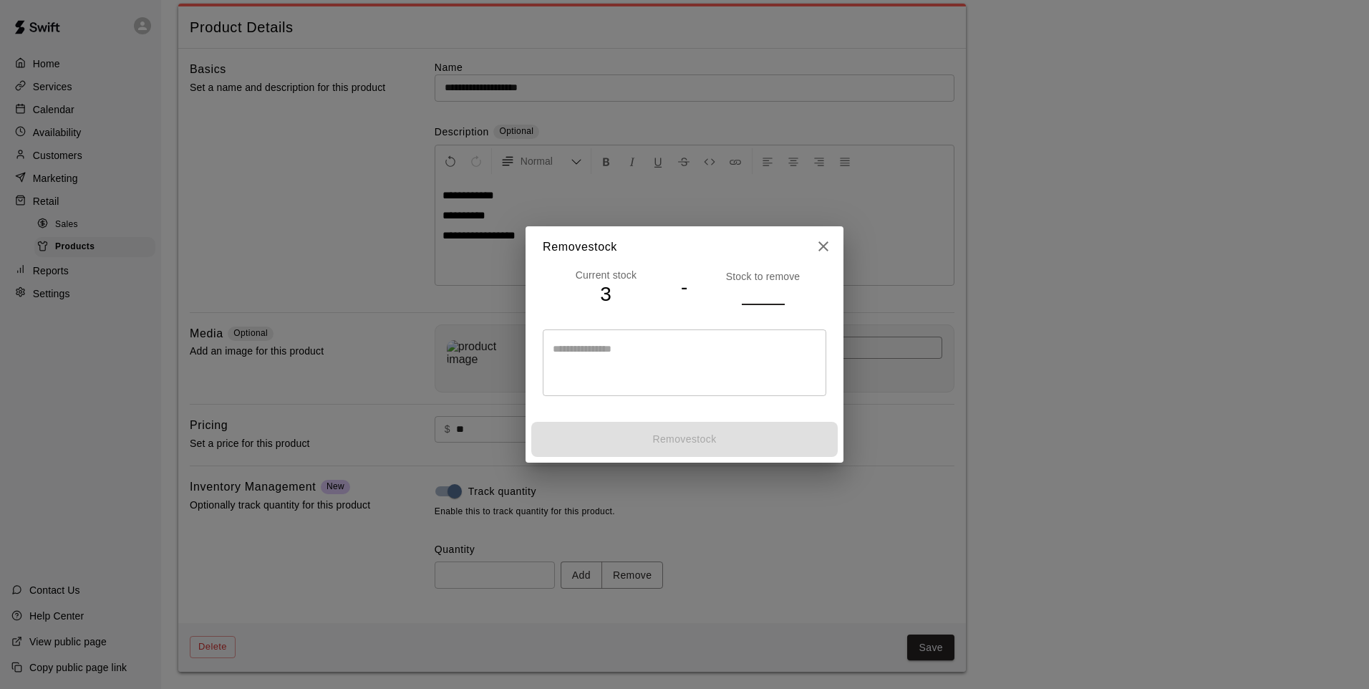
click at [750, 284] on input "number" at bounding box center [763, 293] width 43 height 21
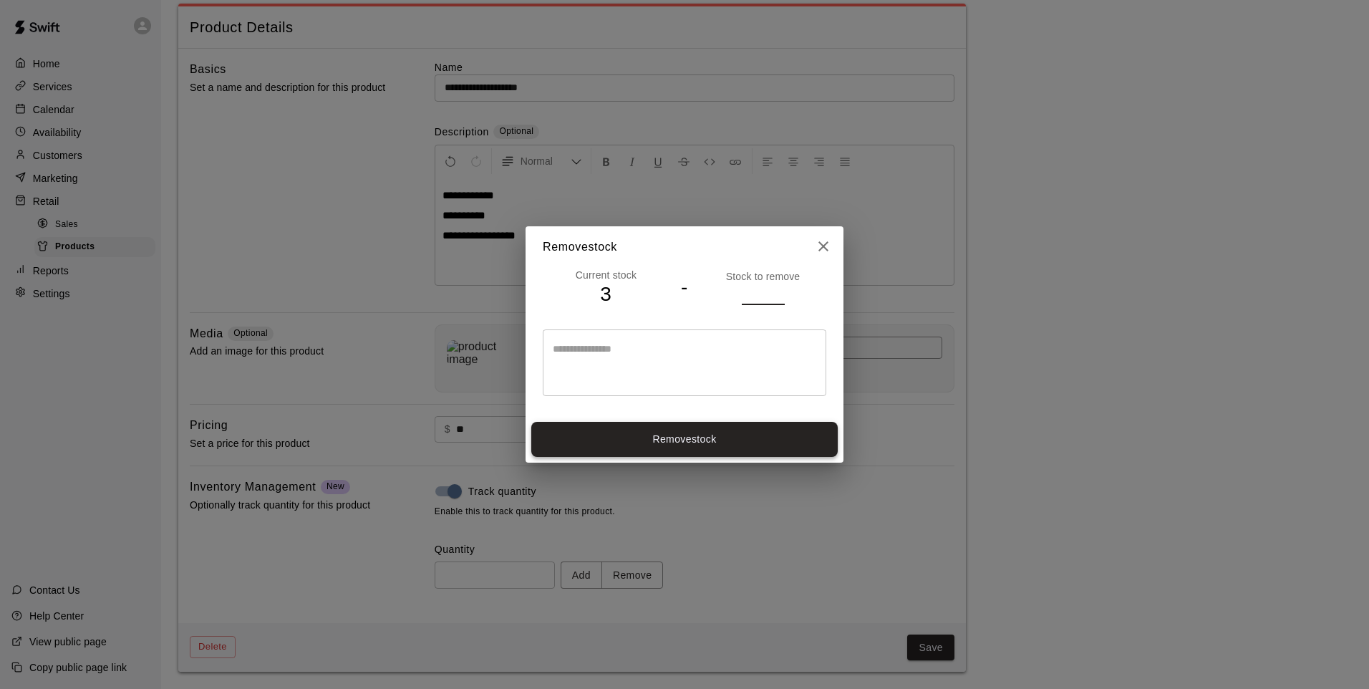
type input "*"
click at [801, 436] on button "Remove stock" at bounding box center [684, 439] width 306 height 35
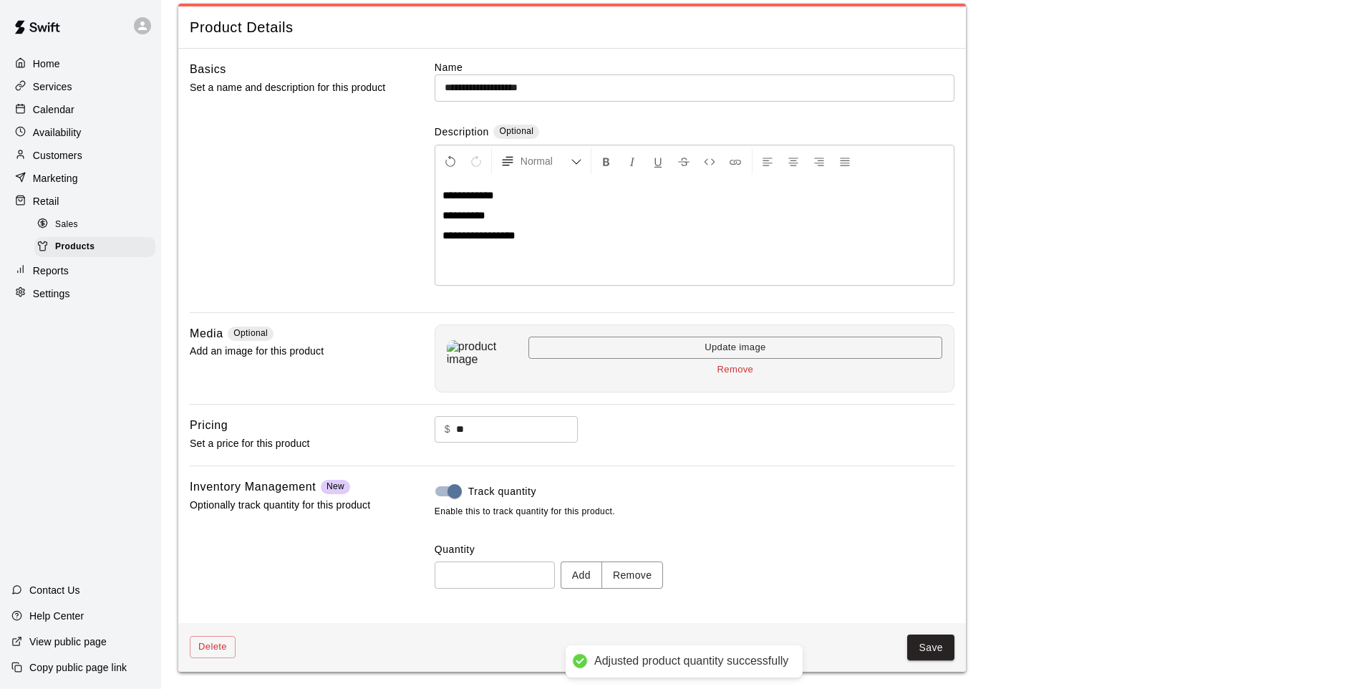
type input "*"
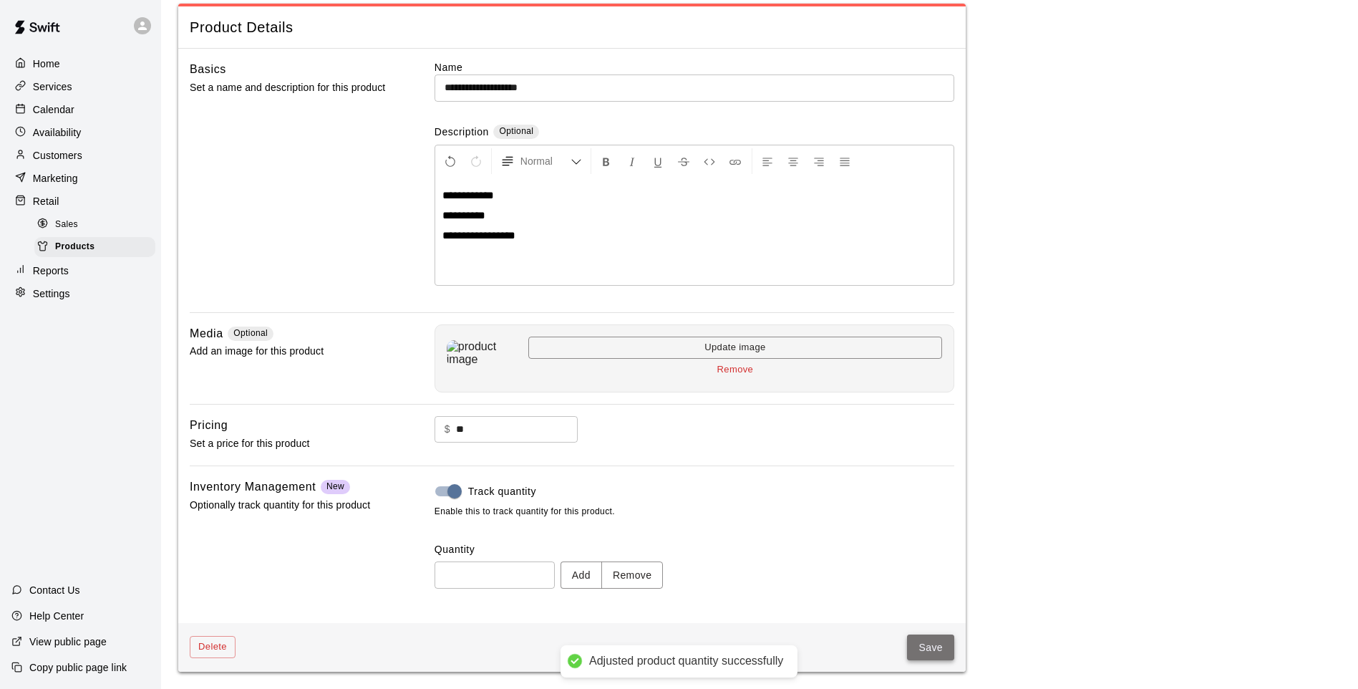
click at [928, 655] on button "Save" at bounding box center [930, 647] width 47 height 26
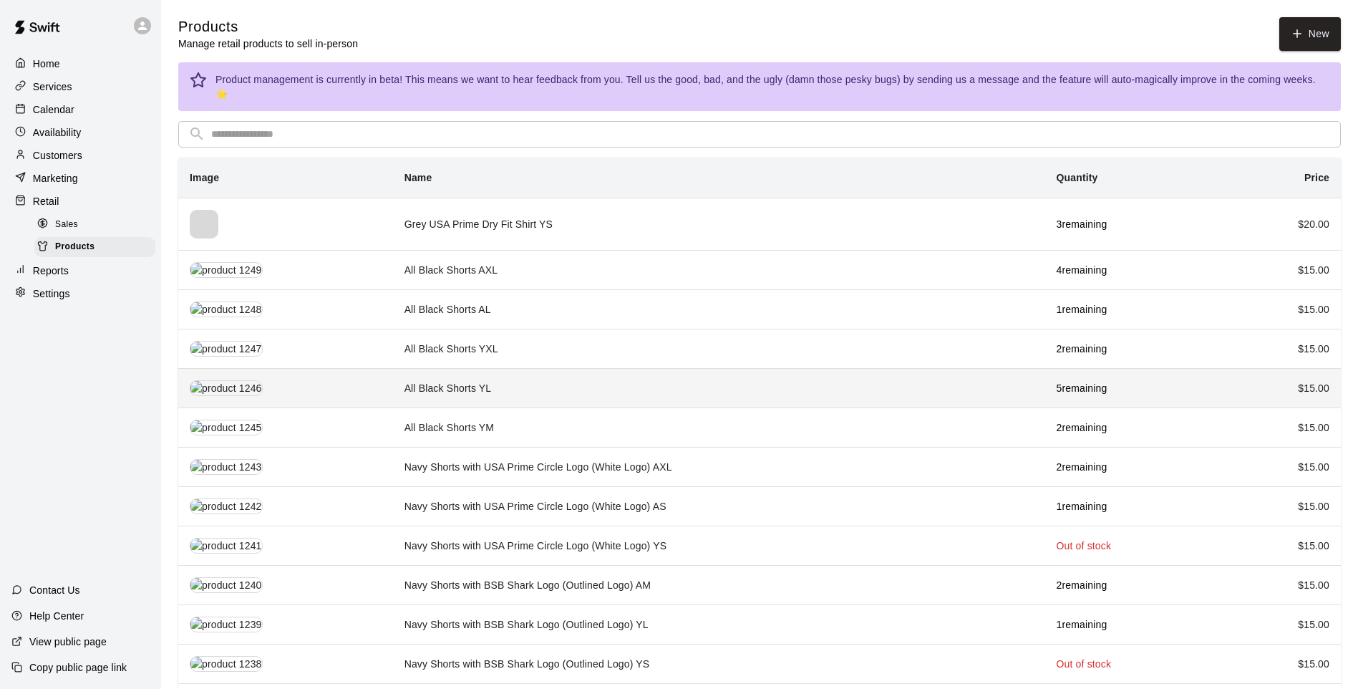
click at [666, 373] on td "All Black Shorts YL" at bounding box center [719, 387] width 652 height 39
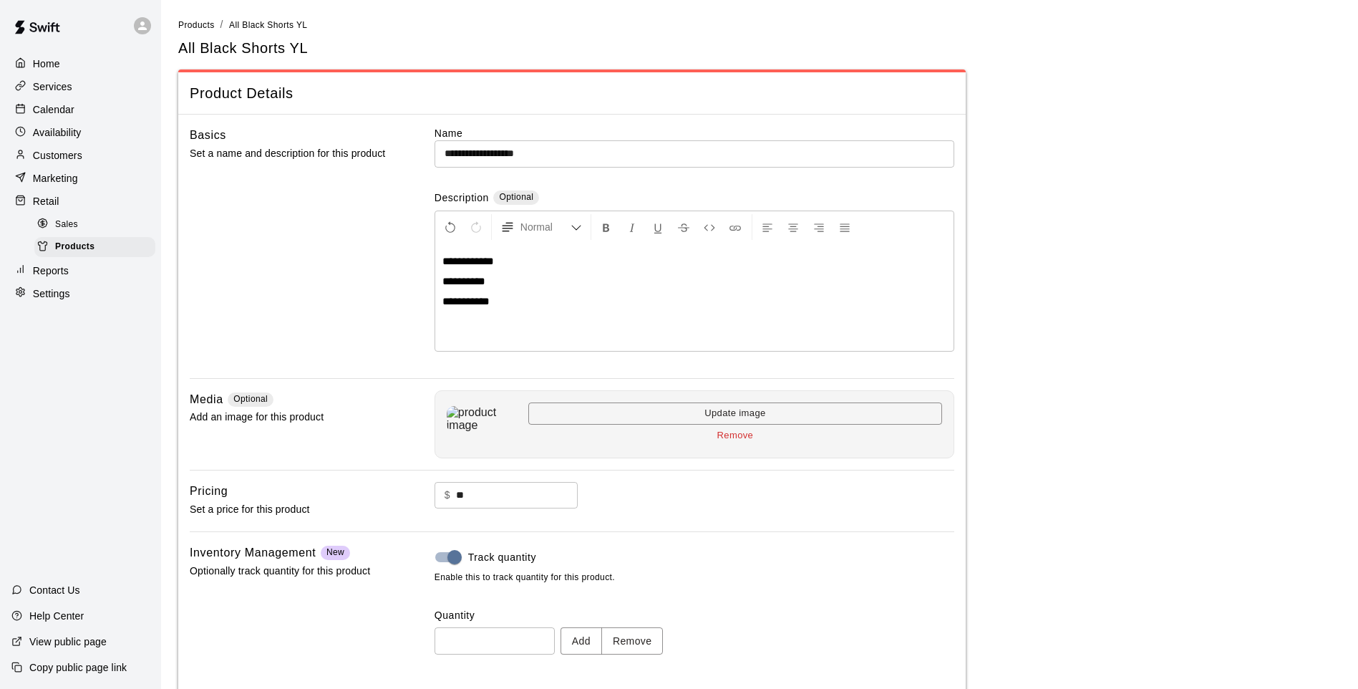
scroll to position [66, 0]
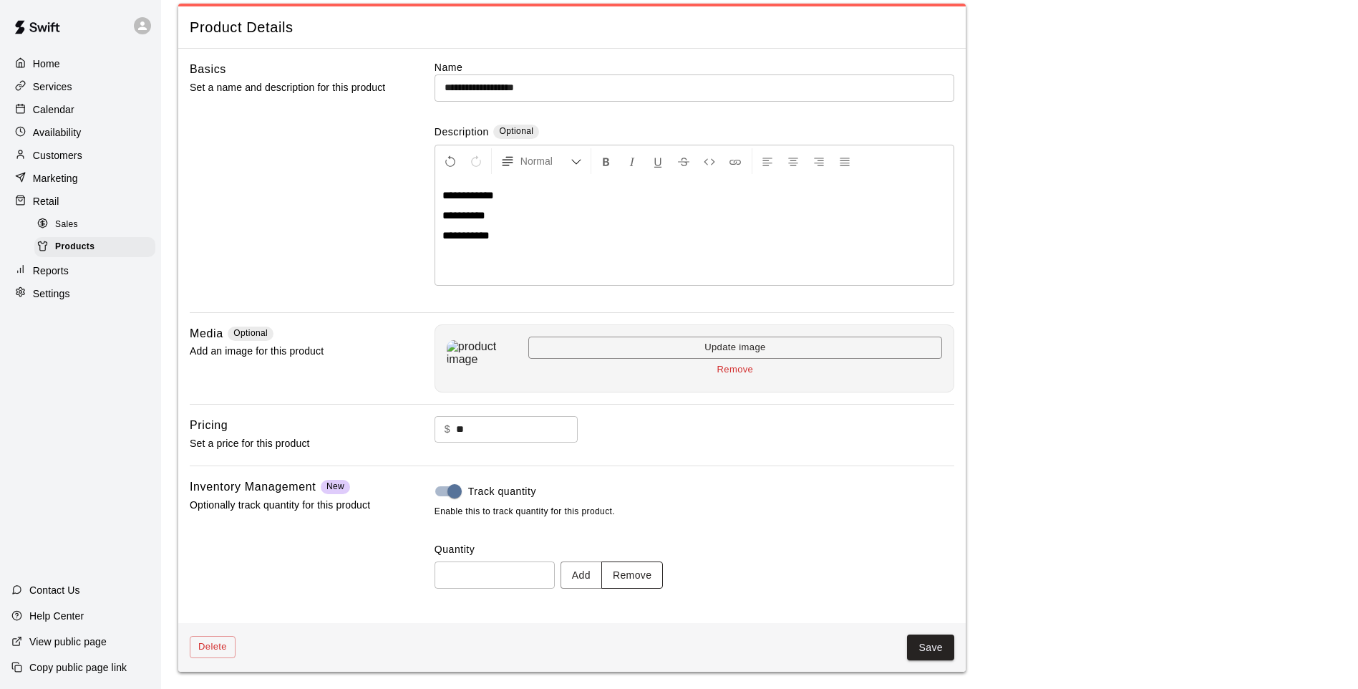
click at [664, 582] on button "Remove" at bounding box center [632, 574] width 62 height 26
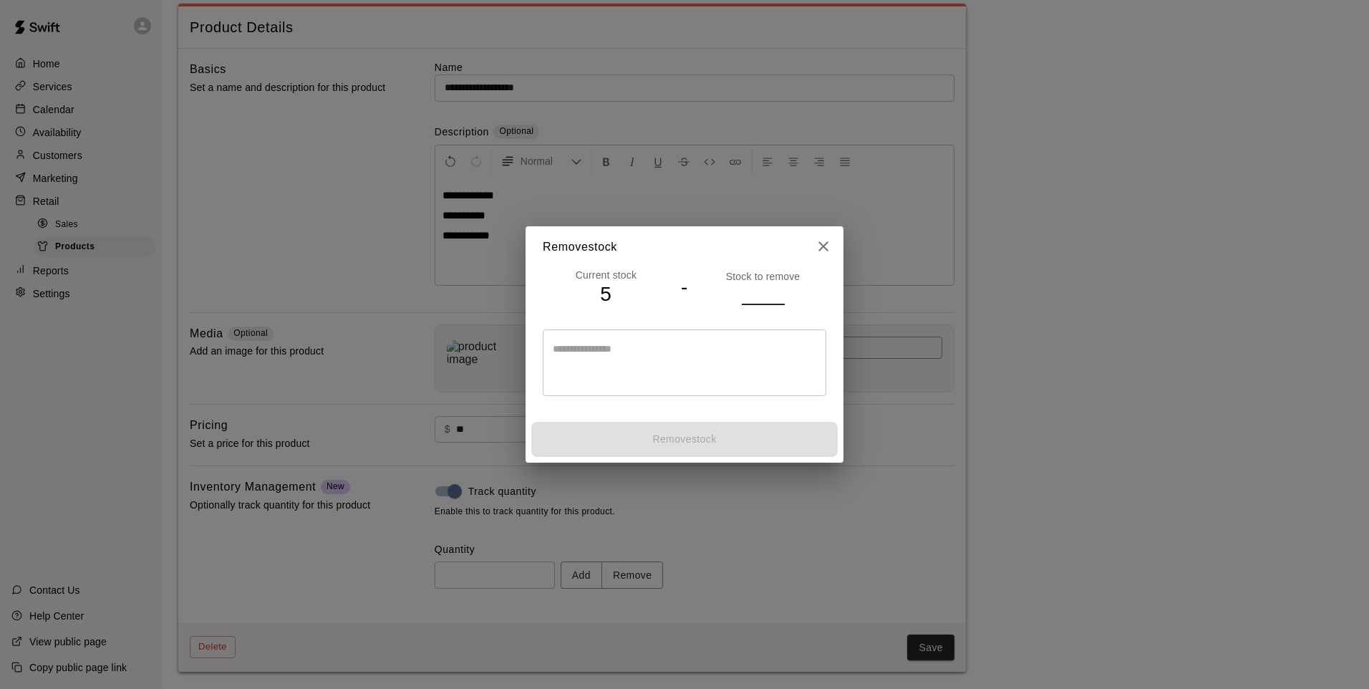
click at [757, 288] on input "number" at bounding box center [763, 293] width 43 height 21
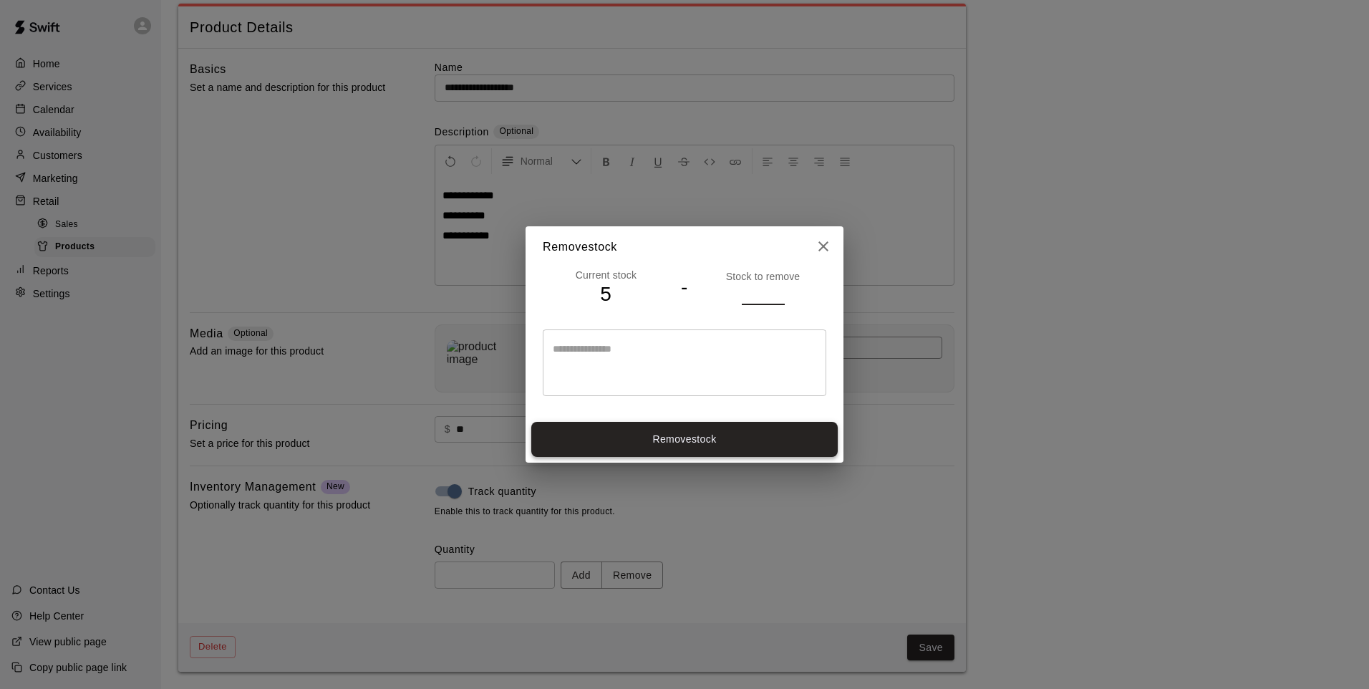
type input "*"
click at [759, 423] on button "Remove stock" at bounding box center [684, 439] width 306 height 35
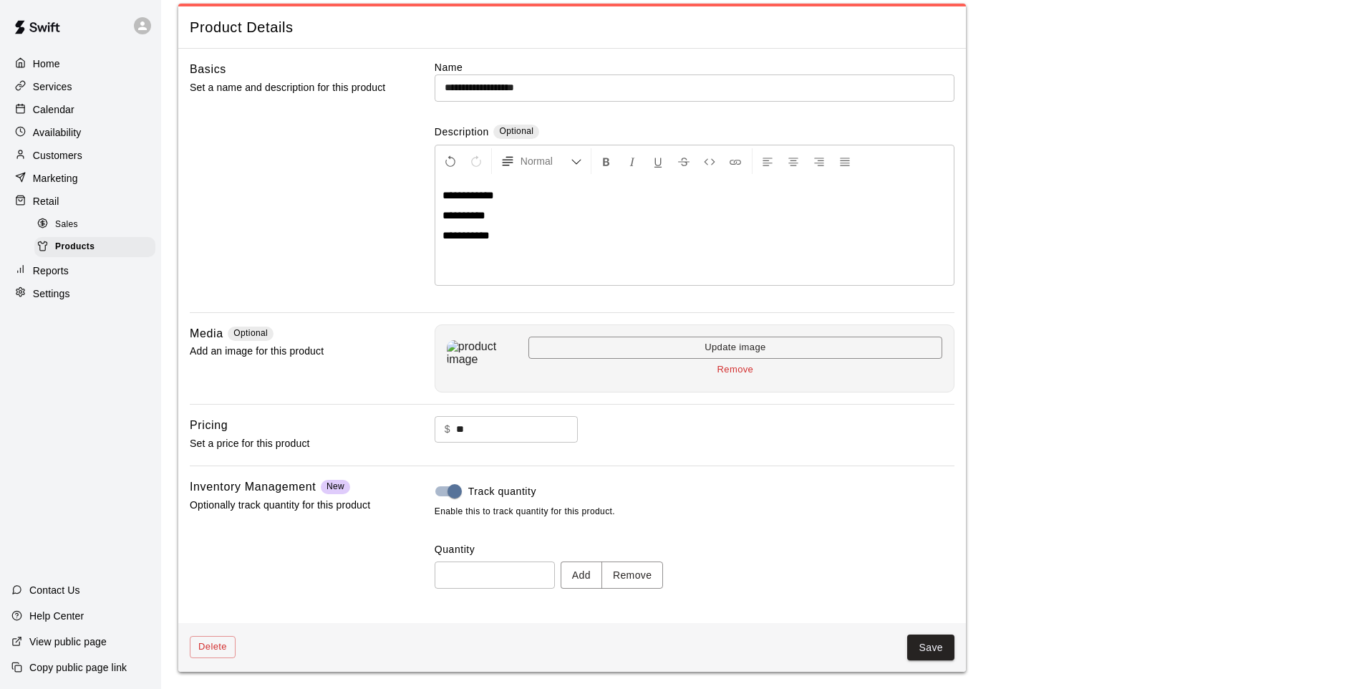
type input "*"
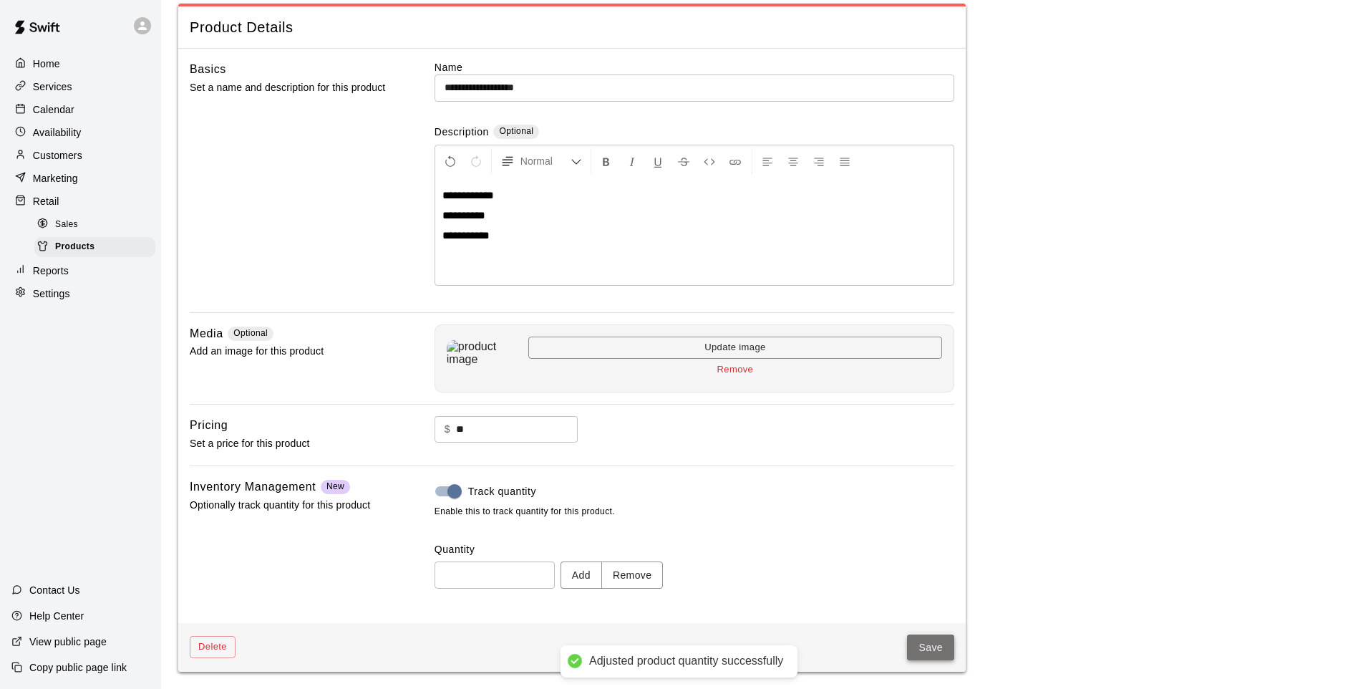
click at [909, 641] on button "Save" at bounding box center [930, 647] width 47 height 26
